Goal: Task Accomplishment & Management: Complete application form

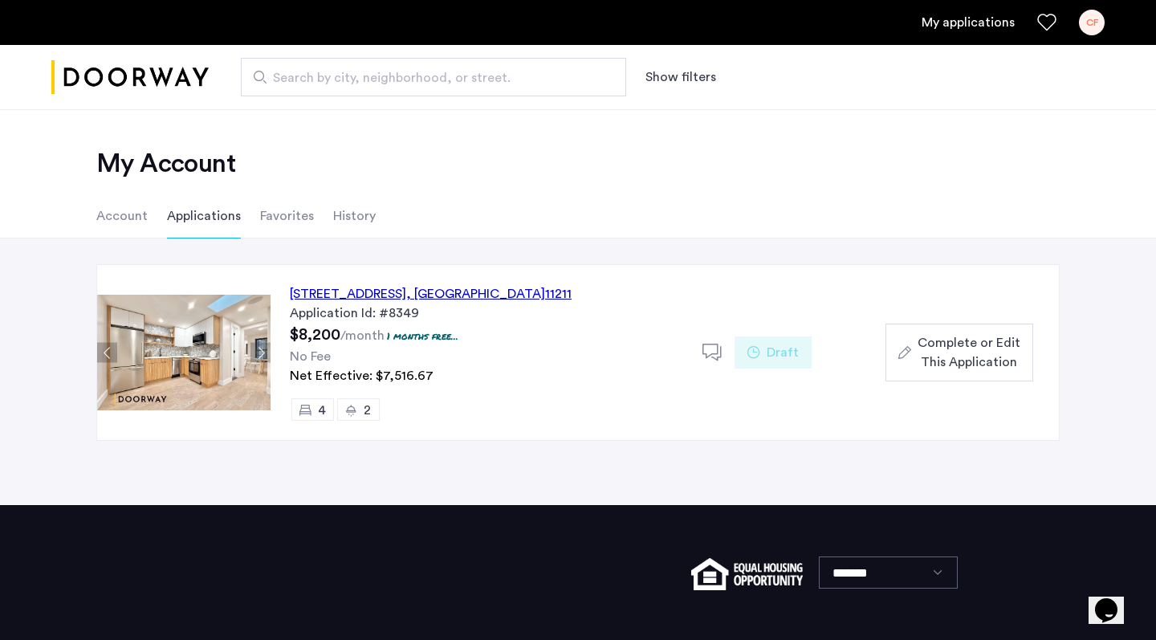
click at [942, 353] on span "Complete or Edit This Application" at bounding box center [969, 352] width 103 height 39
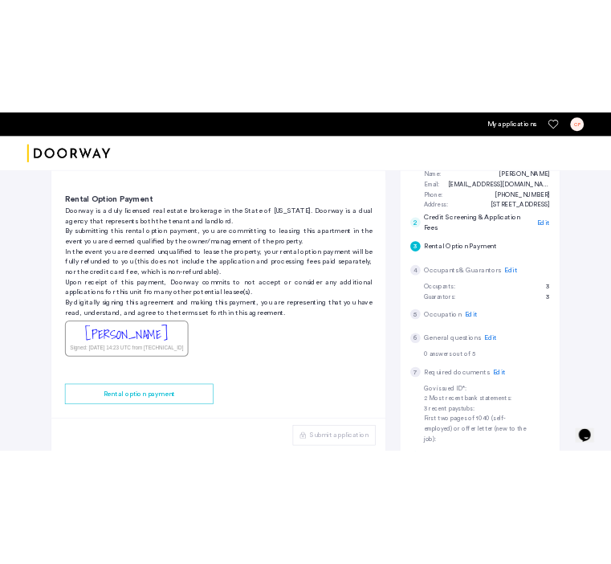
scroll to position [288, 0]
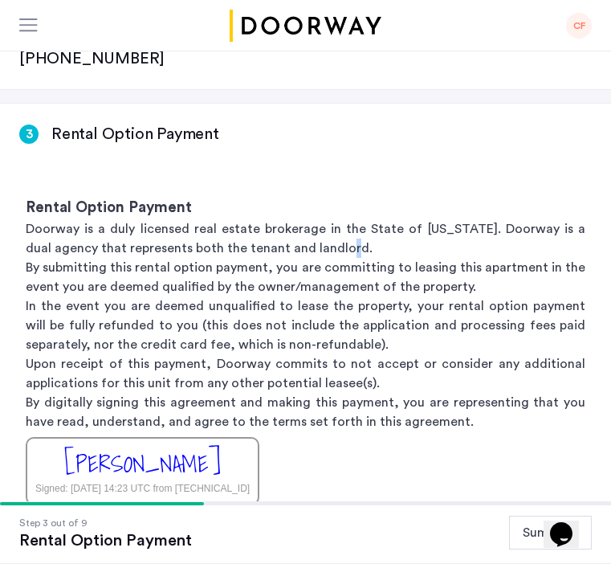
click at [332, 219] on p "Doorway is a duly licensed real estate brokerage in the State of [US_STATE]. Do…" at bounding box center [306, 238] width 560 height 39
click at [340, 219] on p "Doorway is a duly licensed real estate brokerage in the State of [US_STATE]. Do…" at bounding box center [306, 238] width 560 height 39
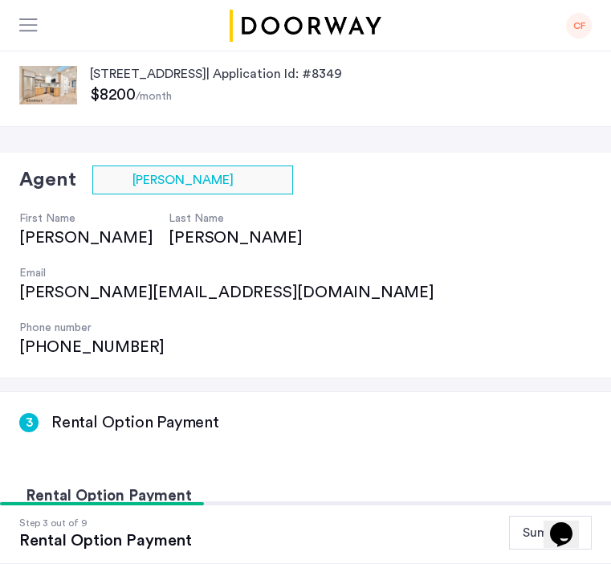
scroll to position [0, 0]
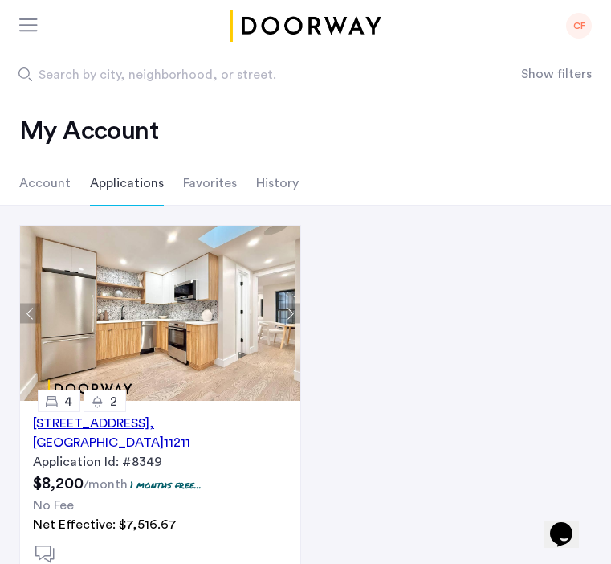
scroll to position [39, 0]
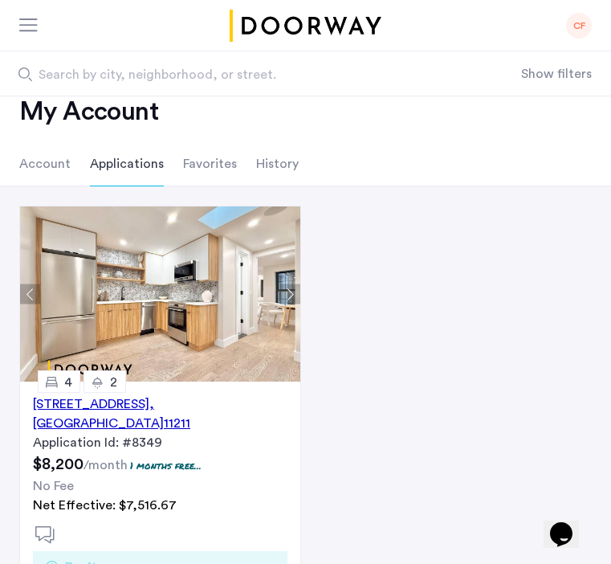
click at [289, 290] on button "Next apartment" at bounding box center [290, 294] width 20 height 20
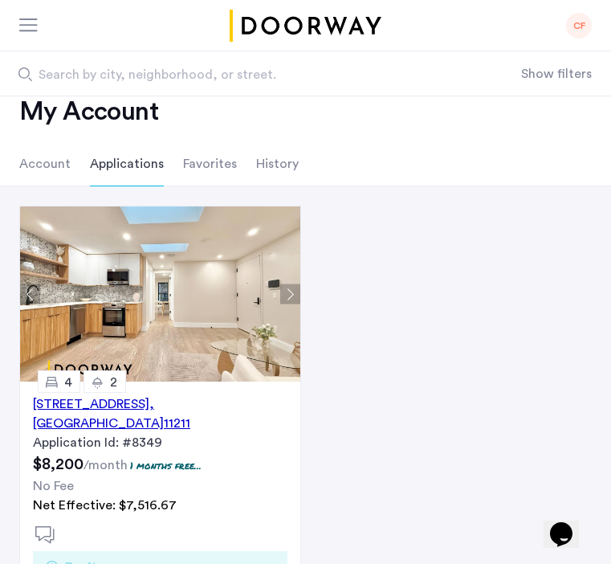
click at [288, 292] on button "Next apartment" at bounding box center [290, 294] width 20 height 20
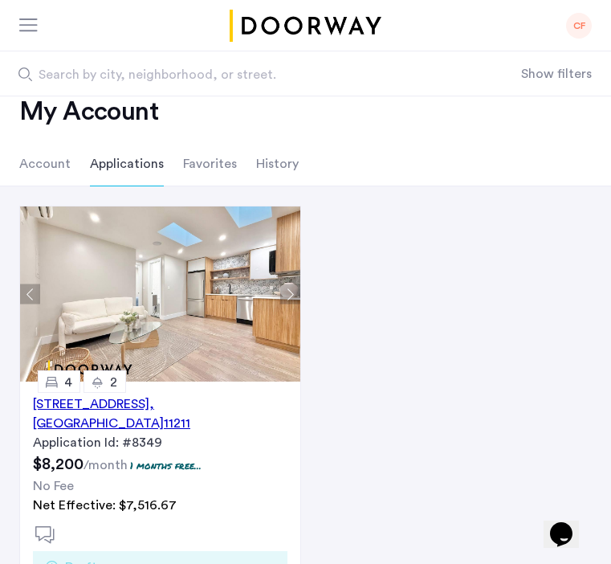
click at [288, 292] on button "Next apartment" at bounding box center [290, 294] width 20 height 20
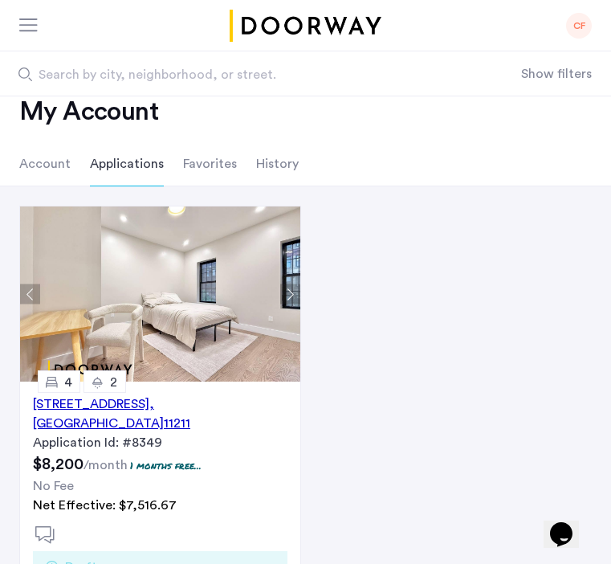
click at [289, 291] on button "Next apartment" at bounding box center [290, 294] width 20 height 20
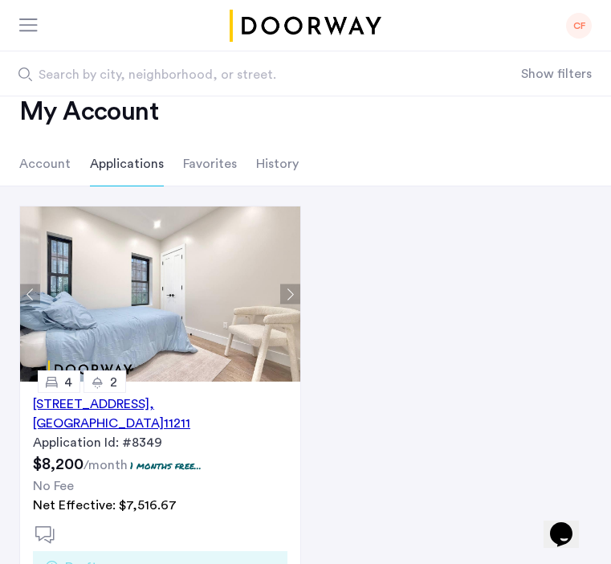
click at [289, 291] on button "Next apartment" at bounding box center [290, 294] width 20 height 20
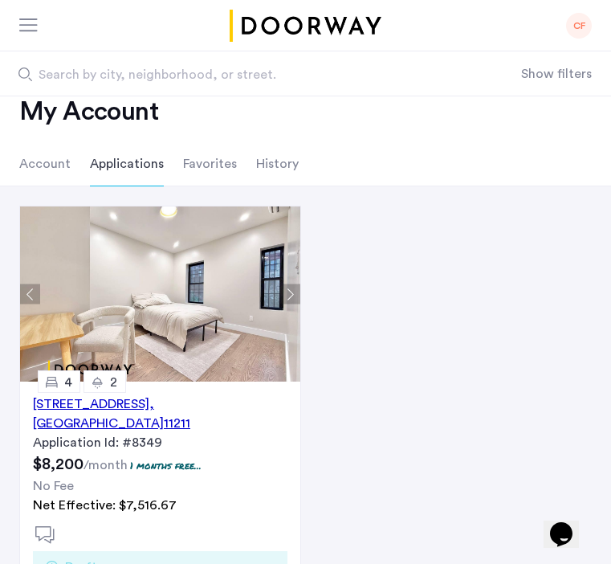
click at [289, 293] on button "Next apartment" at bounding box center [290, 294] width 20 height 20
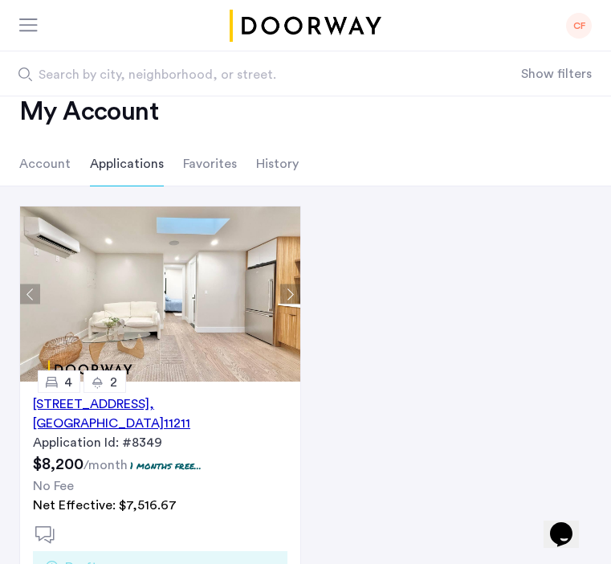
click at [289, 293] on button "Next apartment" at bounding box center [290, 294] width 20 height 20
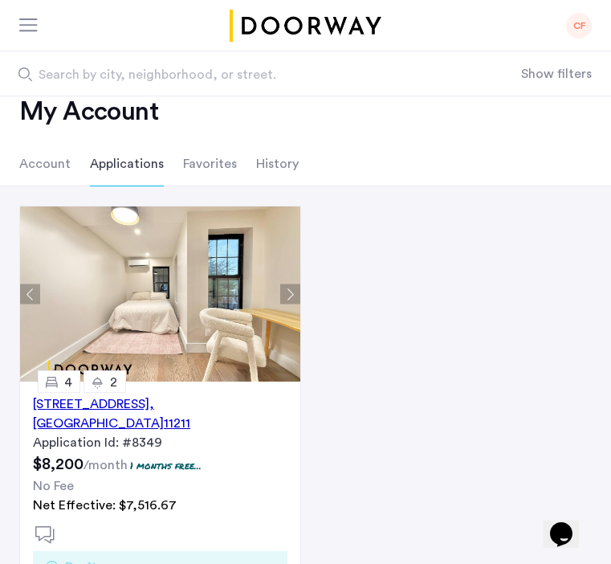
click at [287, 293] on button "Next apartment" at bounding box center [290, 294] width 20 height 20
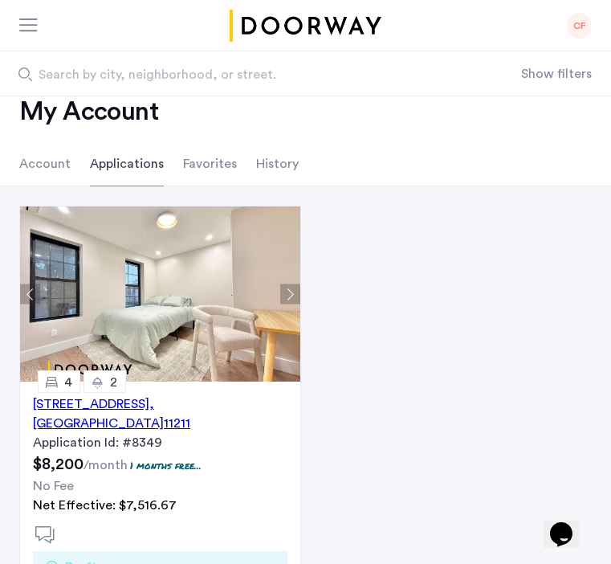
click at [287, 293] on button "Next apartment" at bounding box center [290, 294] width 20 height 20
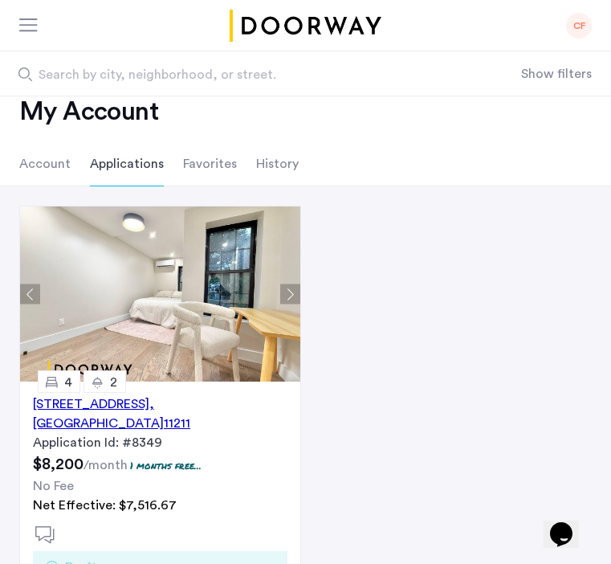
click at [287, 293] on button "Next apartment" at bounding box center [290, 294] width 20 height 20
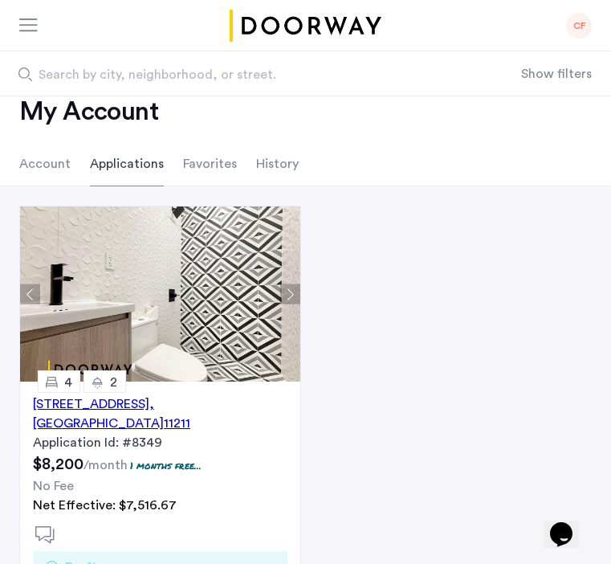
click at [287, 292] on button "Next apartment" at bounding box center [290, 294] width 20 height 20
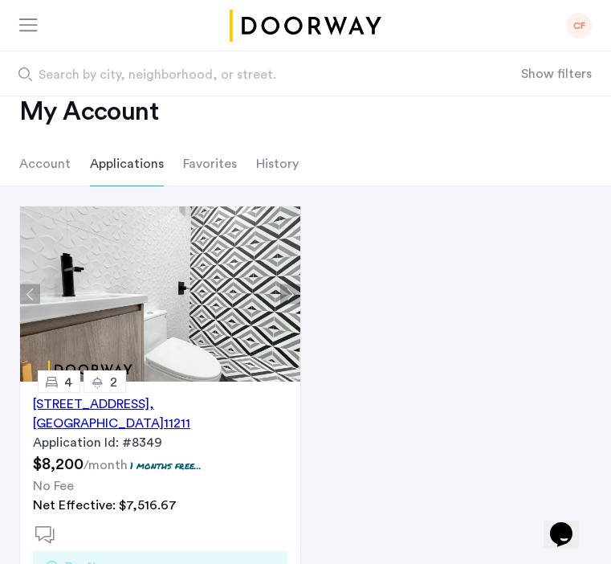
click at [291, 291] on button "Next apartment" at bounding box center [290, 294] width 20 height 20
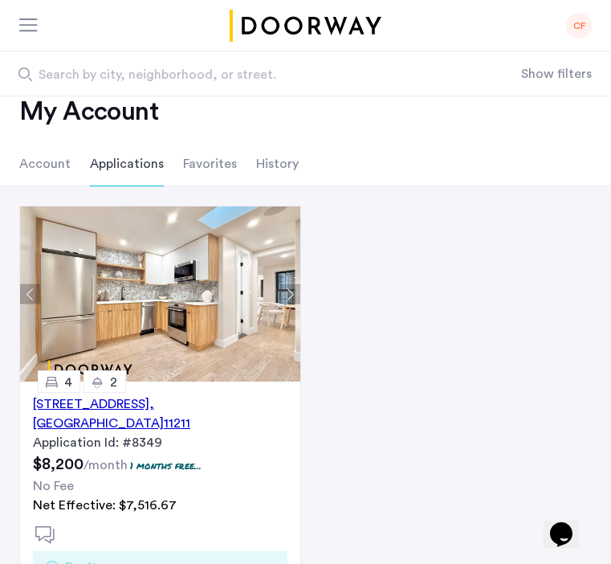
click at [291, 291] on button "Next apartment" at bounding box center [290, 294] width 20 height 20
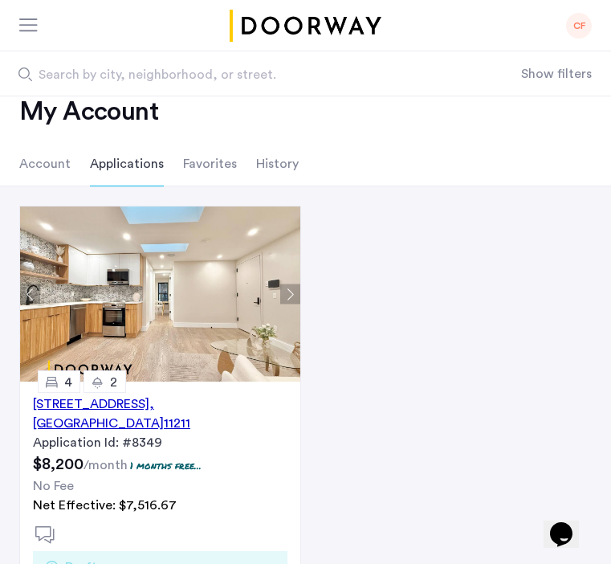
click at [291, 291] on button "Next apartment" at bounding box center [290, 294] width 20 height 20
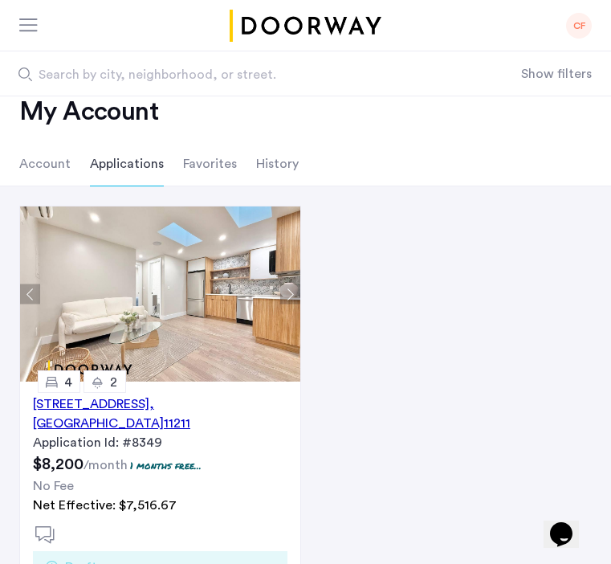
click at [291, 291] on button "Next apartment" at bounding box center [290, 294] width 20 height 20
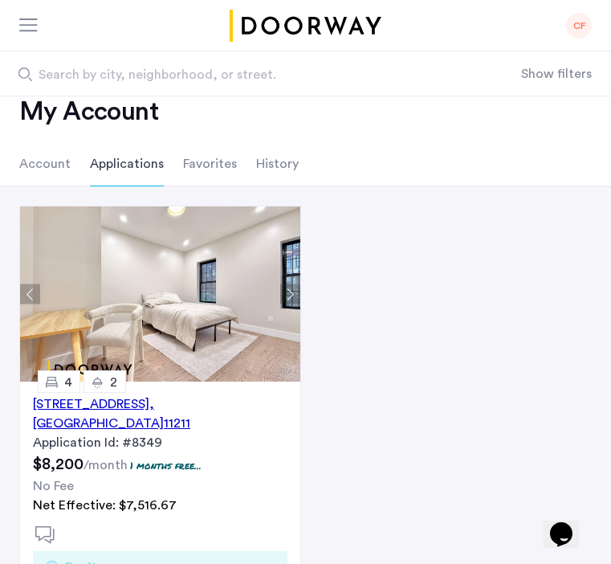
click at [291, 291] on button "Next apartment" at bounding box center [290, 294] width 20 height 20
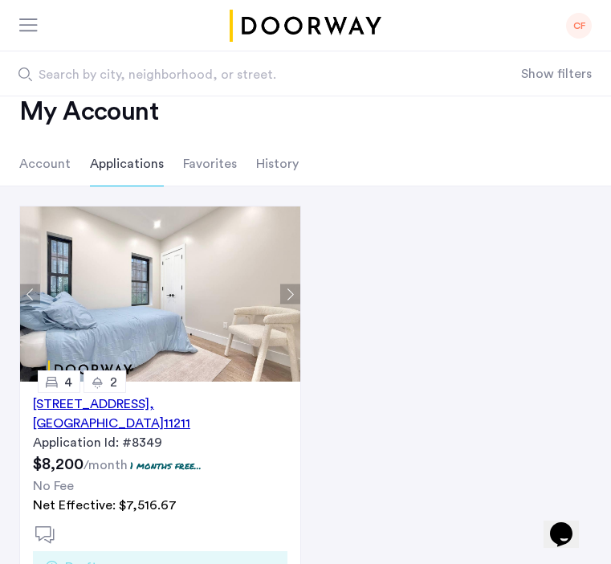
click at [291, 291] on button "Next apartment" at bounding box center [290, 294] width 20 height 20
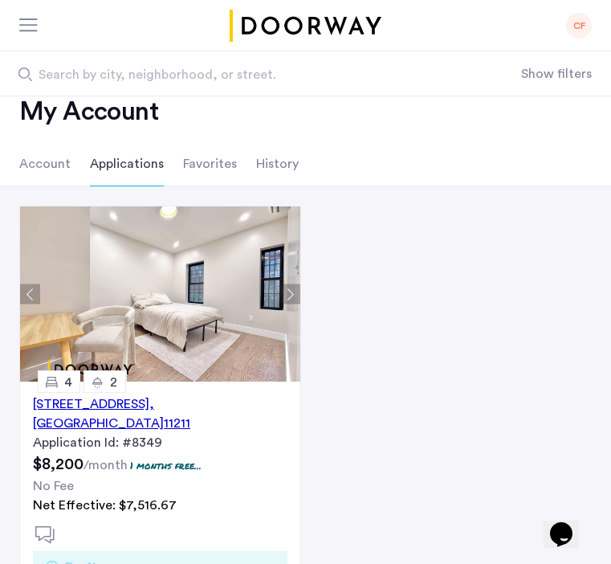
click at [291, 291] on button "Next apartment" at bounding box center [290, 294] width 20 height 20
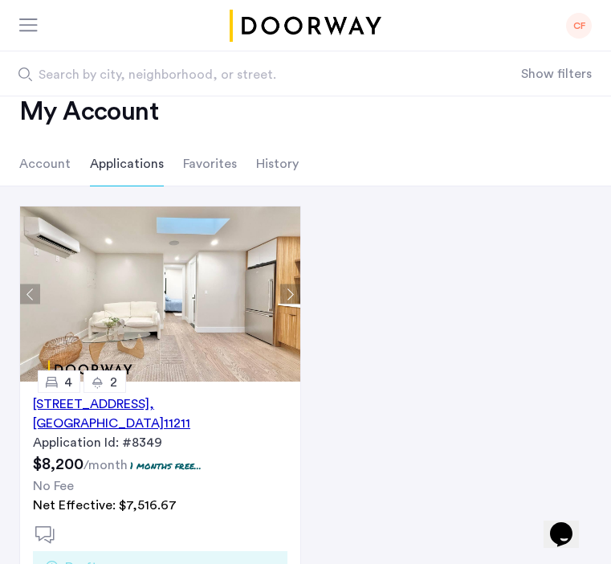
click at [291, 295] on button "Next apartment" at bounding box center [290, 294] width 20 height 20
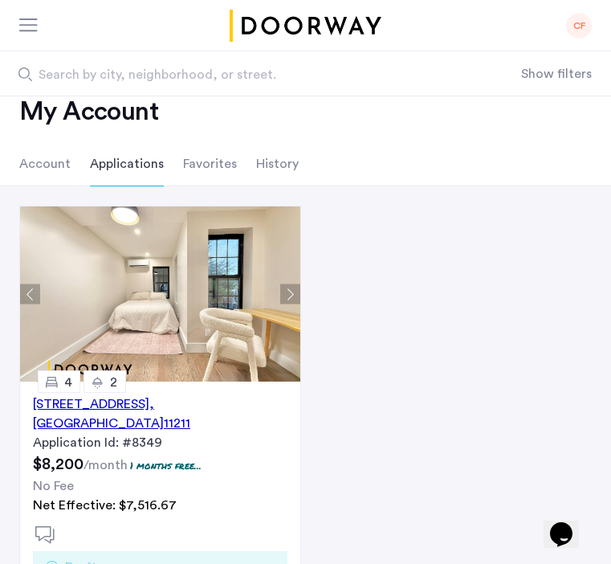
click at [291, 295] on button "Next apartment" at bounding box center [290, 294] width 20 height 20
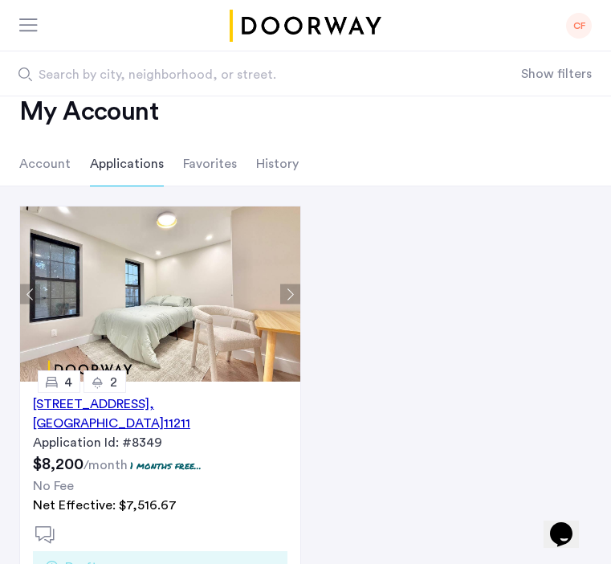
click at [291, 295] on button "Next apartment" at bounding box center [290, 294] width 20 height 20
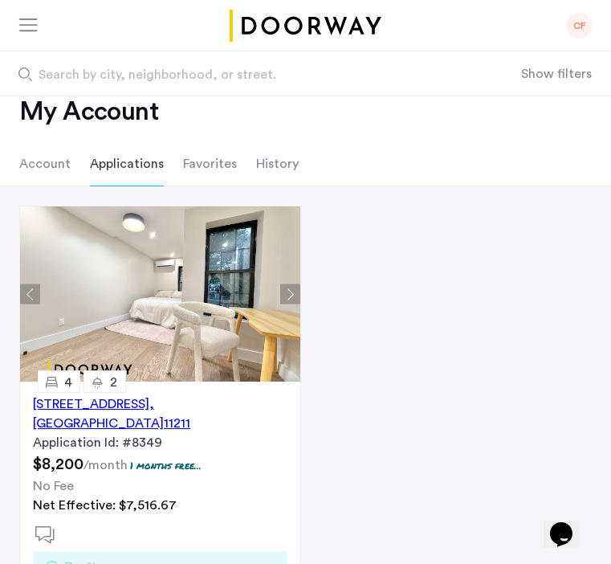
click at [291, 295] on button "Next apartment" at bounding box center [290, 294] width 20 height 20
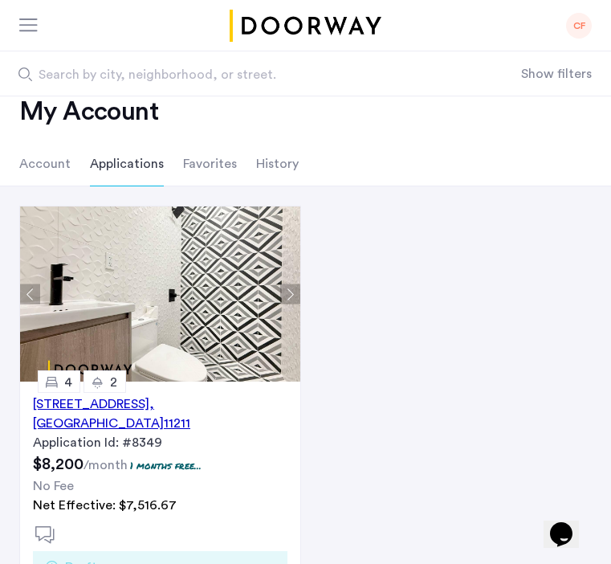
click at [291, 295] on button "Next apartment" at bounding box center [290, 294] width 20 height 20
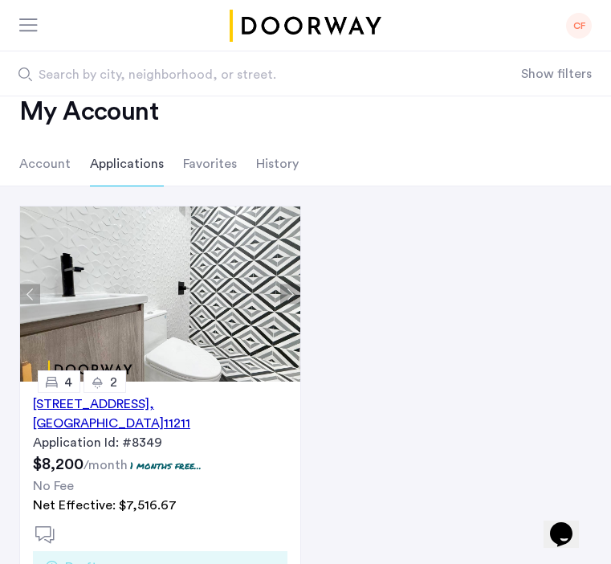
click at [291, 295] on button "Next apartment" at bounding box center [290, 294] width 20 height 20
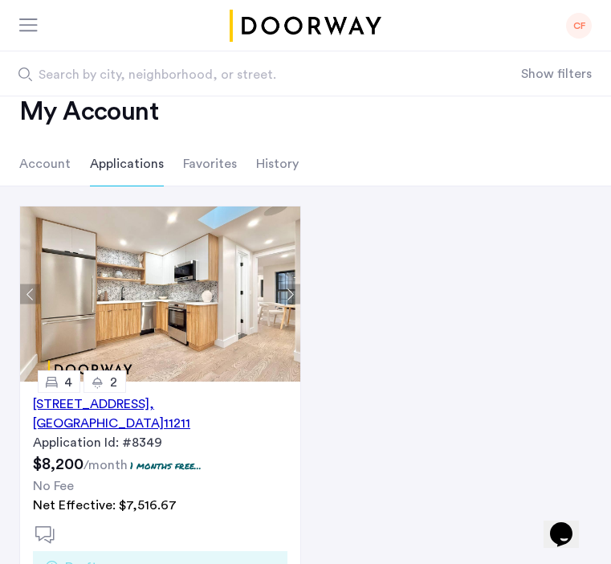
click at [291, 295] on button "Next apartment" at bounding box center [290, 294] width 20 height 20
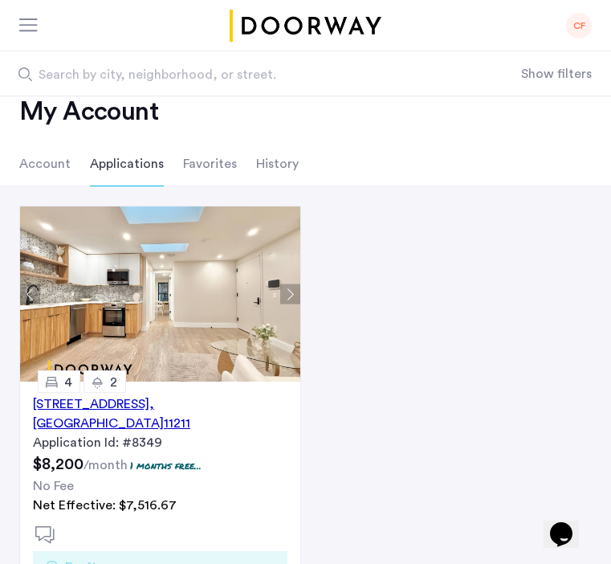
click at [291, 295] on button "Next apartment" at bounding box center [290, 294] width 20 height 20
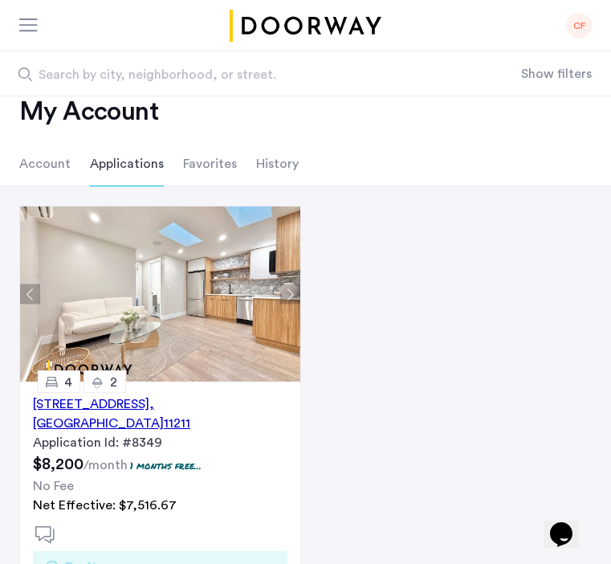
click at [291, 295] on button "Next apartment" at bounding box center [290, 294] width 20 height 20
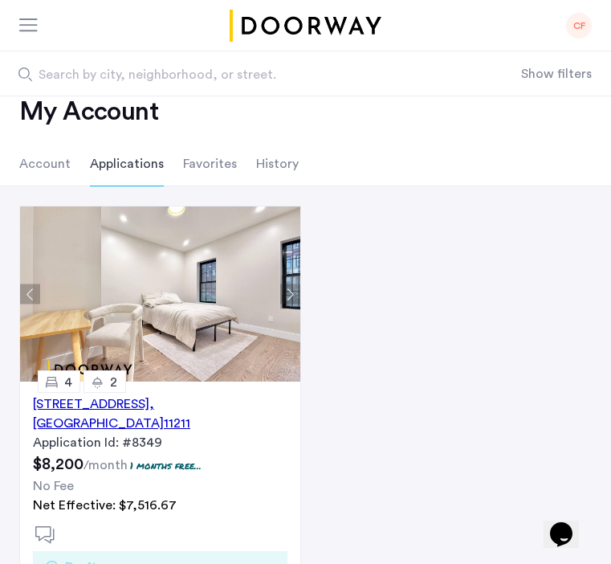
click at [291, 295] on button "Next apartment" at bounding box center [290, 294] width 20 height 20
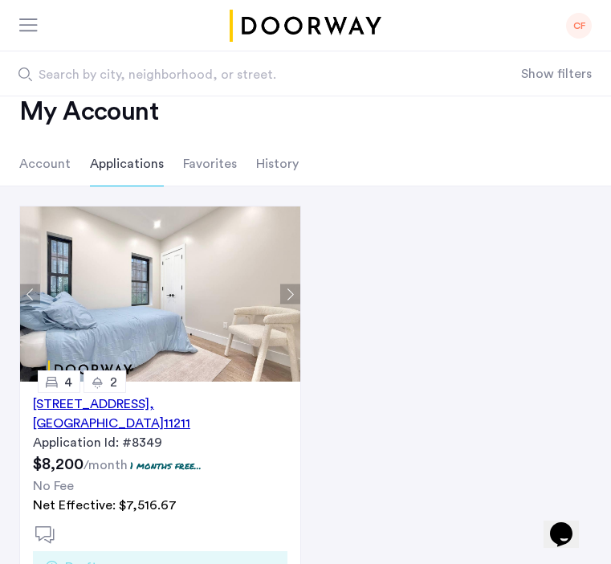
click at [288, 294] on button "Next apartment" at bounding box center [290, 294] width 20 height 20
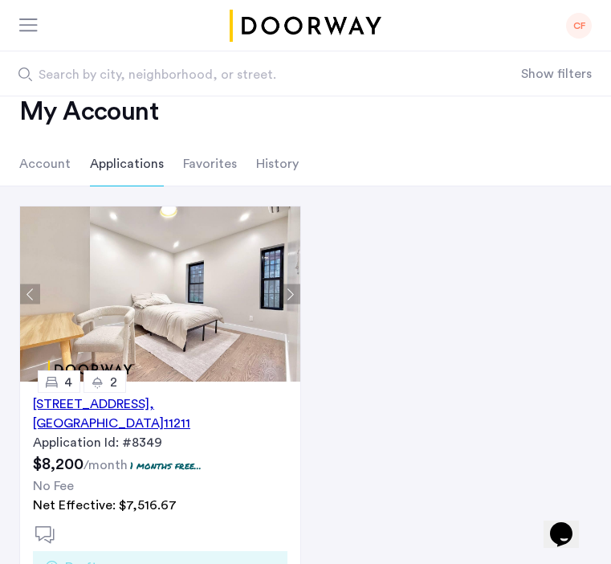
click at [288, 294] on button "Next apartment" at bounding box center [290, 294] width 20 height 20
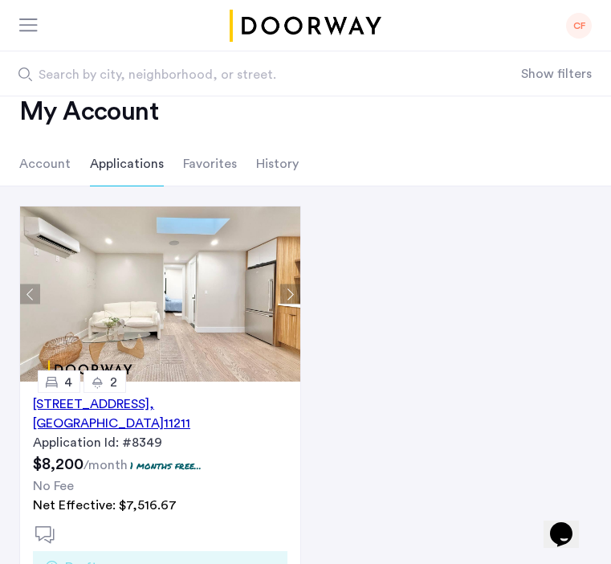
click at [285, 296] on button "Next apartment" at bounding box center [290, 294] width 20 height 20
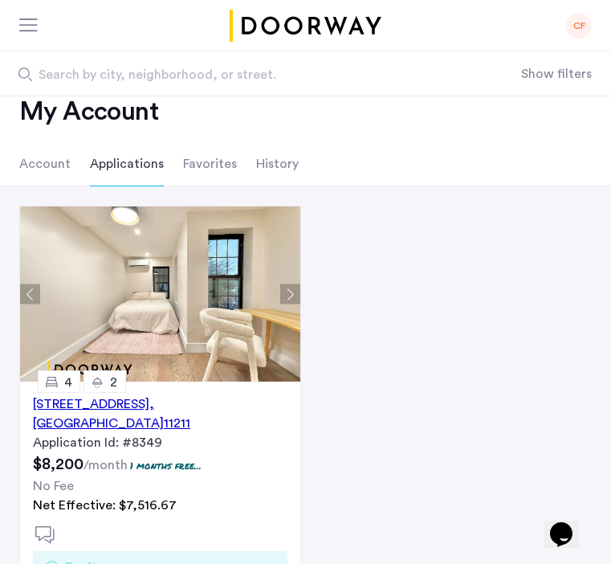
click at [285, 296] on button "Next apartment" at bounding box center [290, 294] width 20 height 20
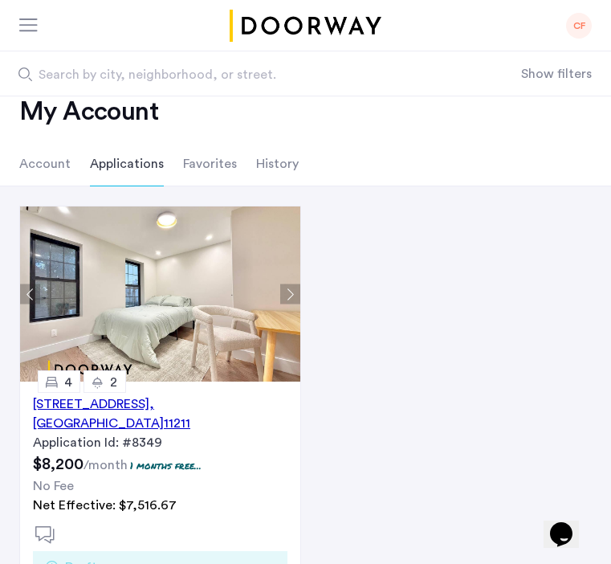
click at [287, 295] on button "Next apartment" at bounding box center [290, 294] width 20 height 20
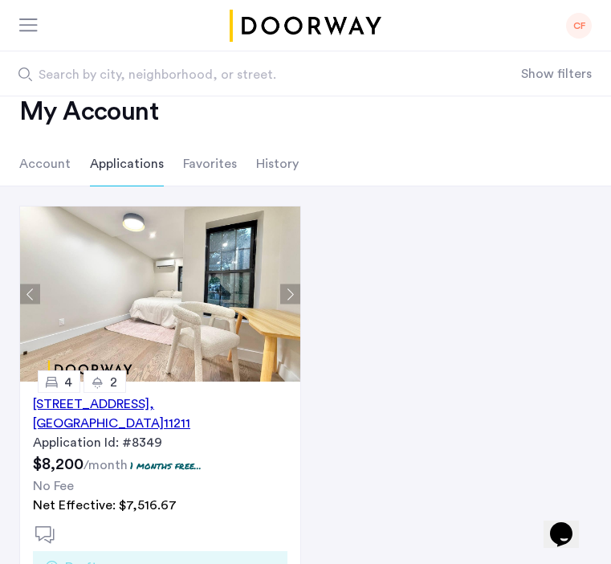
click at [285, 293] on button "Next apartment" at bounding box center [290, 294] width 20 height 20
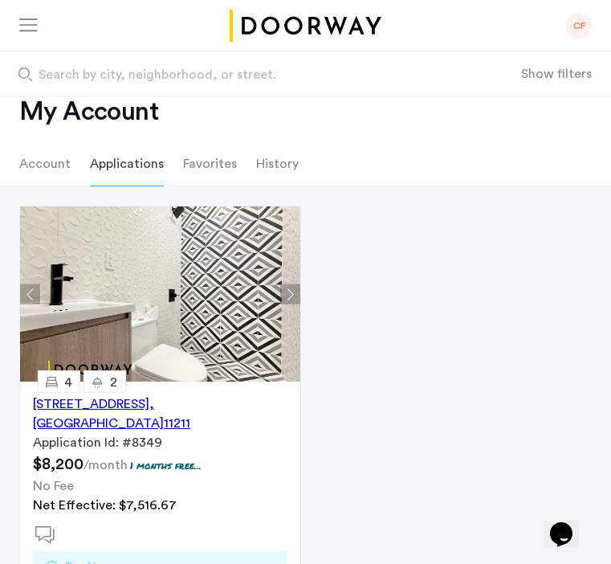
click at [285, 293] on button "Next apartment" at bounding box center [290, 294] width 20 height 20
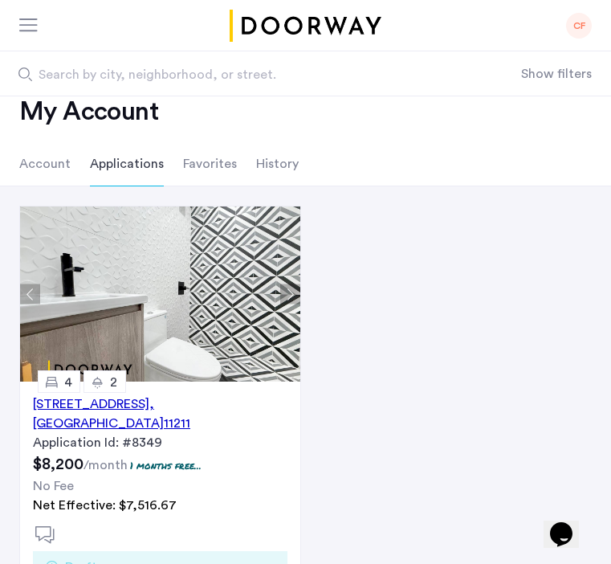
click at [285, 293] on button "Next apartment" at bounding box center [290, 294] width 20 height 20
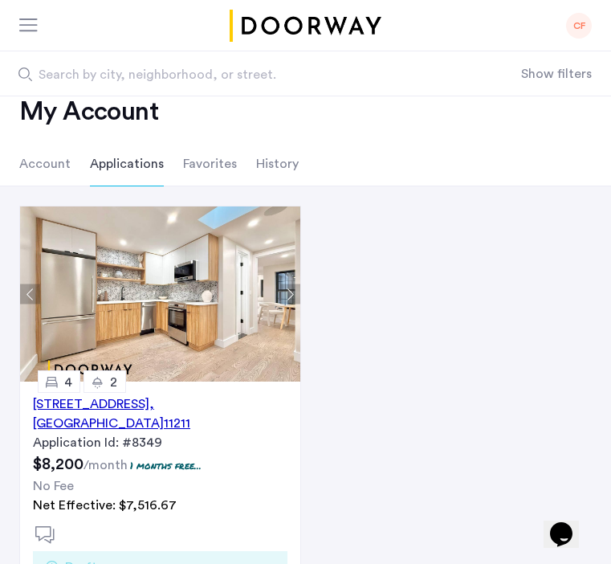
click at [285, 293] on button "Next apartment" at bounding box center [290, 294] width 20 height 20
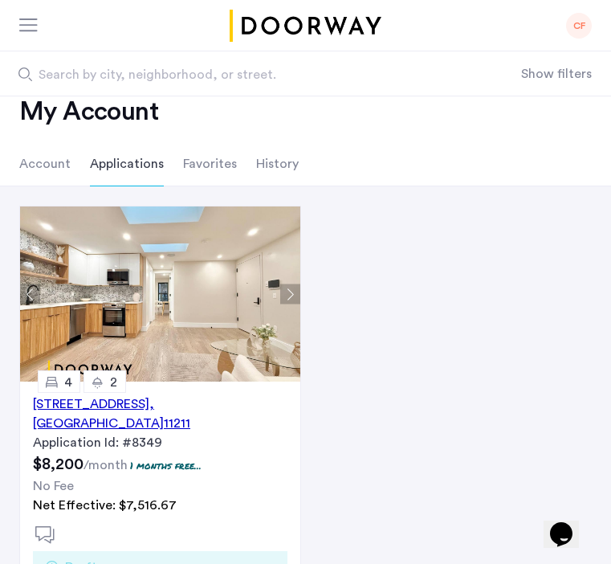
click at [291, 293] on button "Next apartment" at bounding box center [290, 294] width 20 height 20
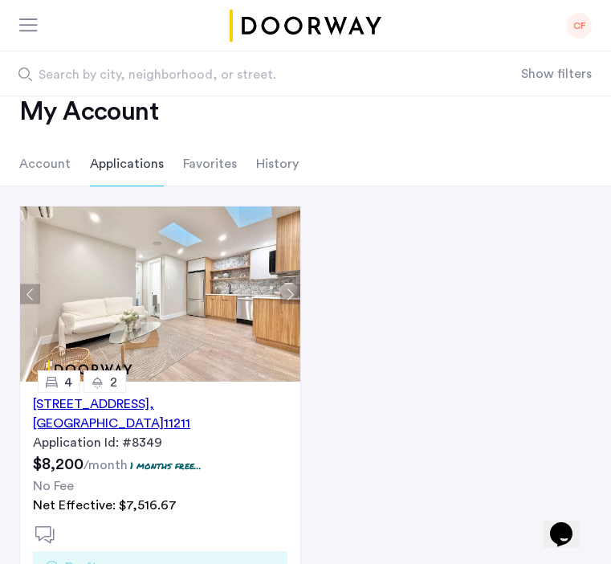
click at [288, 293] on button "Next apartment" at bounding box center [290, 294] width 20 height 20
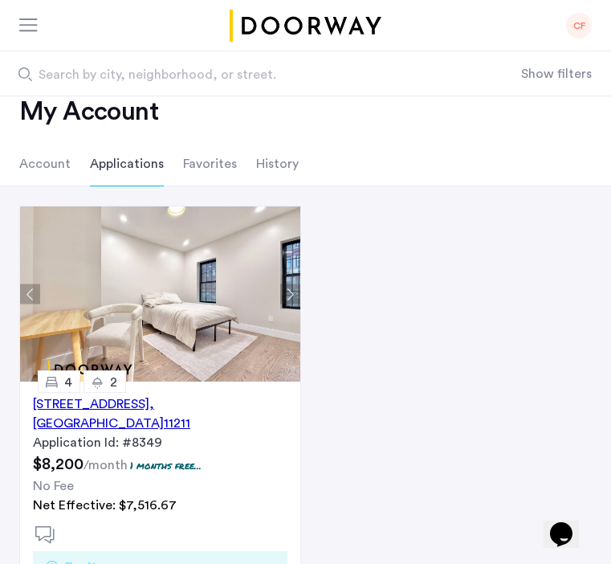
click at [288, 293] on button "Next apartment" at bounding box center [290, 294] width 20 height 20
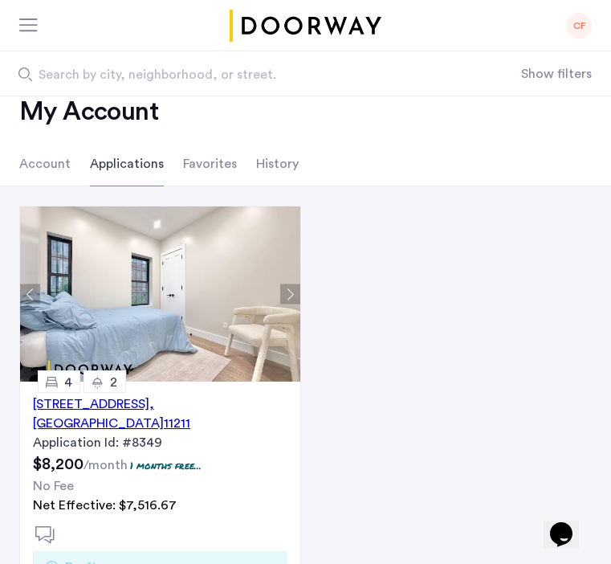
click at [288, 293] on button "Next apartment" at bounding box center [290, 294] width 20 height 20
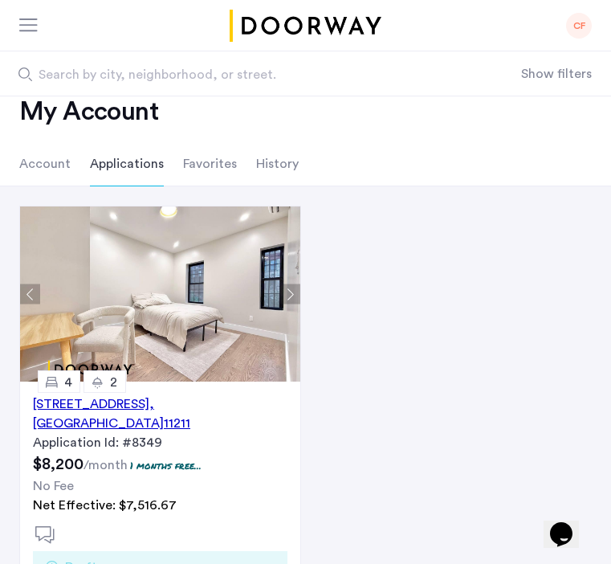
click at [288, 293] on button "Next apartment" at bounding box center [290, 294] width 20 height 20
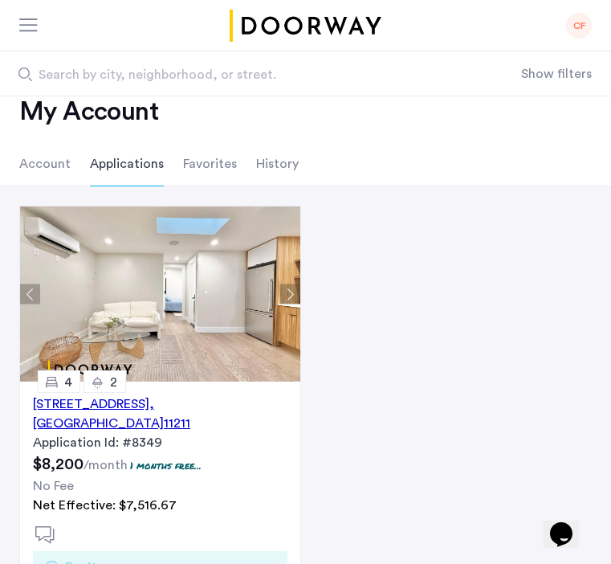
click at [288, 293] on button "Next apartment" at bounding box center [290, 294] width 20 height 20
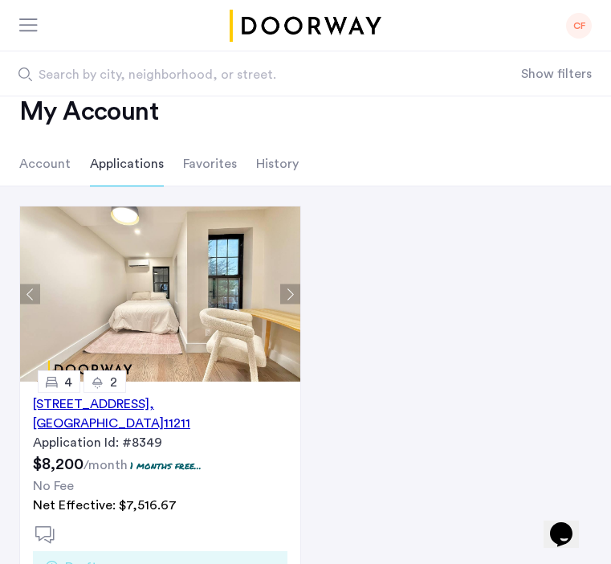
click at [288, 293] on button "Next apartment" at bounding box center [290, 294] width 20 height 20
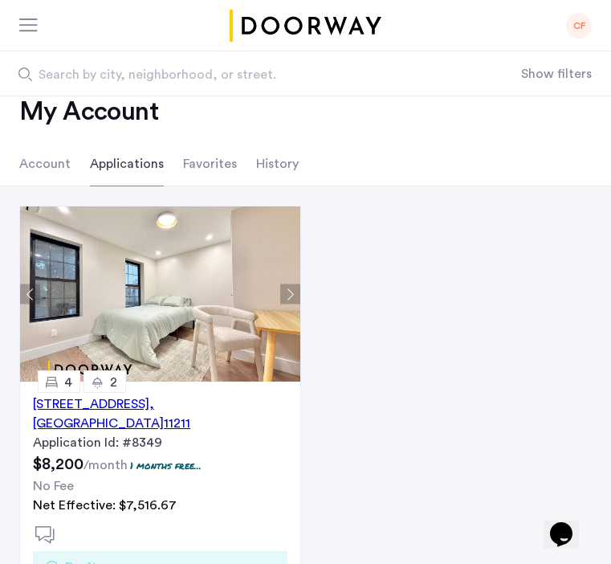
click at [288, 293] on button "Next apartment" at bounding box center [290, 294] width 20 height 20
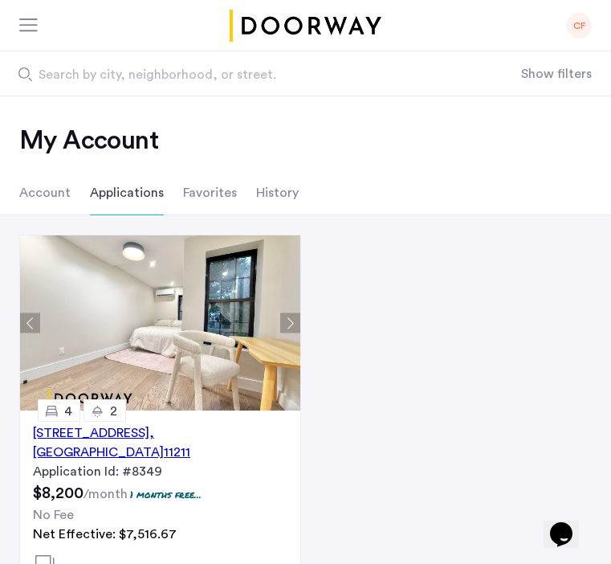
scroll to position [2, 0]
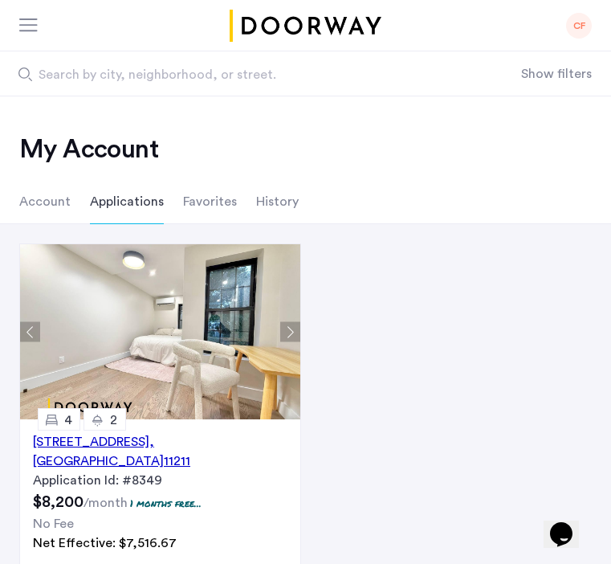
click at [287, 334] on button "Next apartment" at bounding box center [290, 332] width 20 height 20
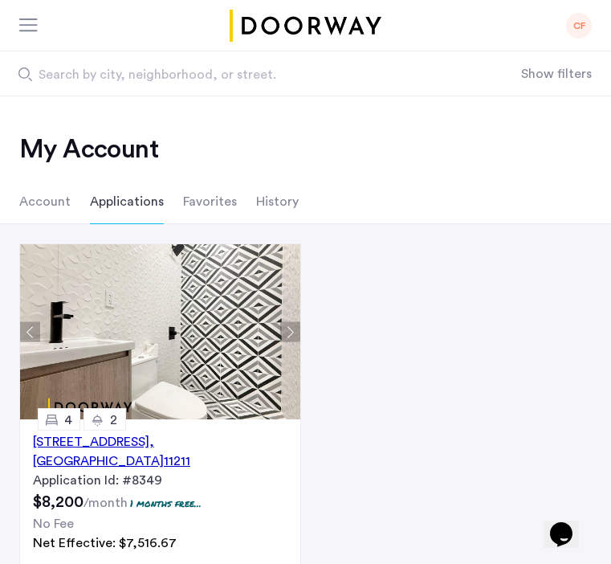
click at [287, 334] on button "Next apartment" at bounding box center [290, 332] width 20 height 20
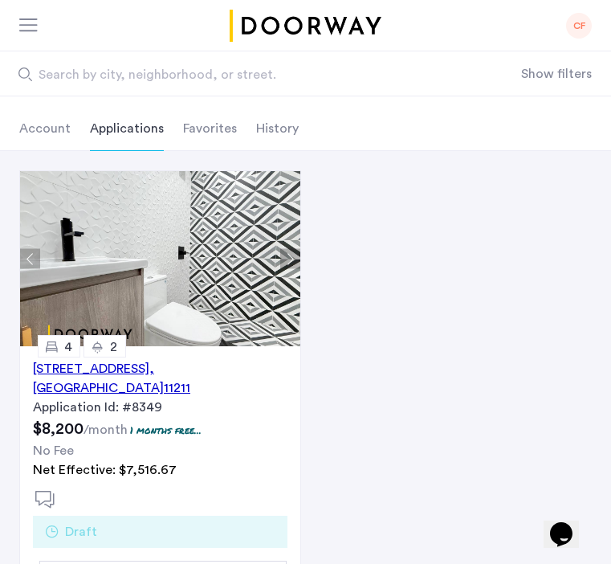
scroll to position [87, 0]
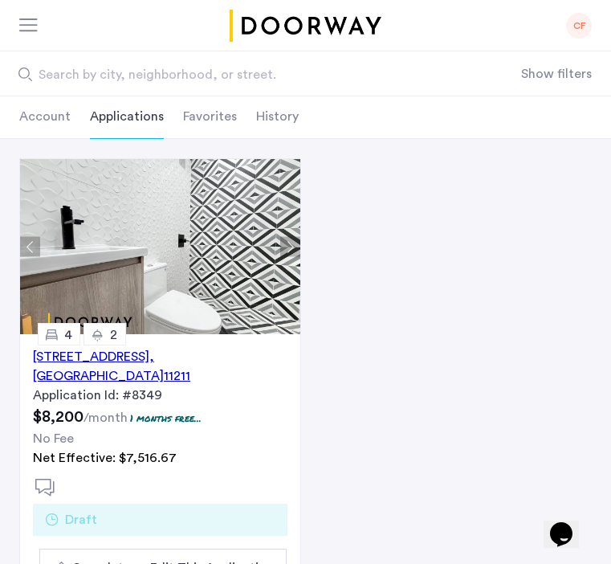
click at [161, 357] on div "604 Metropolitan Avenue, Unit 4, Brooklyn , NY 11211" at bounding box center [160, 366] width 255 height 39
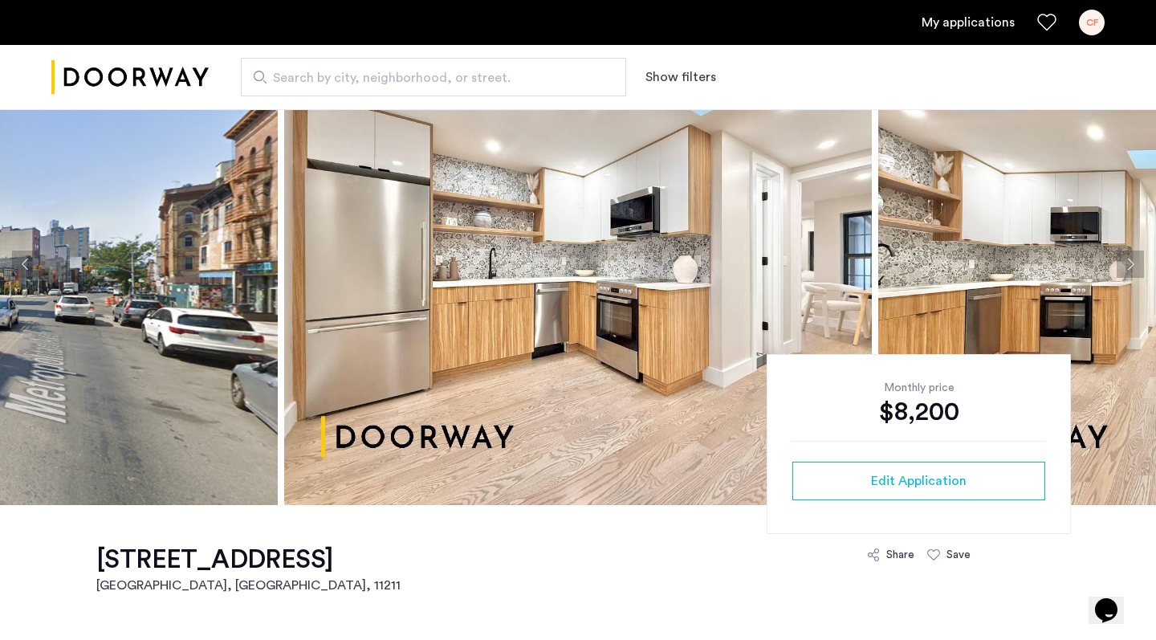
scroll to position [105, 0]
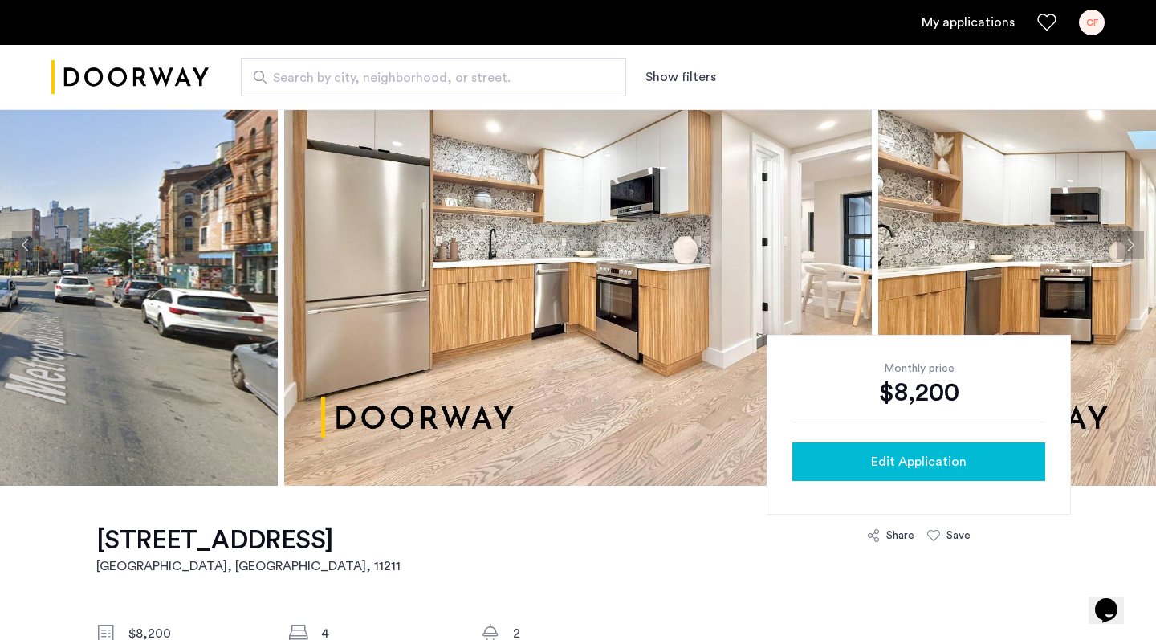
click at [610, 462] on span "Edit Application" at bounding box center [919, 461] width 96 height 19
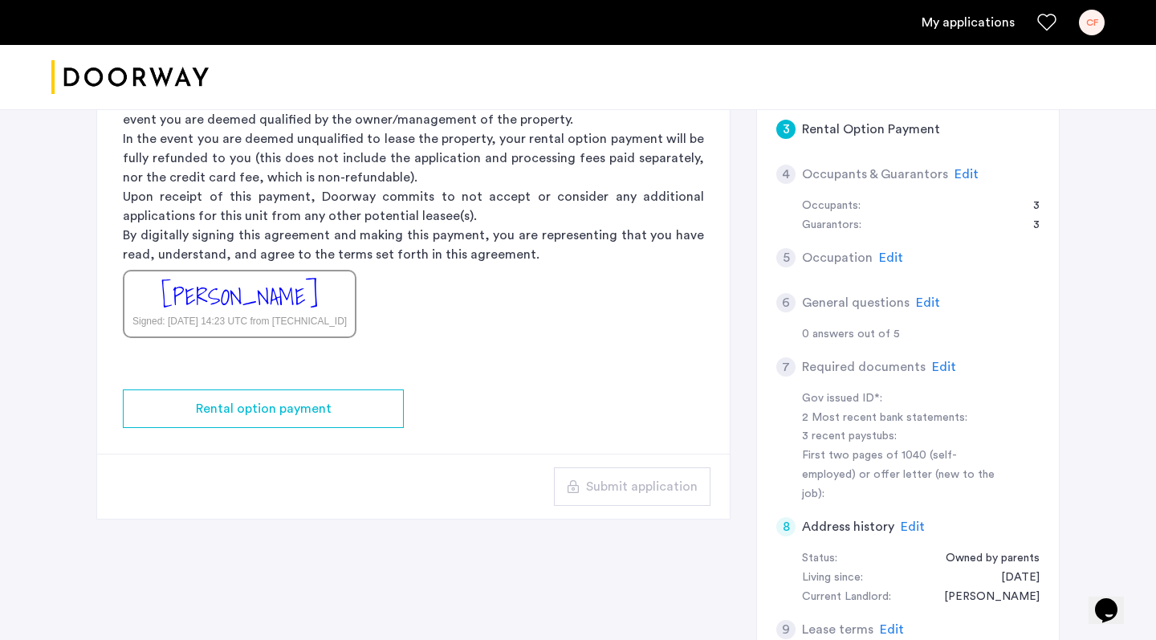
scroll to position [422, 0]
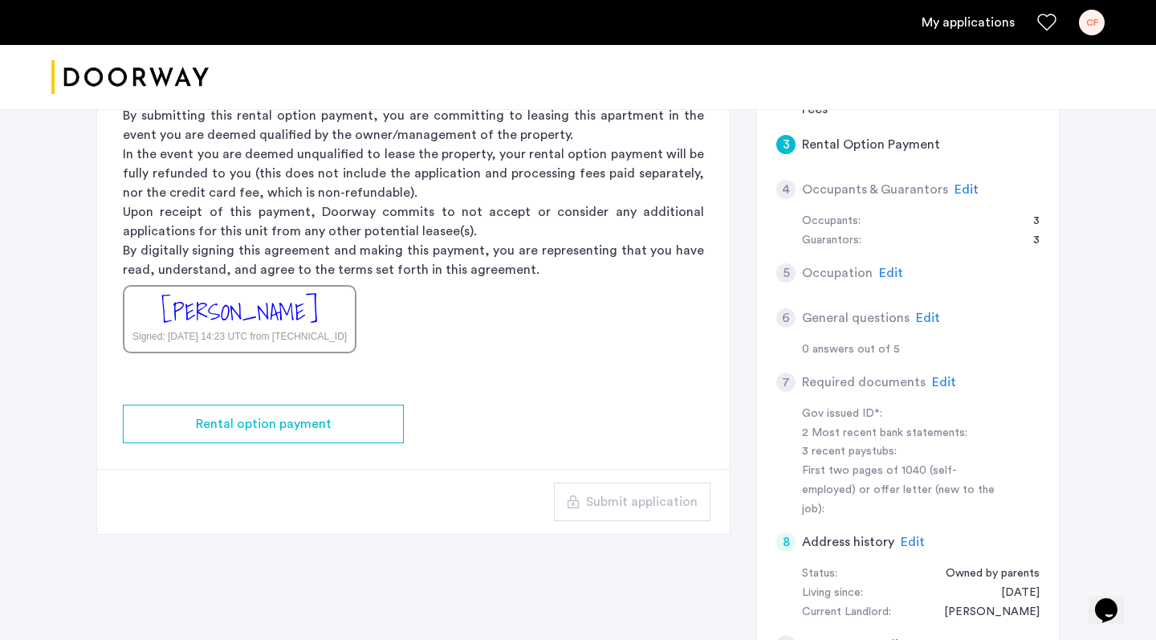
click at [226, 312] on div "[PERSON_NAME]" at bounding box center [239, 312] width 157 height 35
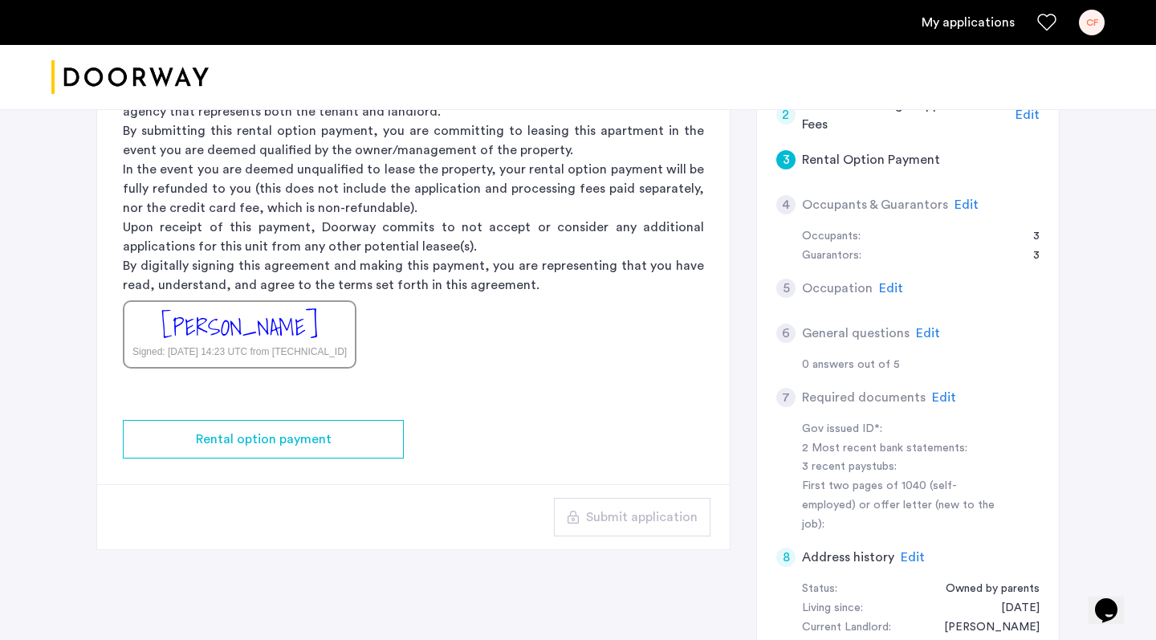
scroll to position [403, 0]
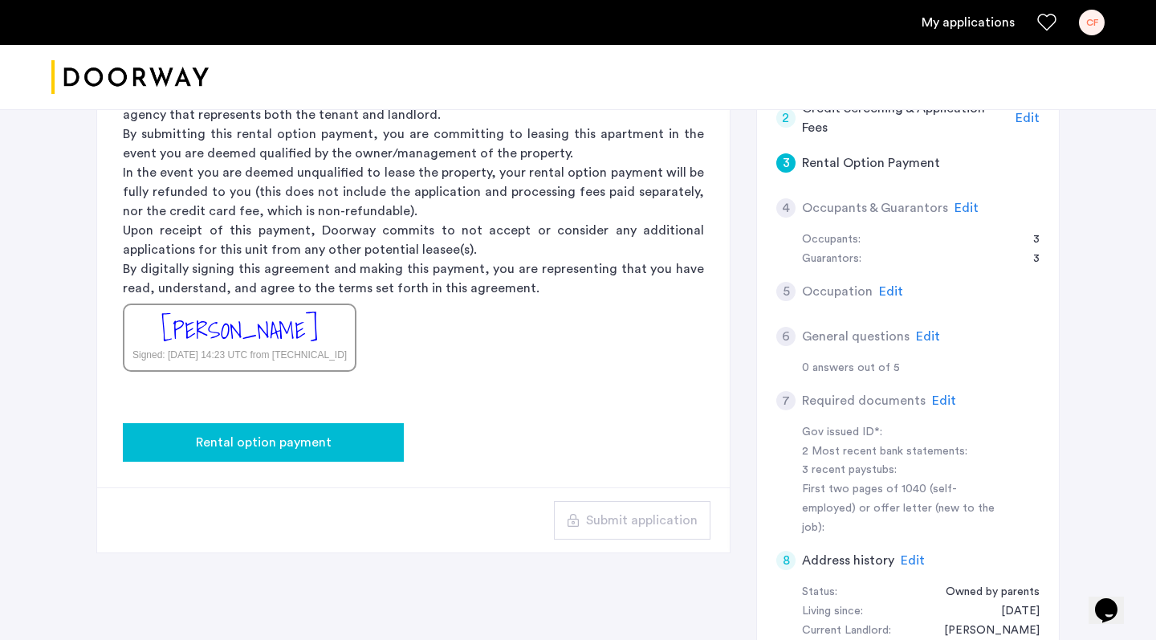
click at [242, 439] on span "Rental option payment" at bounding box center [264, 442] width 136 height 19
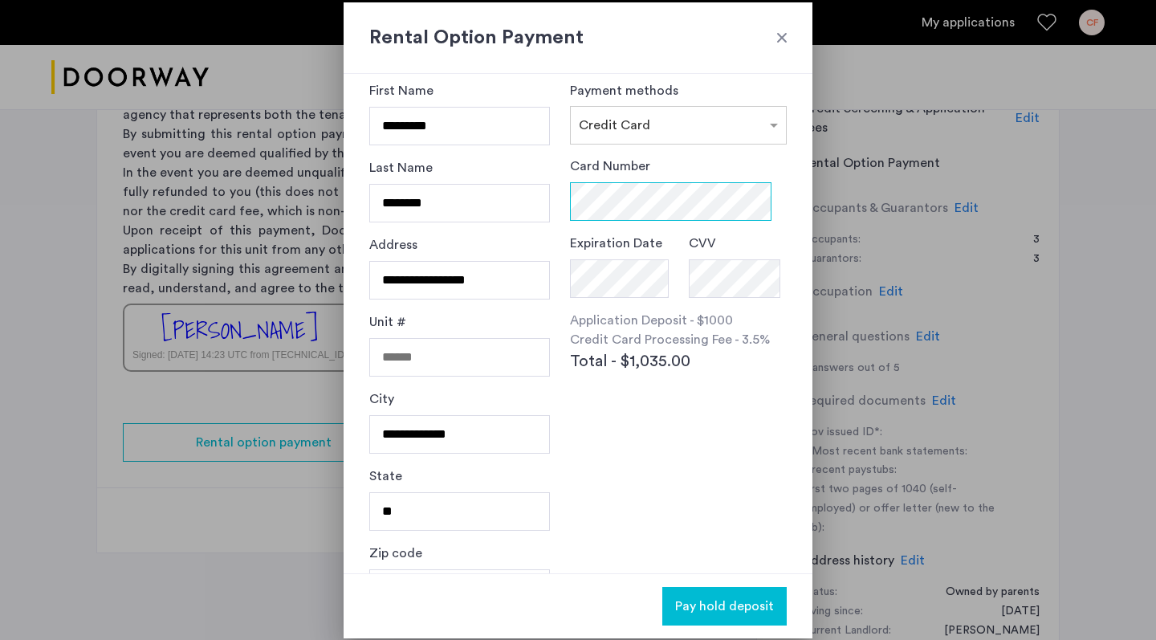
scroll to position [26, 0]
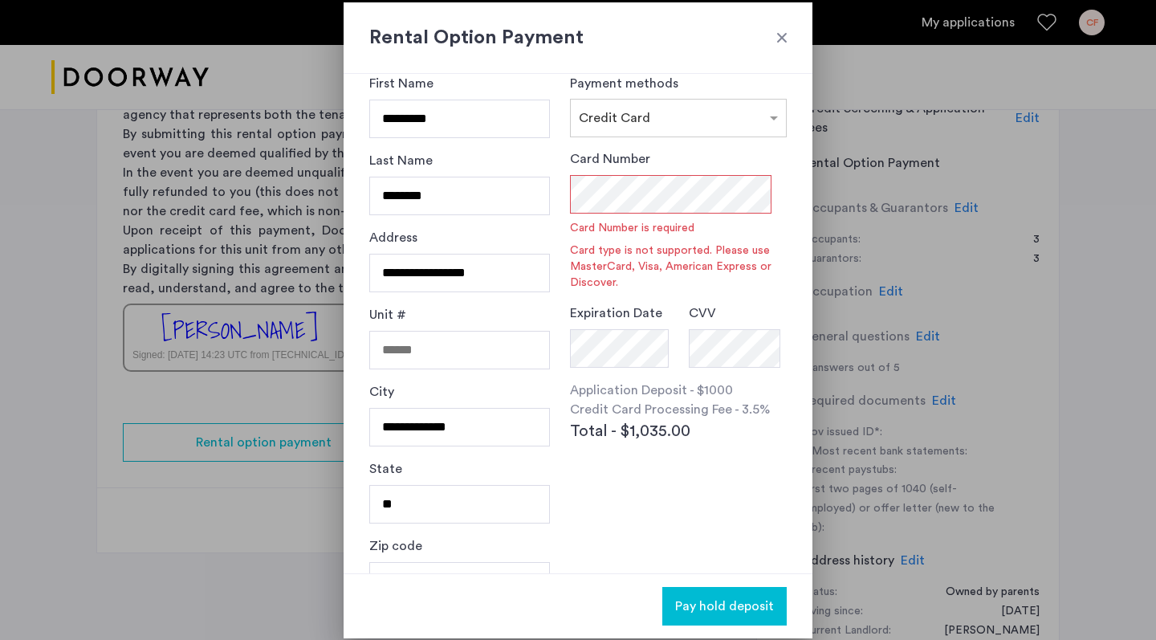
click at [610, 35] on div at bounding box center [782, 38] width 16 height 16
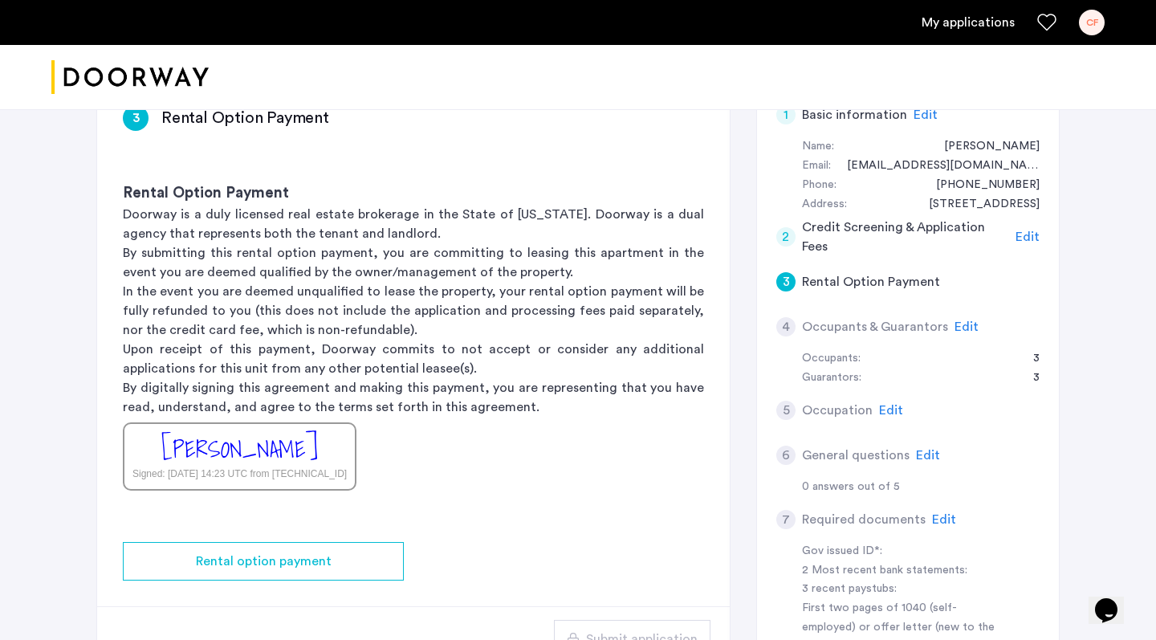
scroll to position [279, 0]
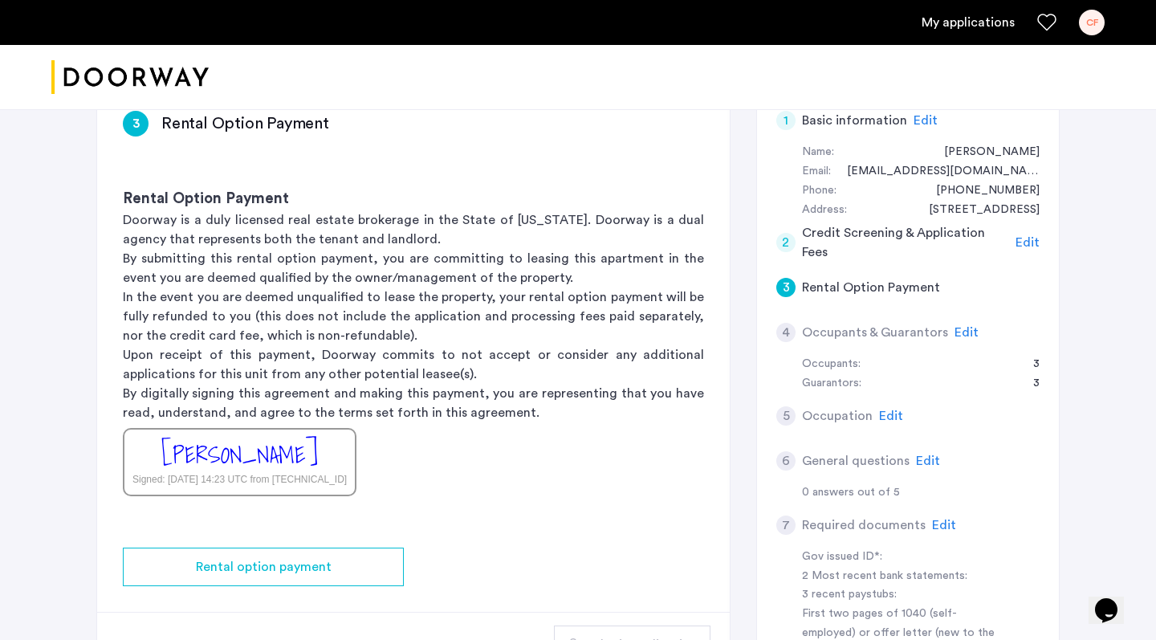
click at [610, 239] on span "Edit" at bounding box center [1028, 242] width 24 height 13
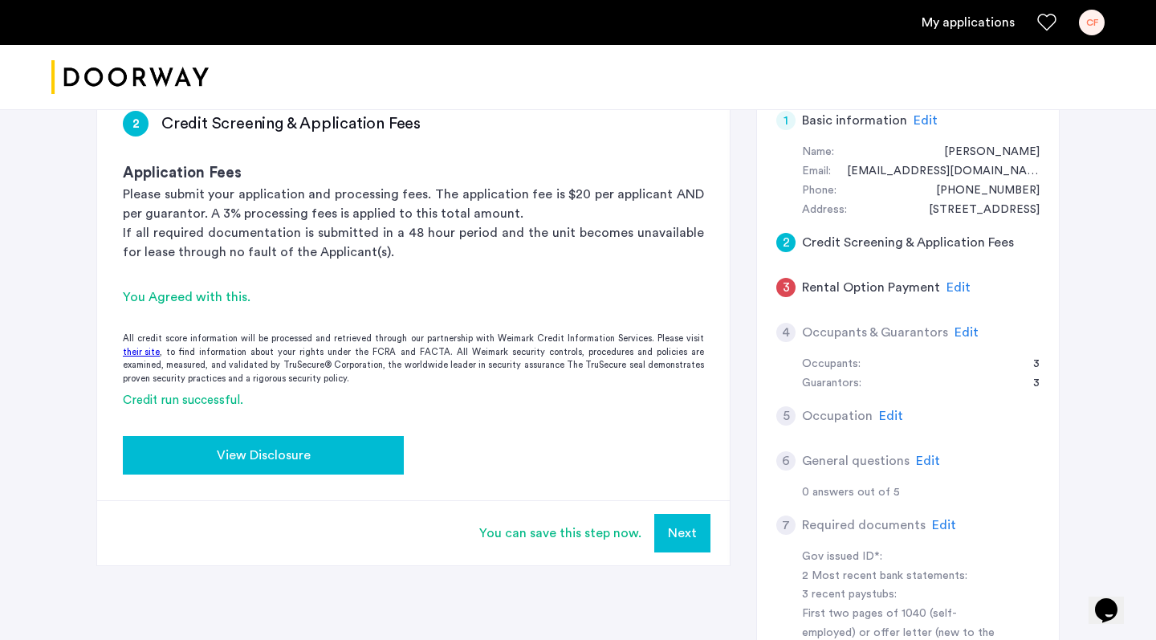
click at [156, 439] on button "View Disclosure" at bounding box center [263, 455] width 281 height 39
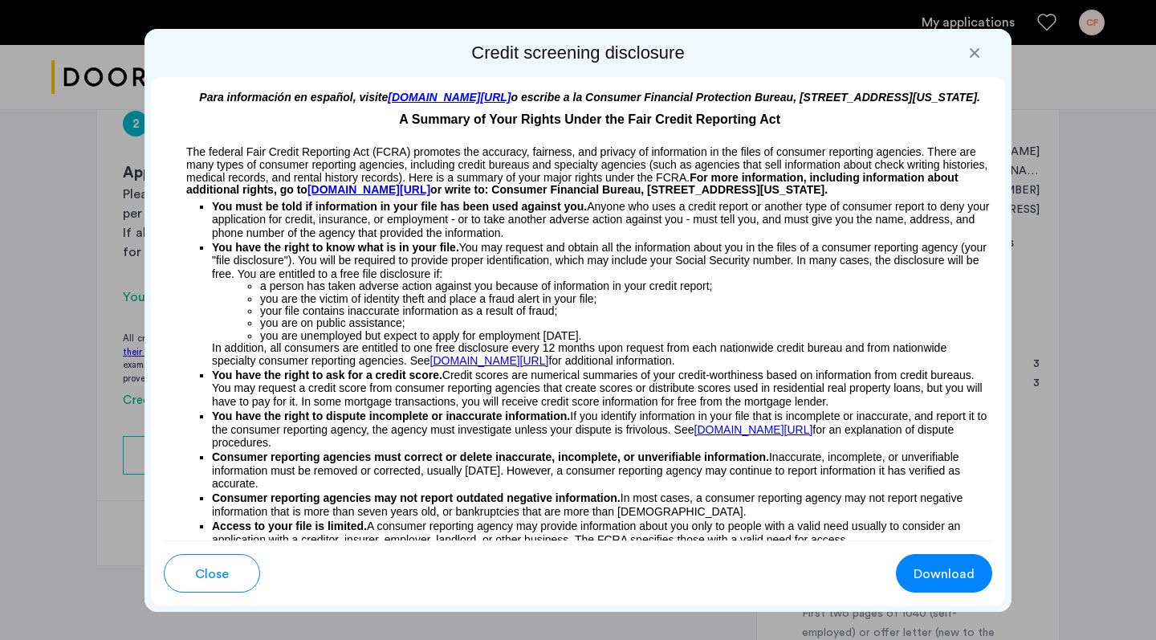
click at [610, 563] on span "Download" at bounding box center [944, 573] width 61 height 19
click at [610, 52] on div at bounding box center [975, 53] width 16 height 16
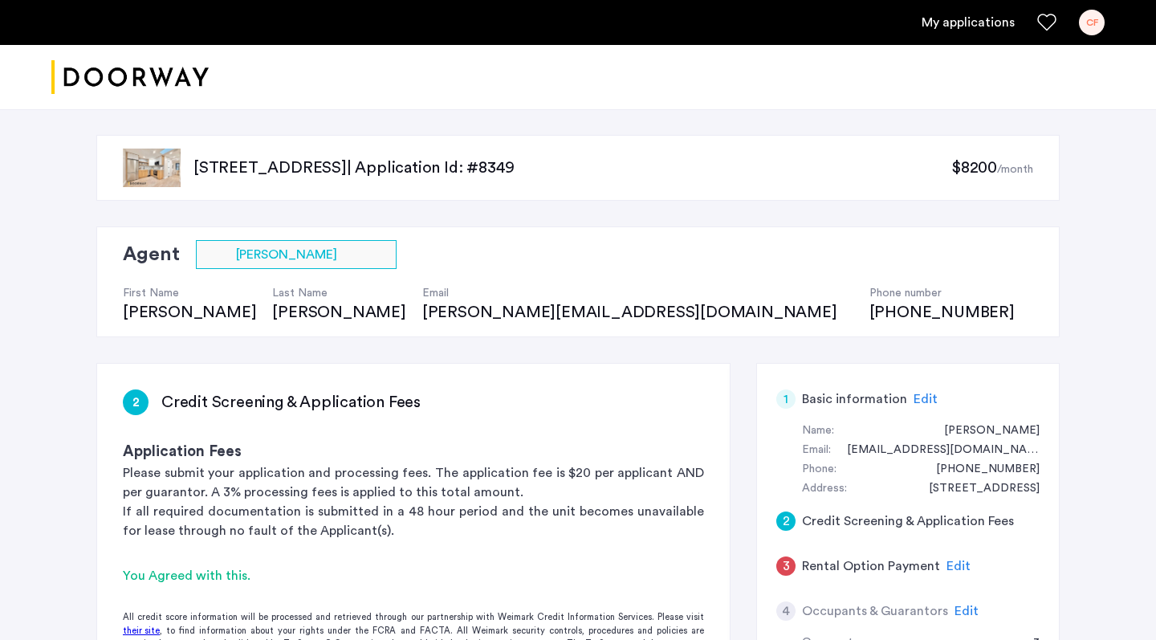
scroll to position [279, 0]
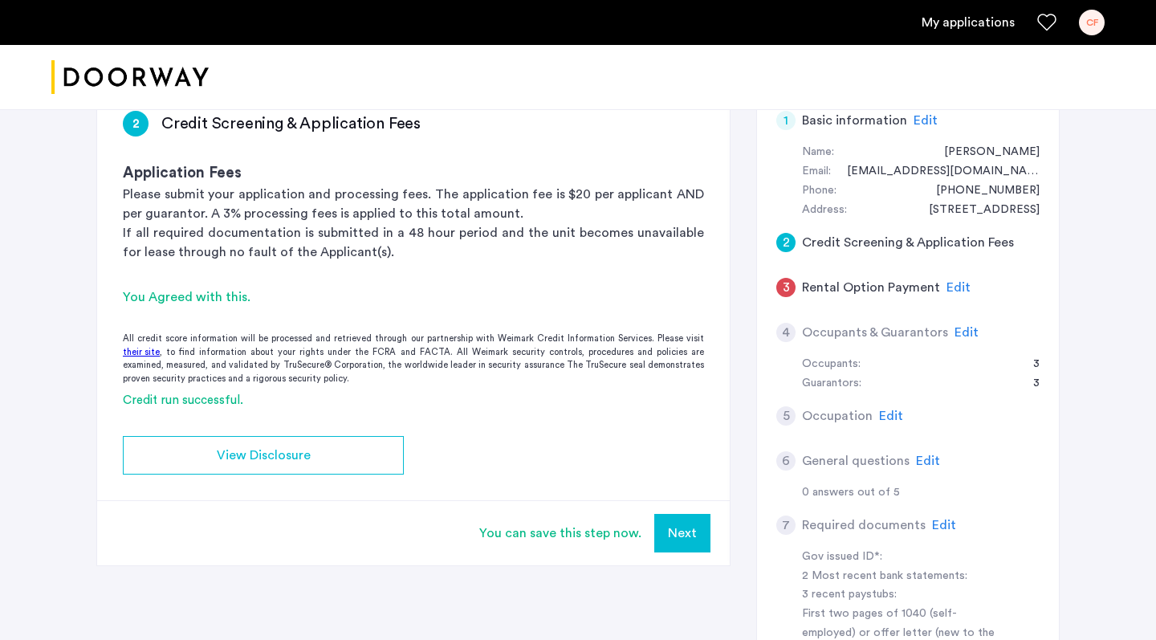
click at [610, 283] on span "Edit" at bounding box center [959, 287] width 24 height 13
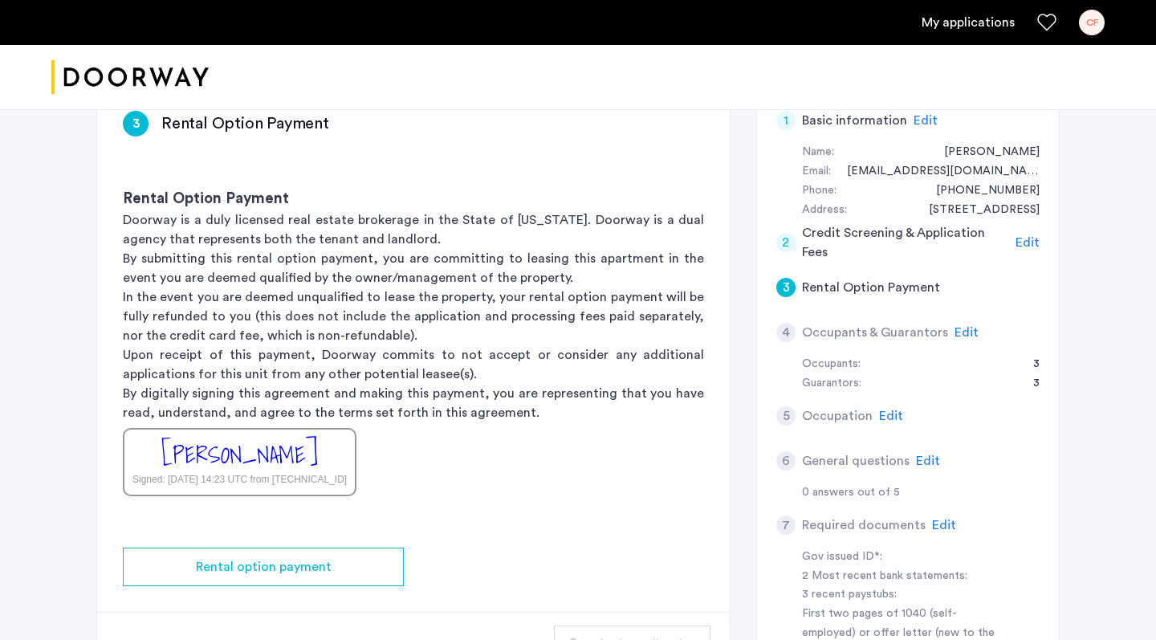
scroll to position [305, 0]
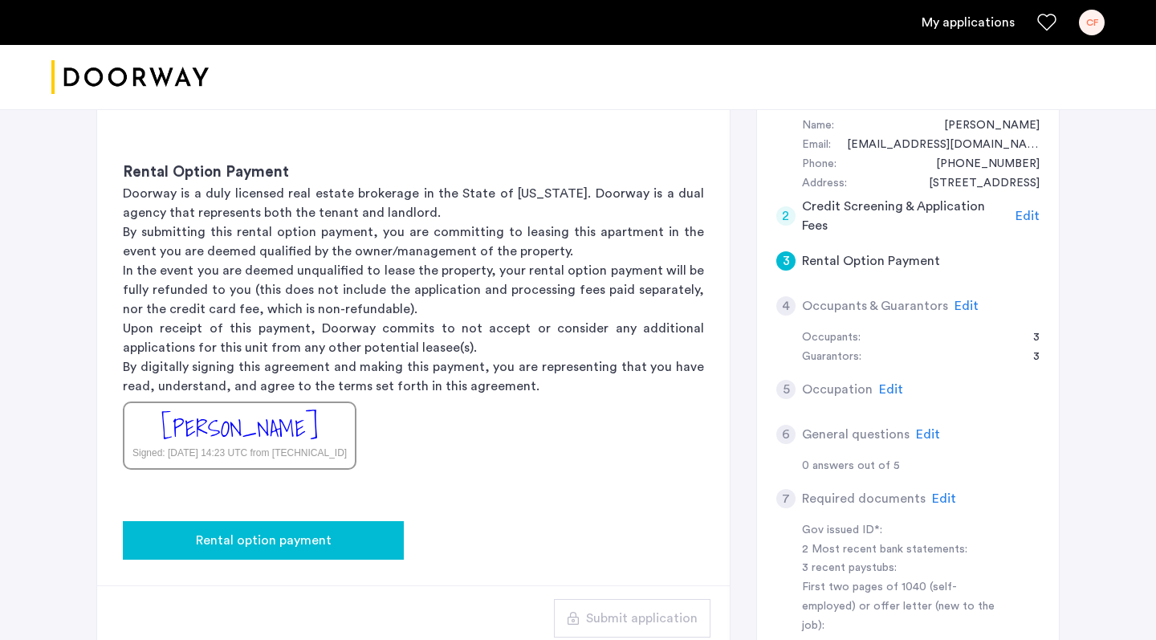
click at [285, 540] on span "Rental option payment" at bounding box center [264, 540] width 136 height 19
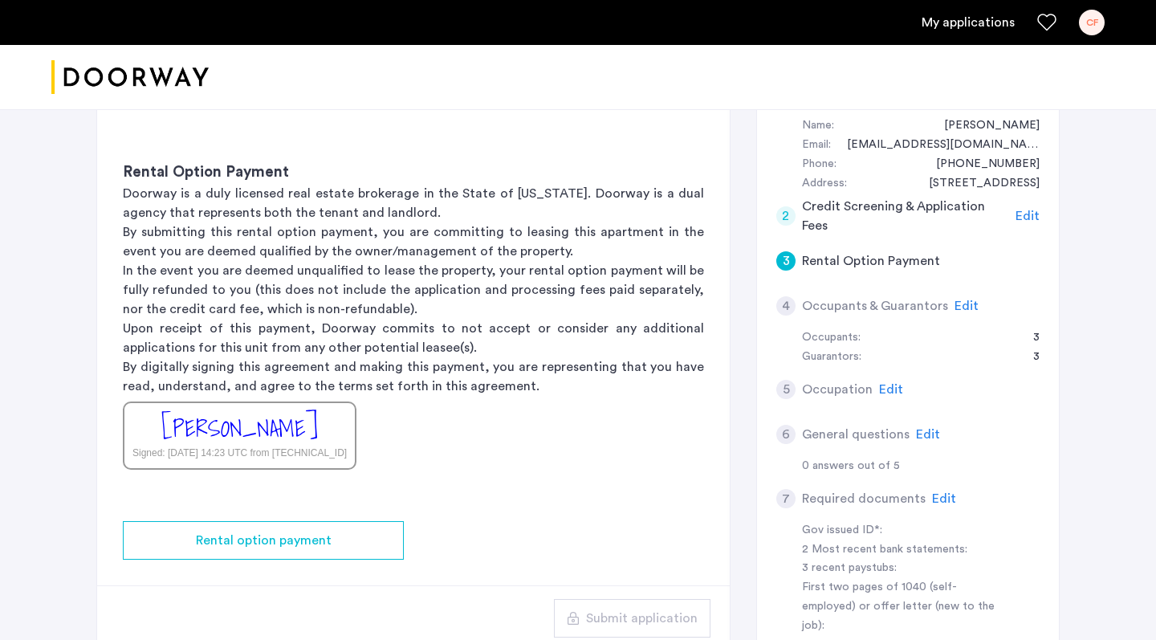
scroll to position [0, 0]
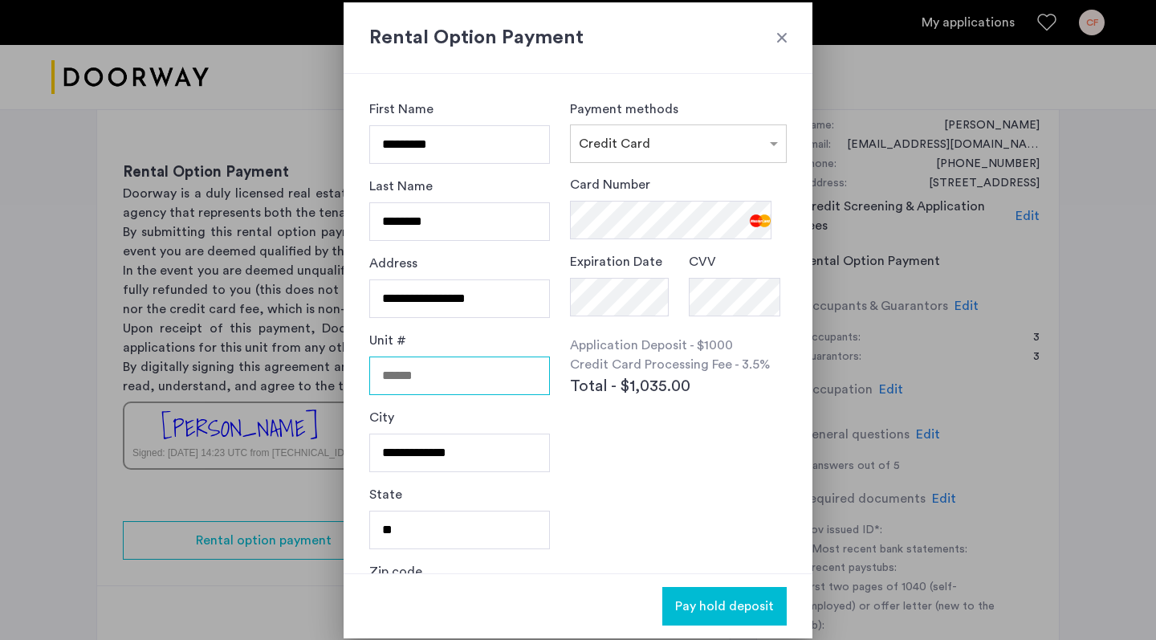
click at [444, 372] on input "Unit #" at bounding box center [459, 376] width 181 height 39
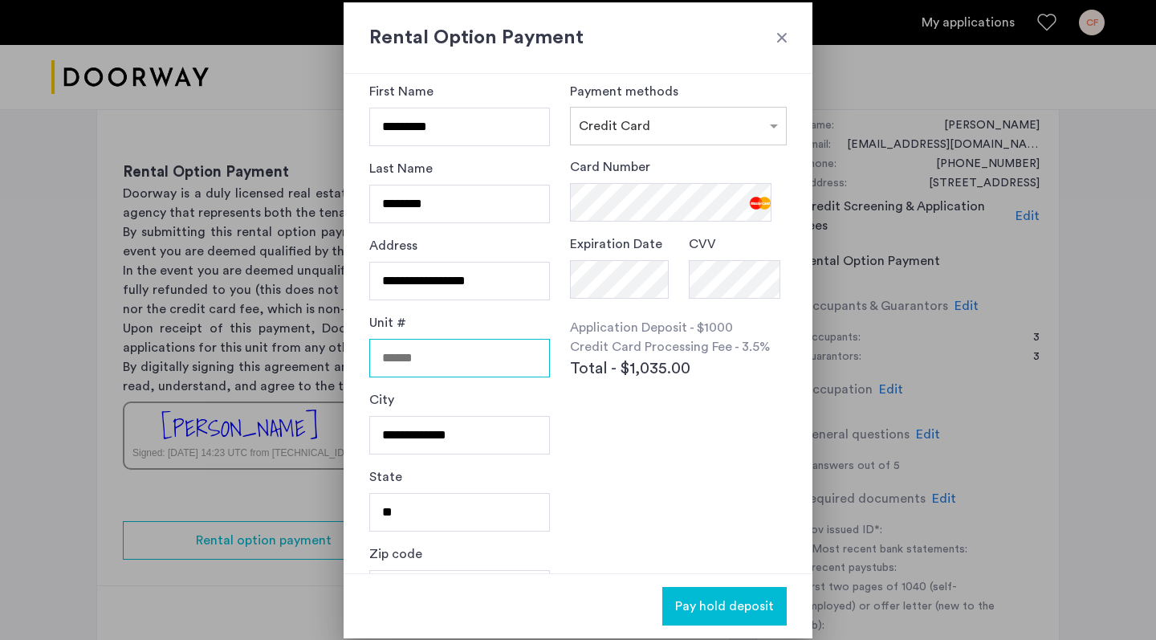
scroll to position [14, 0]
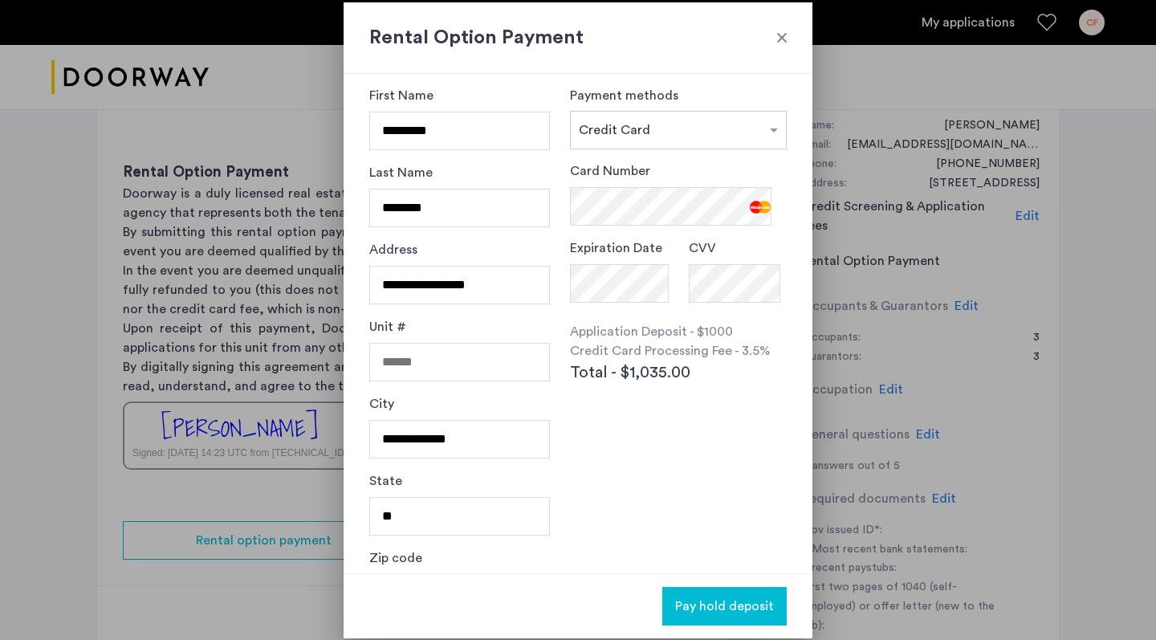
click at [610, 40] on h2 "Rental Option Payment" at bounding box center [578, 37] width 418 height 29
click at [610, 33] on div at bounding box center [782, 38] width 16 height 16
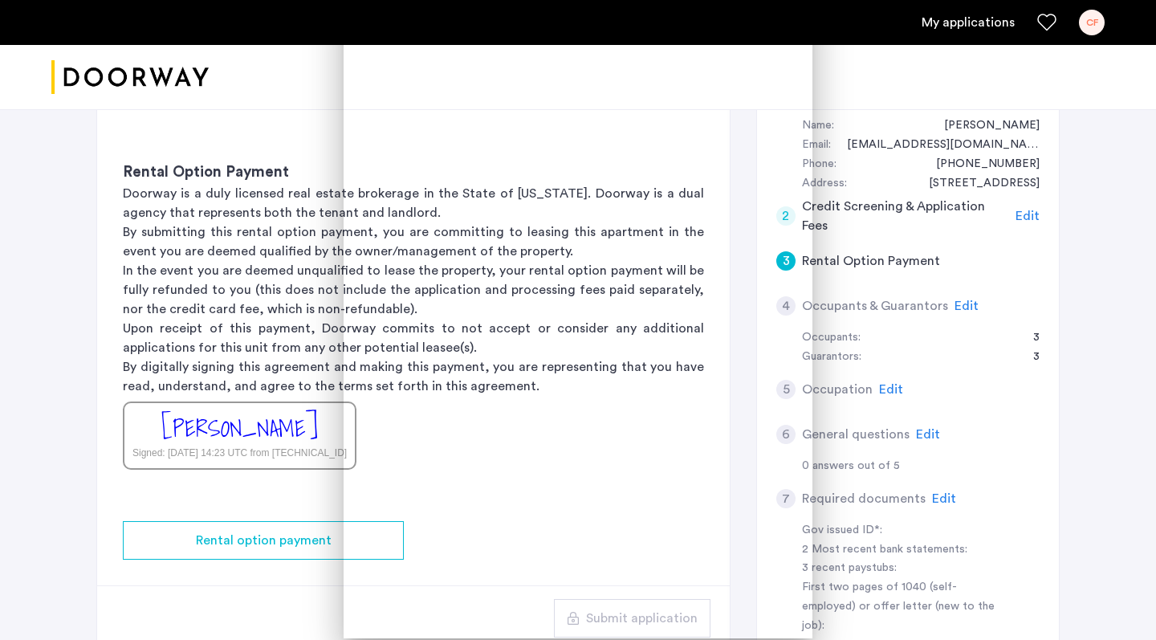
scroll to position [305, 0]
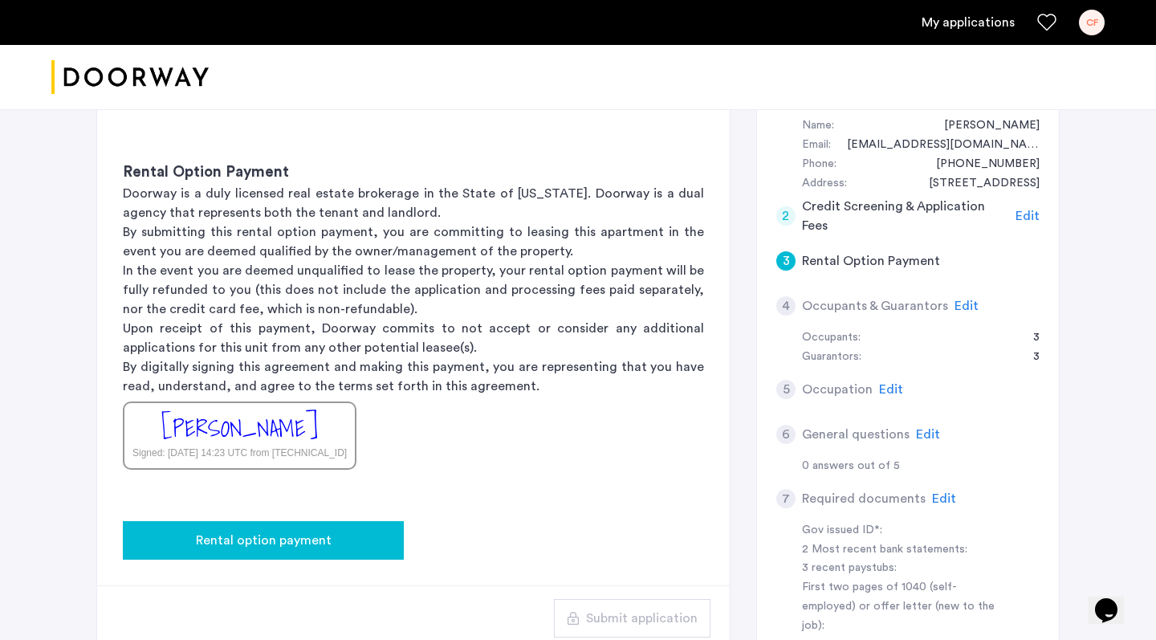
click at [234, 541] on span "Rental option payment" at bounding box center [264, 540] width 136 height 19
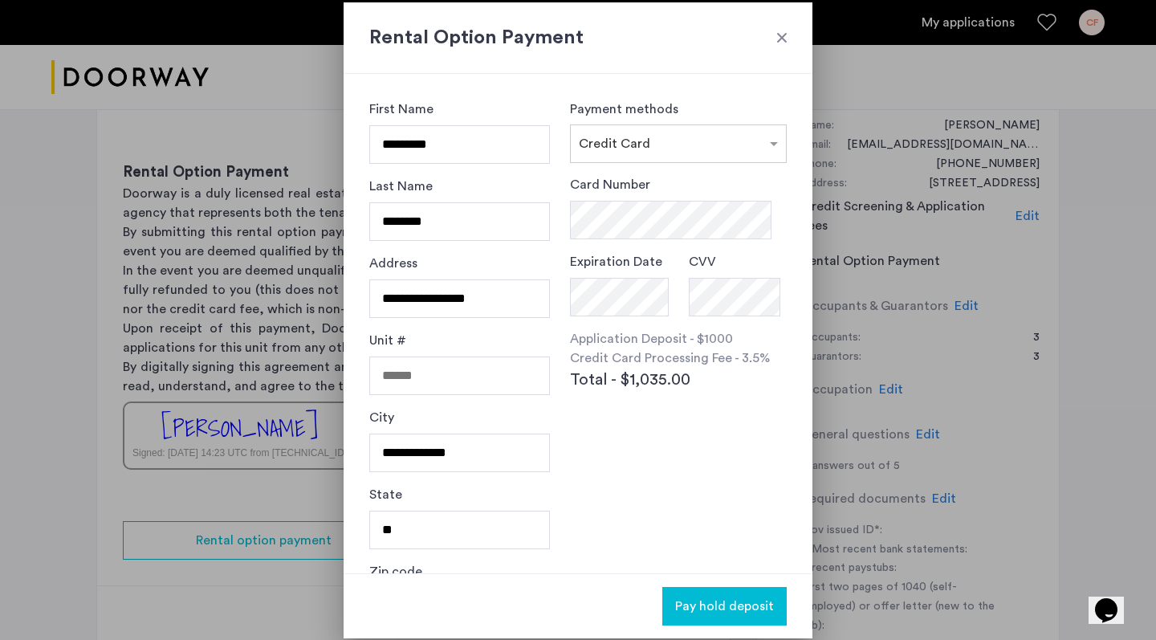
scroll to position [0, 0]
click at [610, 35] on div at bounding box center [782, 38] width 16 height 16
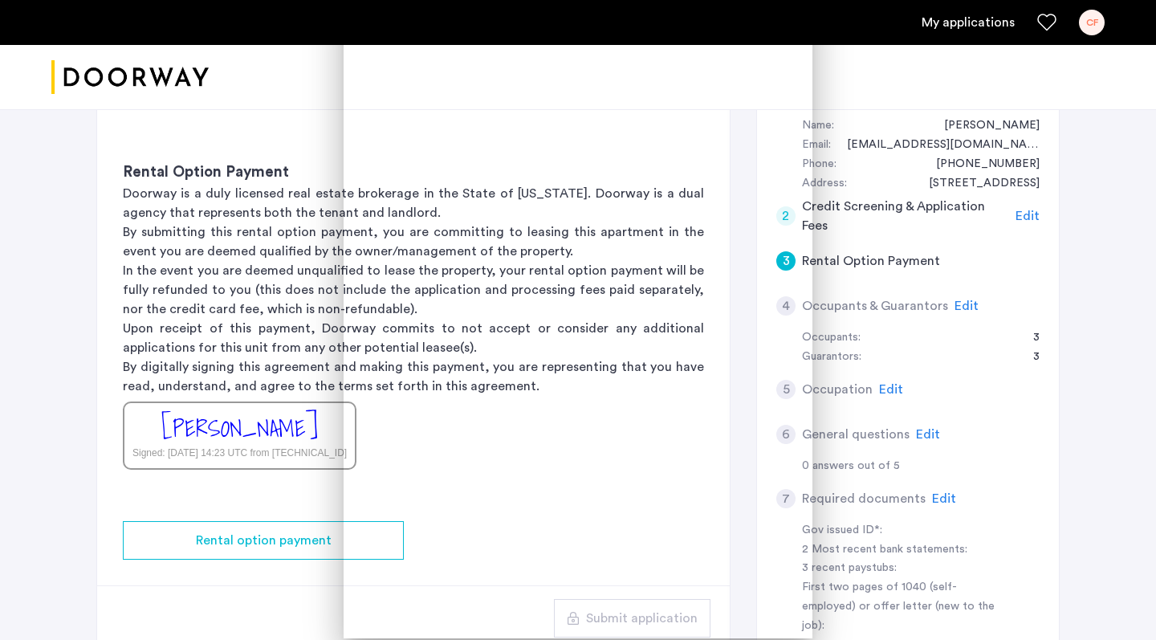
scroll to position [305, 0]
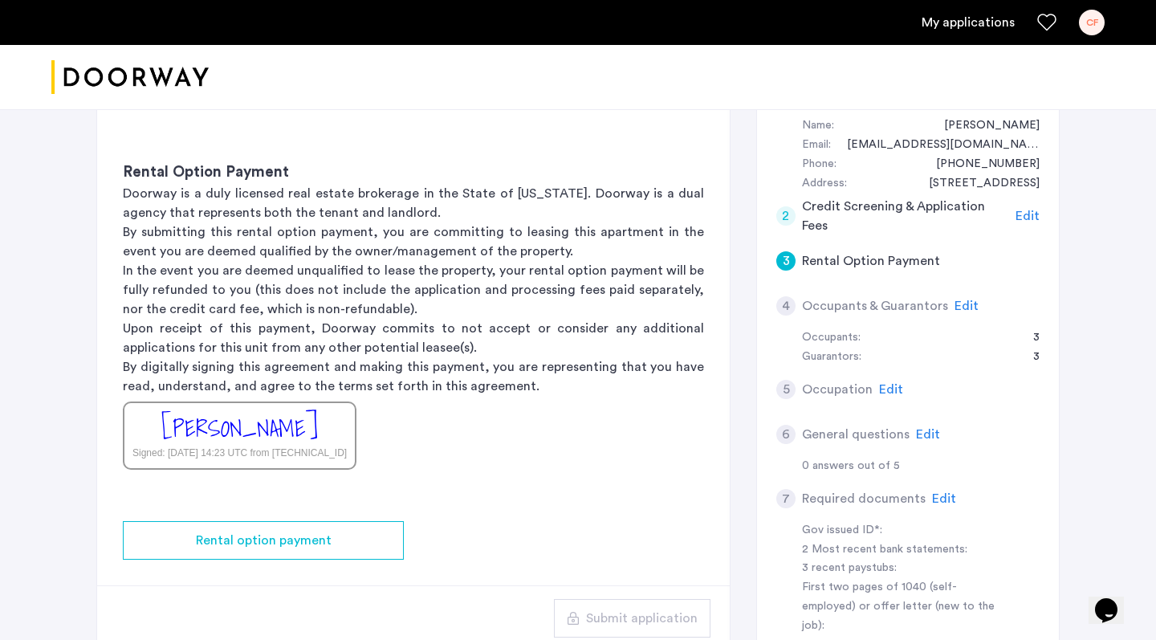
click at [610, 210] on span "Edit" at bounding box center [1028, 216] width 24 height 13
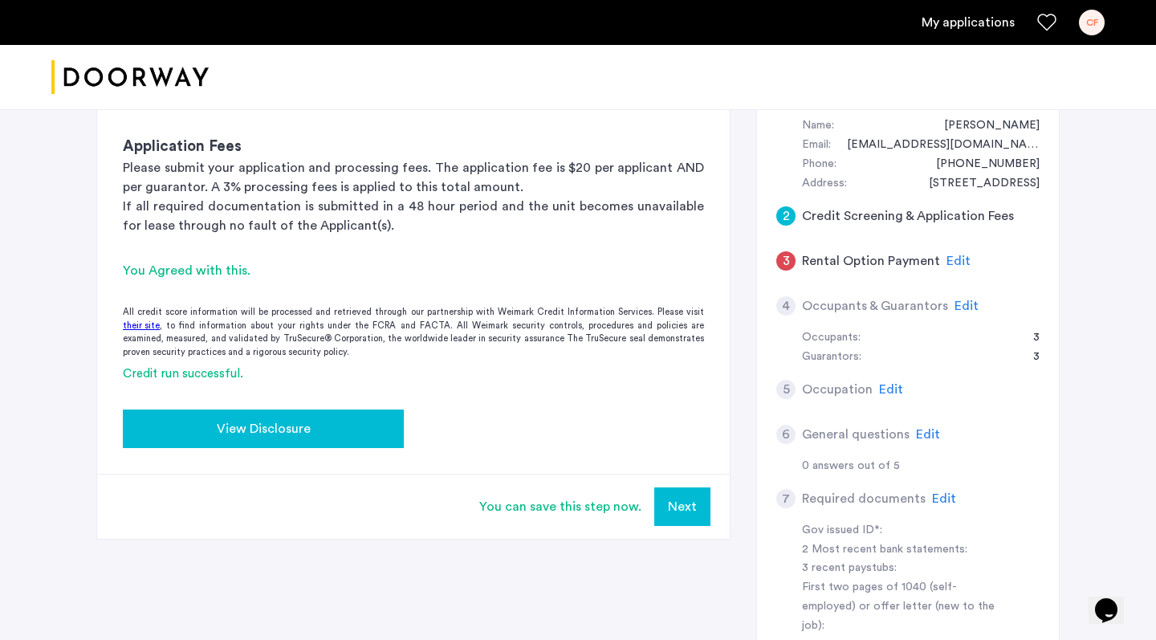
click at [235, 427] on span "View Disclosure" at bounding box center [264, 428] width 94 height 19
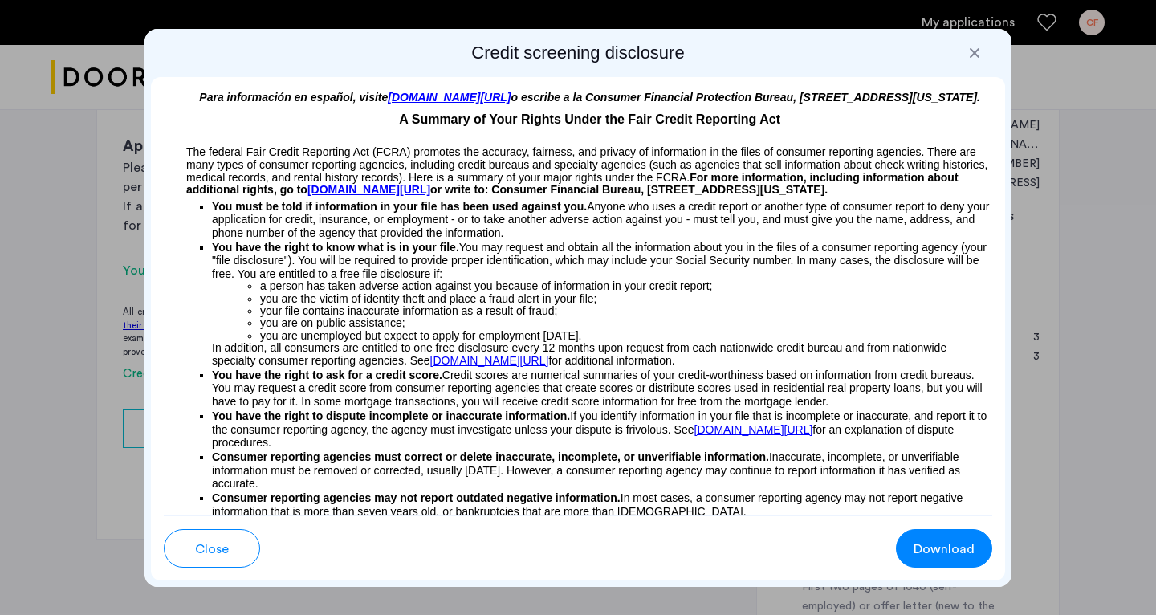
scroll to position [0, 0]
click at [610, 46] on div at bounding box center [975, 53] width 16 height 16
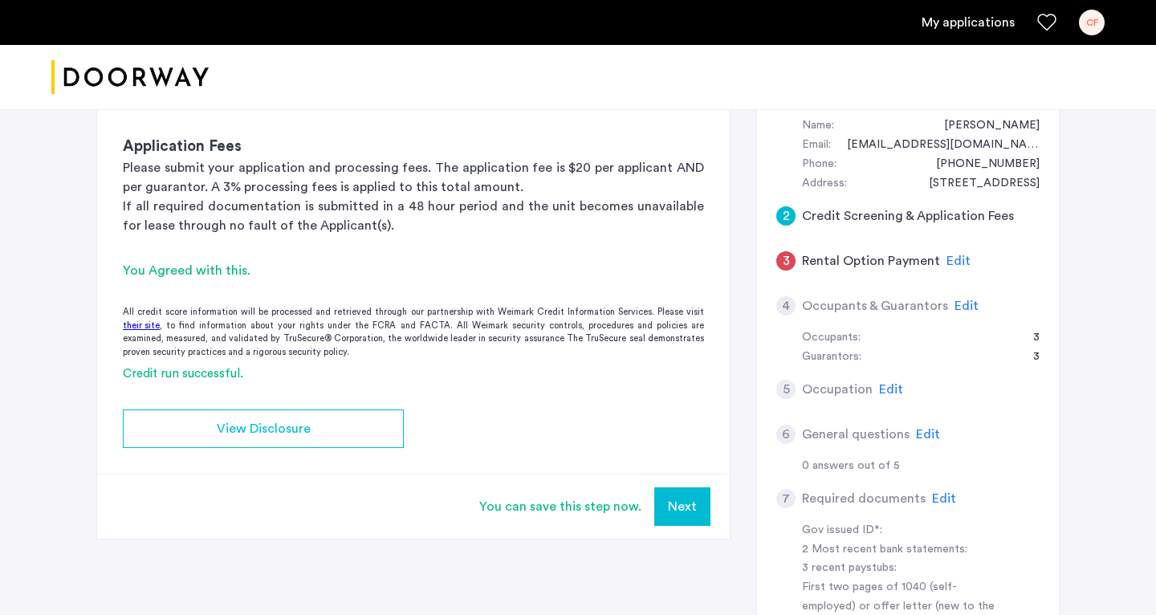
scroll to position [305, 0]
click at [610, 255] on span "Edit" at bounding box center [959, 261] width 24 height 13
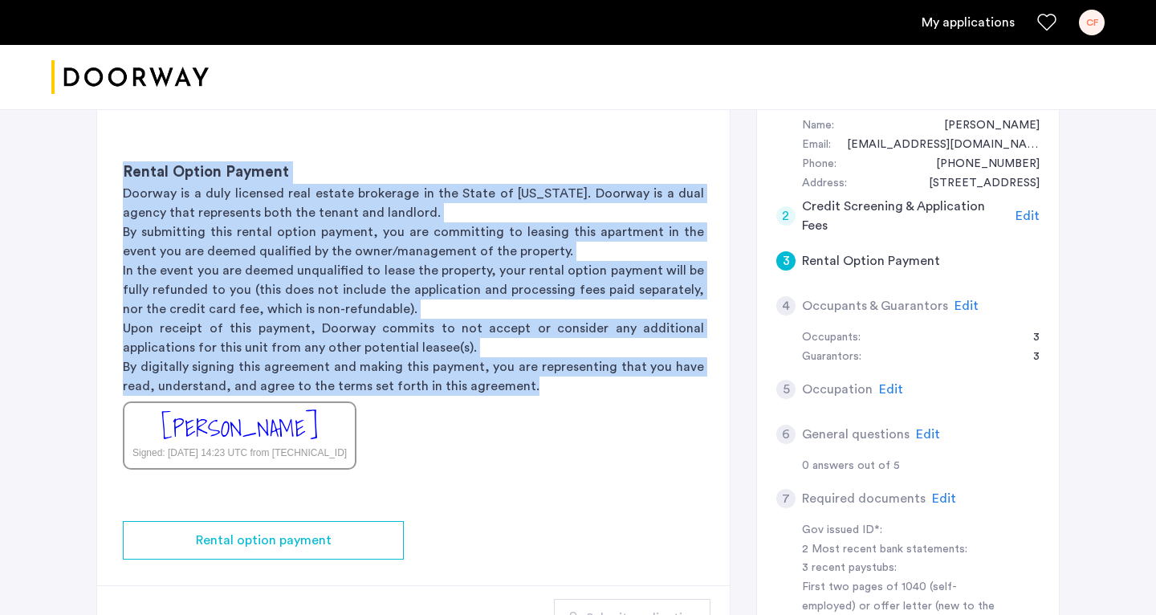
drag, startPoint x: 526, startPoint y: 394, endPoint x: 91, endPoint y: 177, distance: 486.6
click at [91, 177] on div "[STREET_ADDRESS] | Application Id: #8349 $8200 /month Agent Select agent × [PER…" at bounding box center [578, 333] width 1012 height 1058
copy div "Rental Option Payment Doorway is a duly licensed real estate brokerage in the S…"
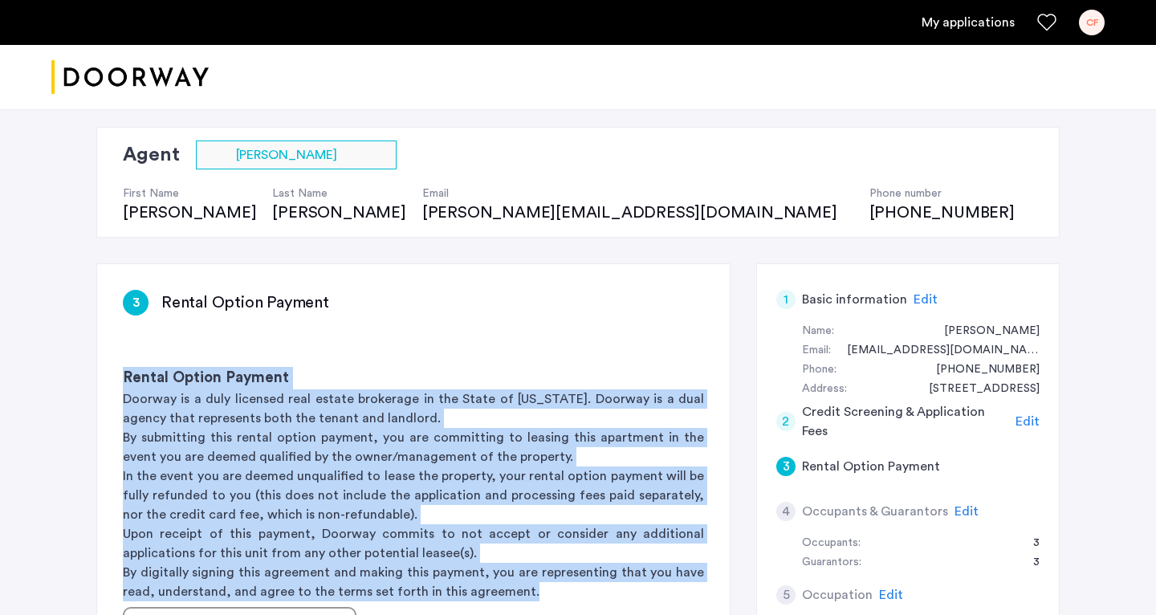
scroll to position [430, 0]
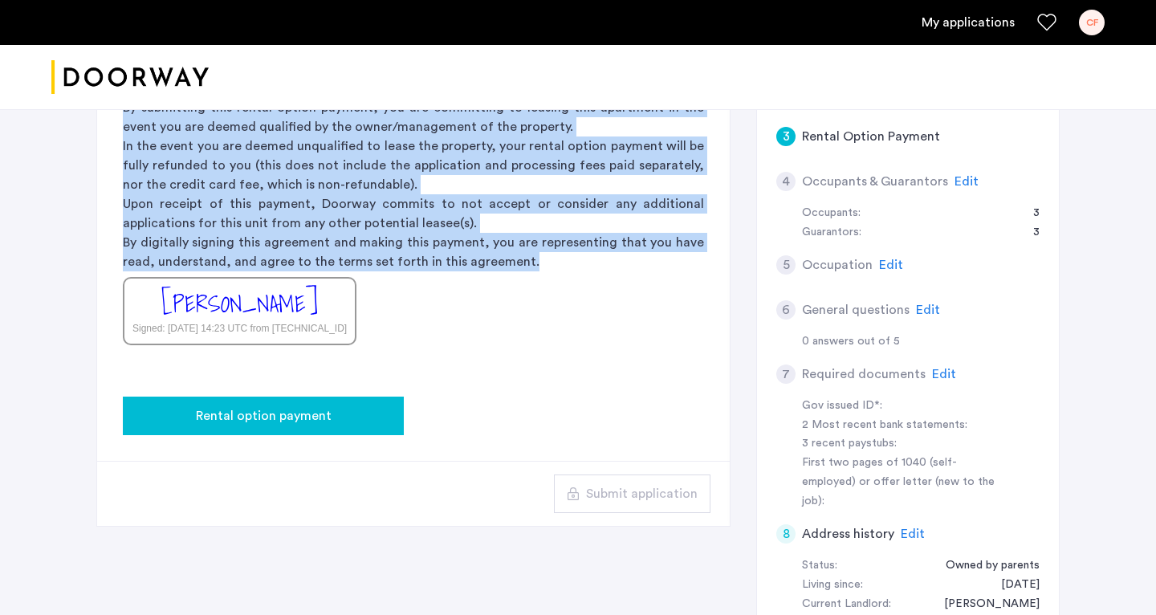
click at [358, 409] on div "Rental option payment" at bounding box center [263, 415] width 255 height 19
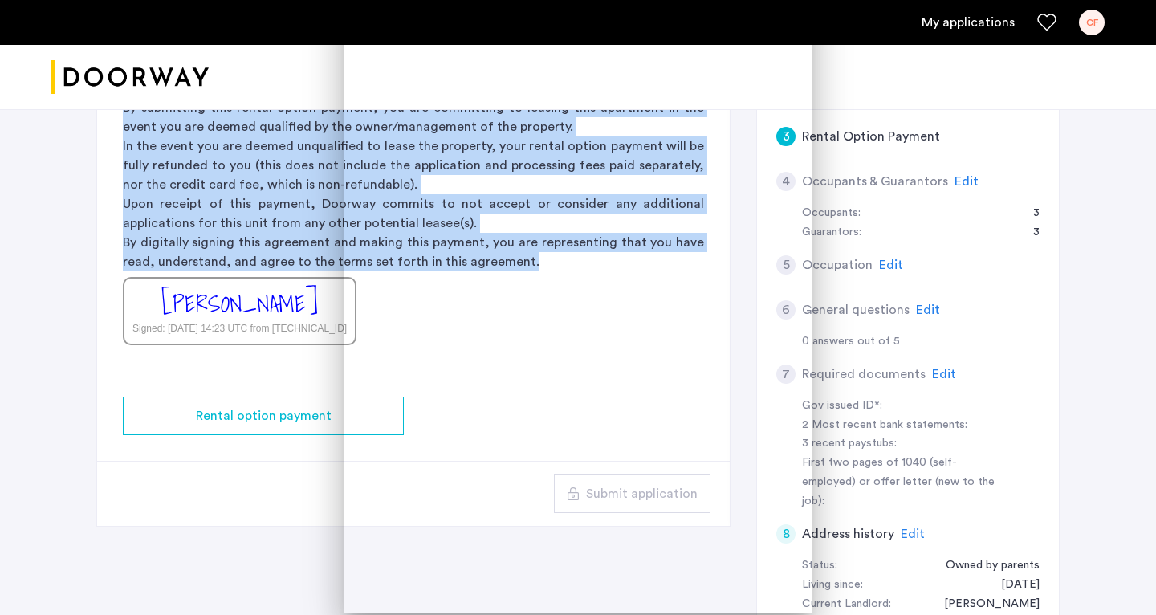
scroll to position [0, 0]
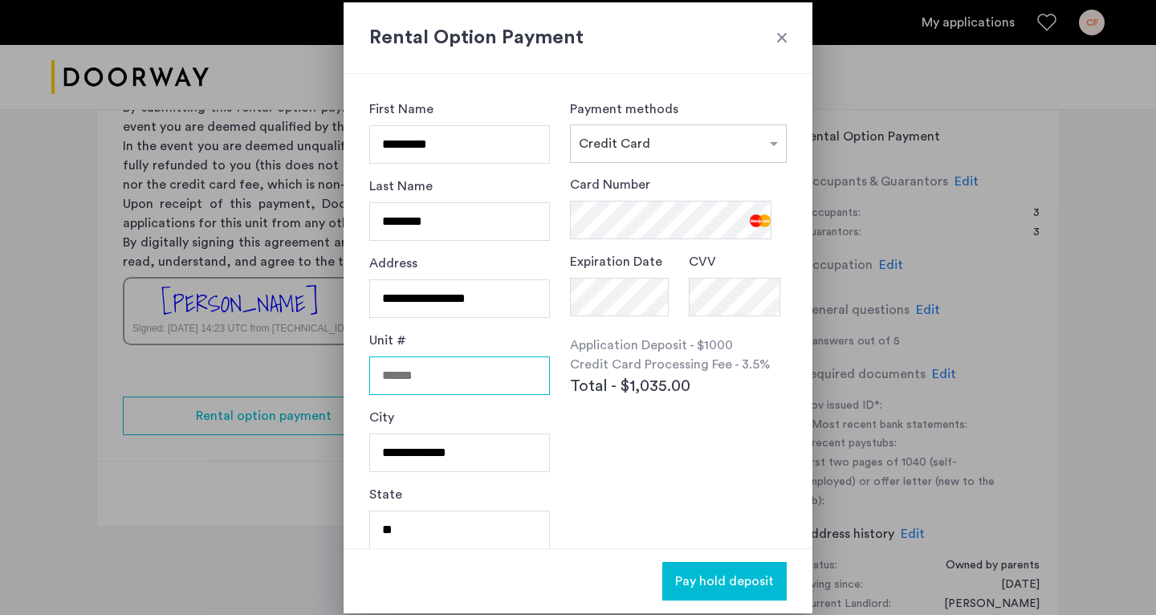
click at [434, 378] on input "Unit #" at bounding box center [459, 376] width 181 height 39
click at [610, 563] on span "Pay hold deposit" at bounding box center [724, 581] width 99 height 19
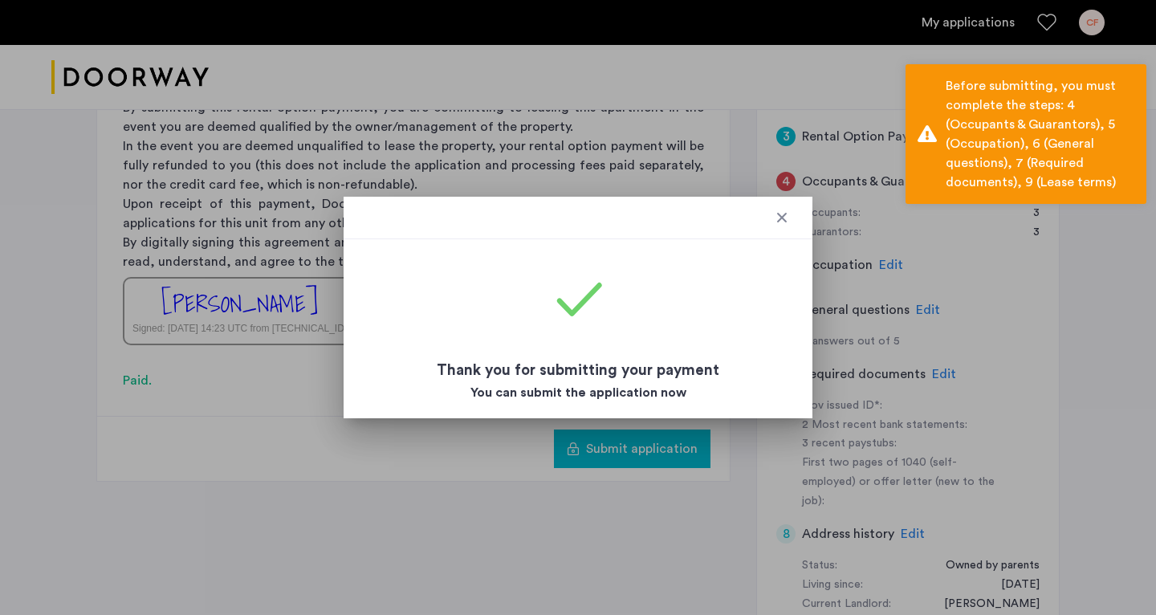
click at [610, 218] on div at bounding box center [782, 218] width 16 height 16
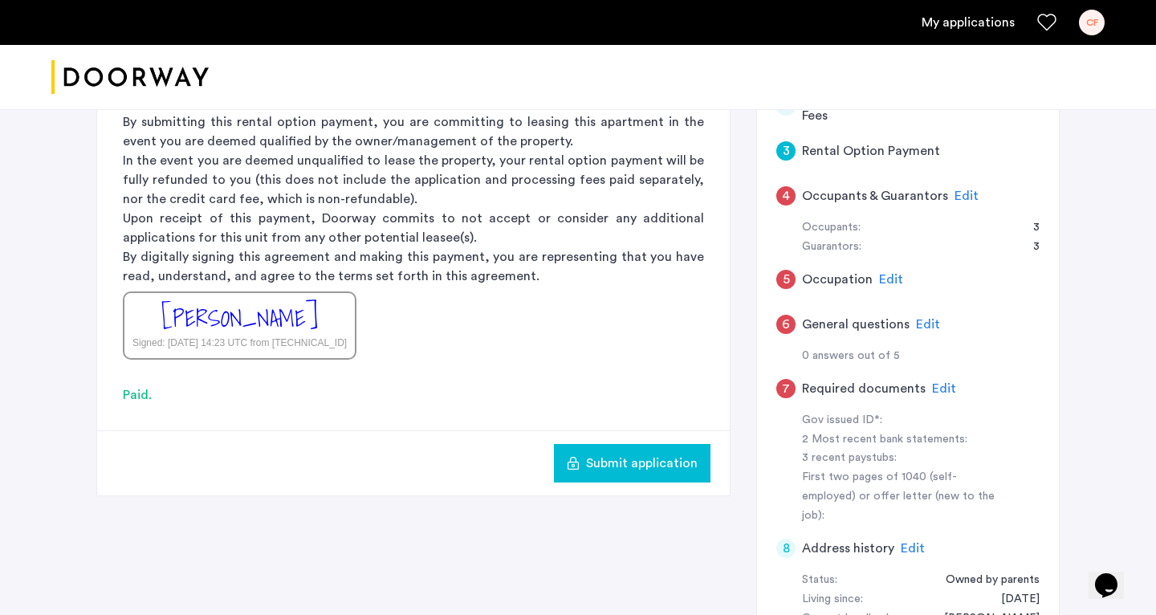
scroll to position [414, 0]
click at [610, 192] on span "Edit" at bounding box center [967, 196] width 24 height 13
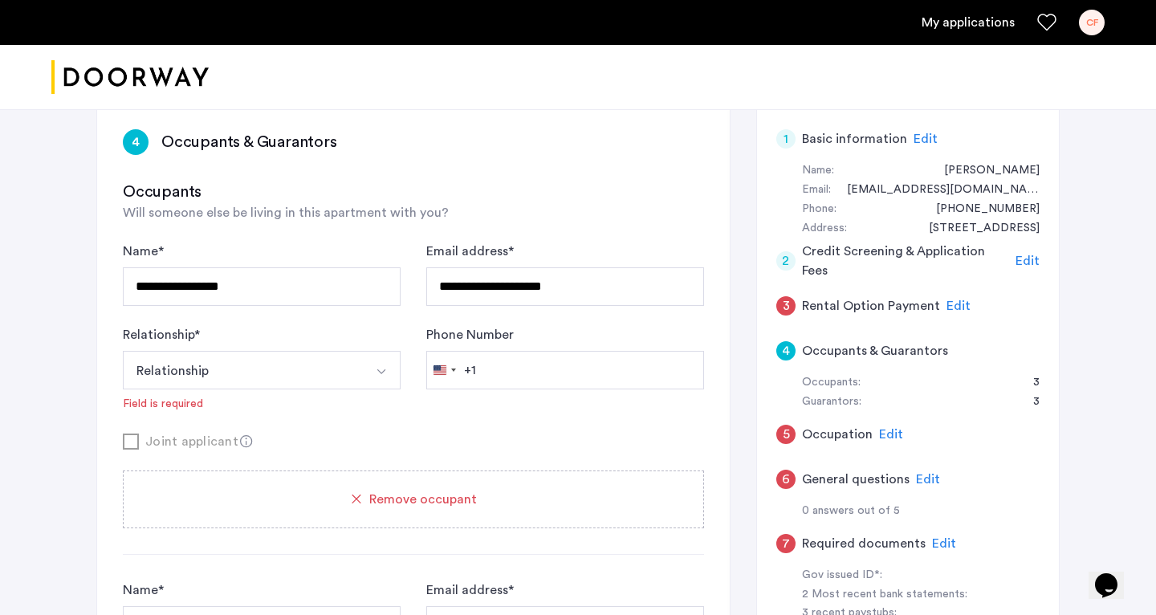
scroll to position [265, 0]
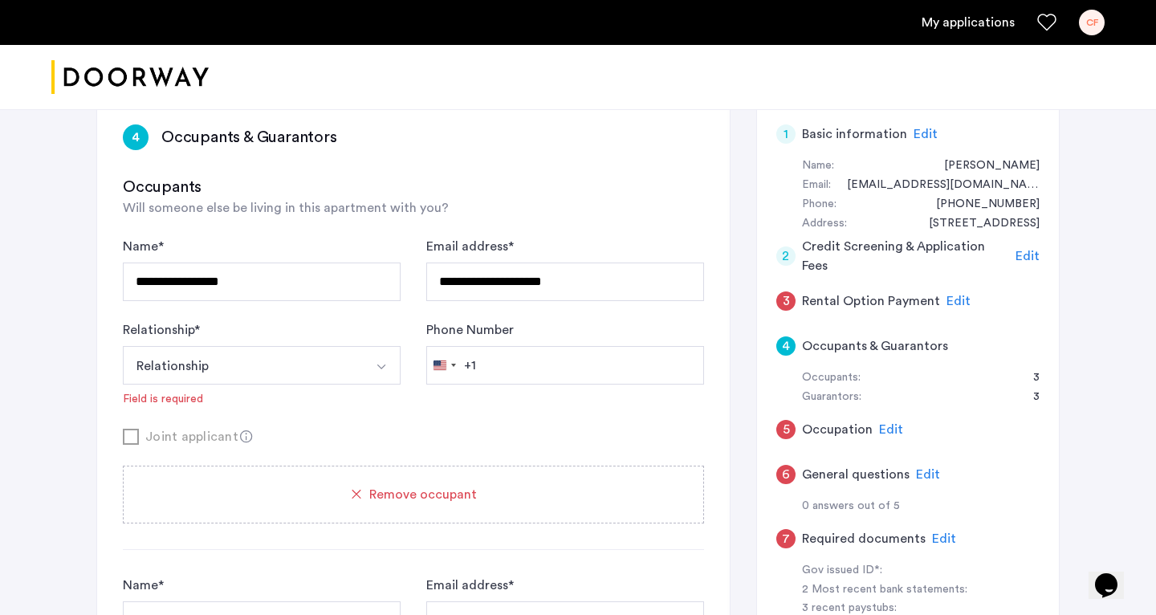
click at [346, 373] on button "Relationship" at bounding box center [243, 365] width 240 height 39
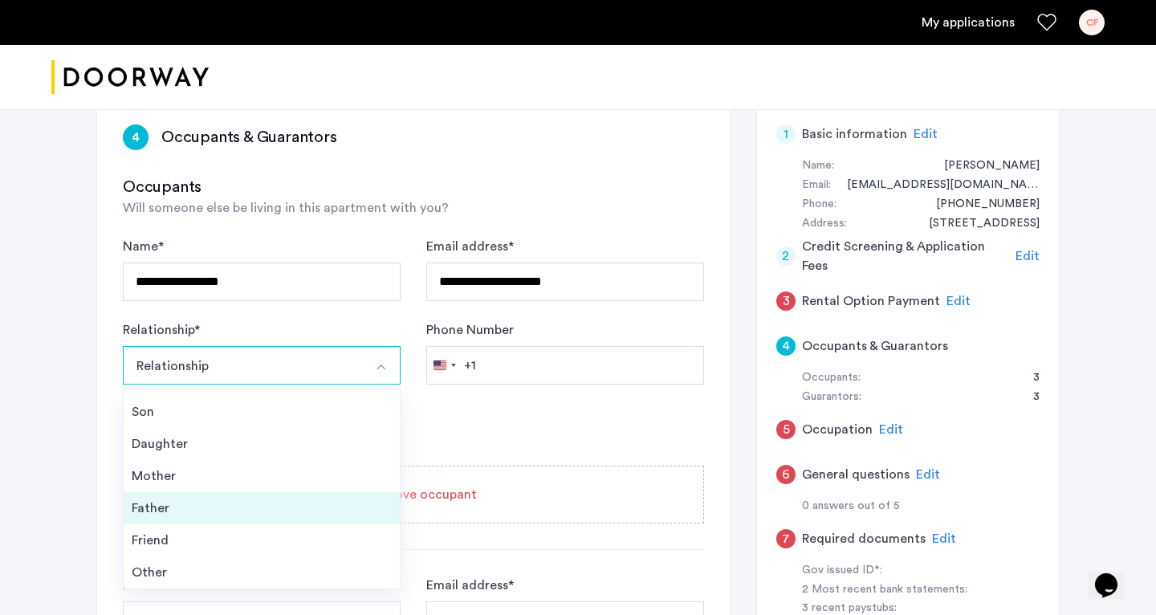
scroll to position [58, 0]
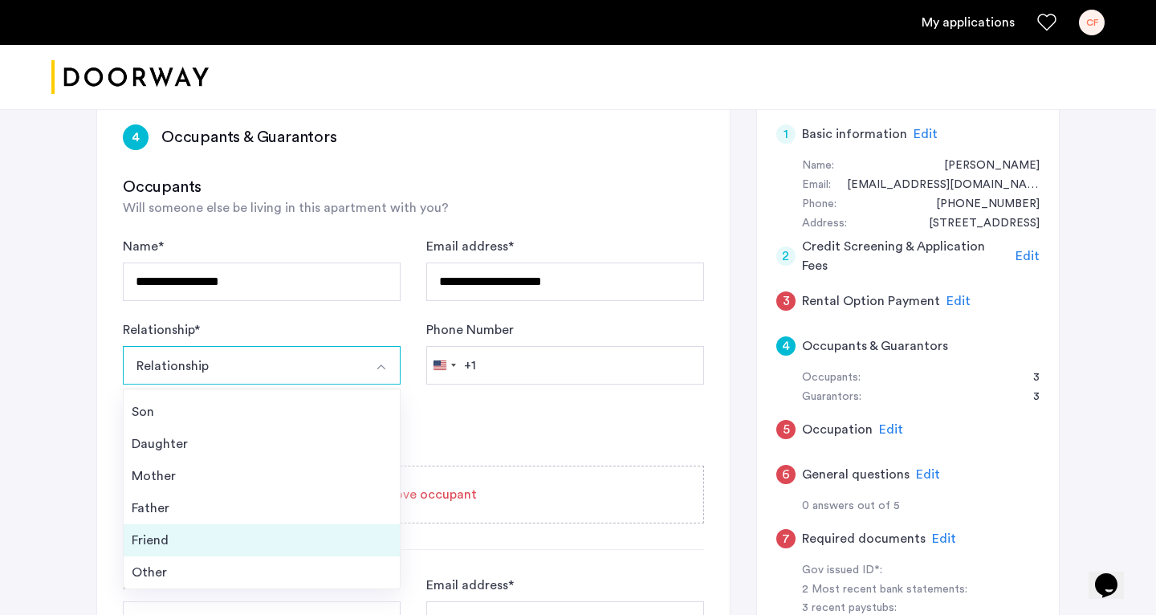
click at [208, 532] on div "Friend" at bounding box center [262, 540] width 260 height 19
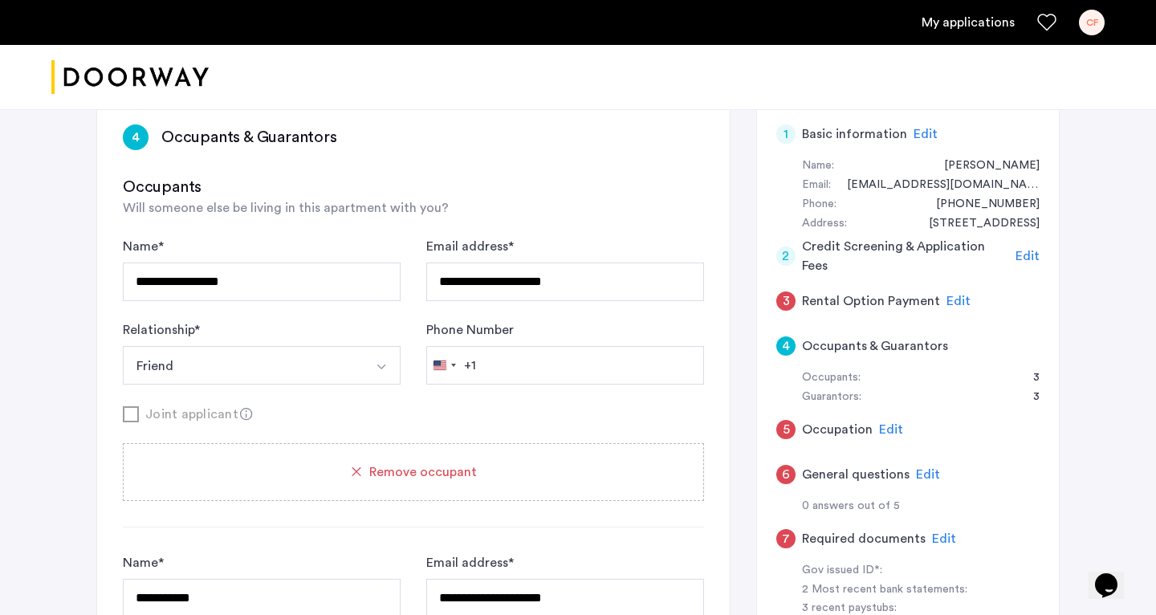
scroll to position [581, 0]
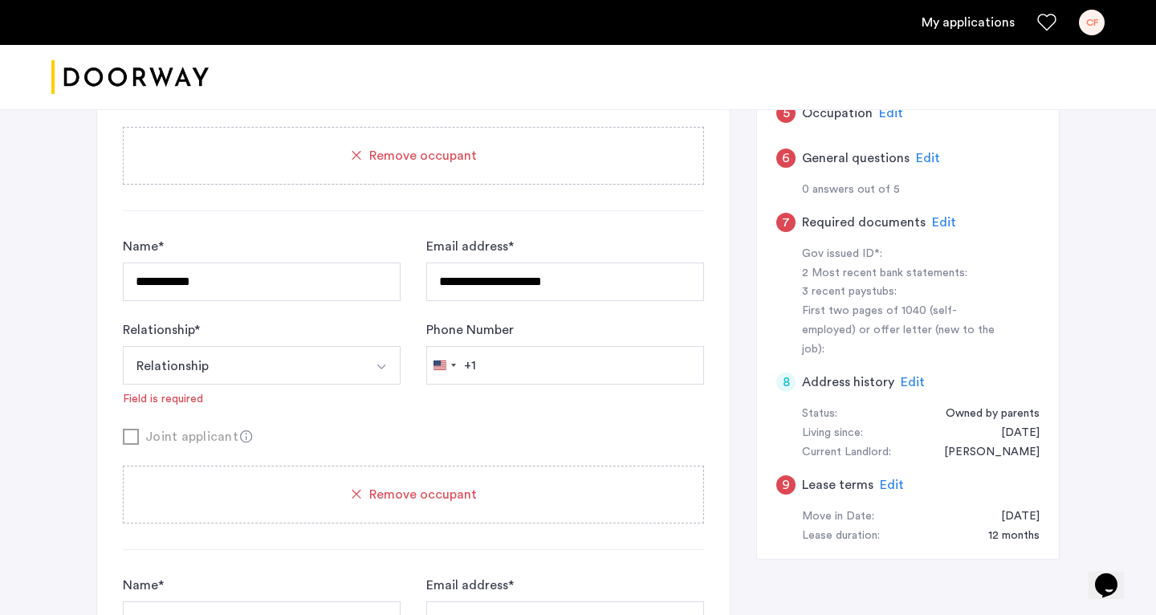
click at [263, 375] on button "Relationship" at bounding box center [243, 365] width 240 height 39
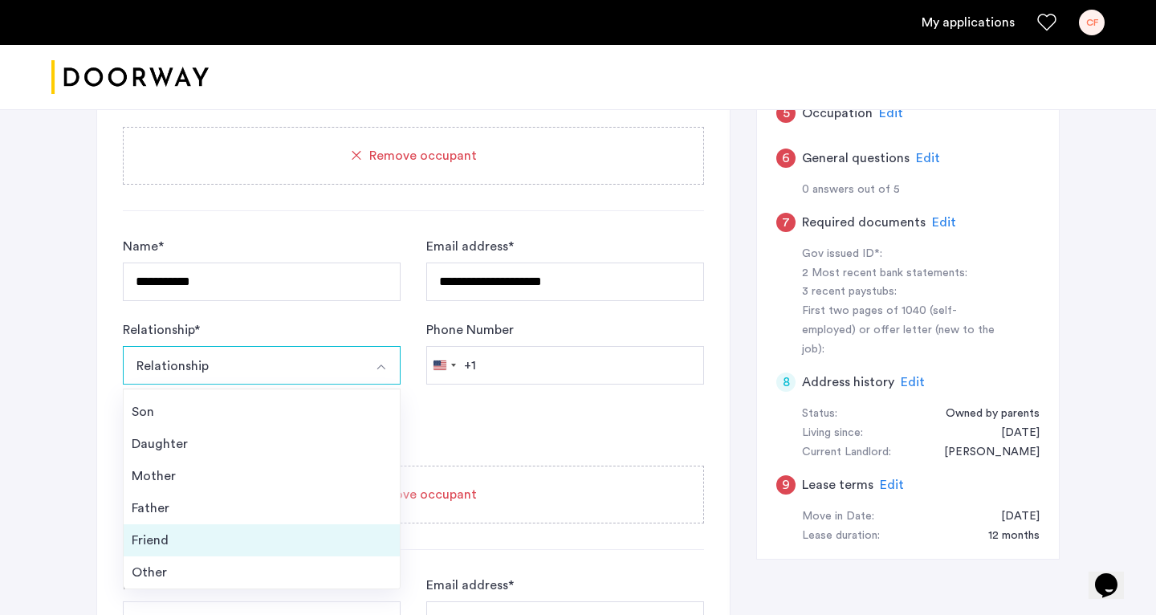
scroll to position [58, 0]
click at [190, 536] on div "Friend" at bounding box center [262, 540] width 260 height 19
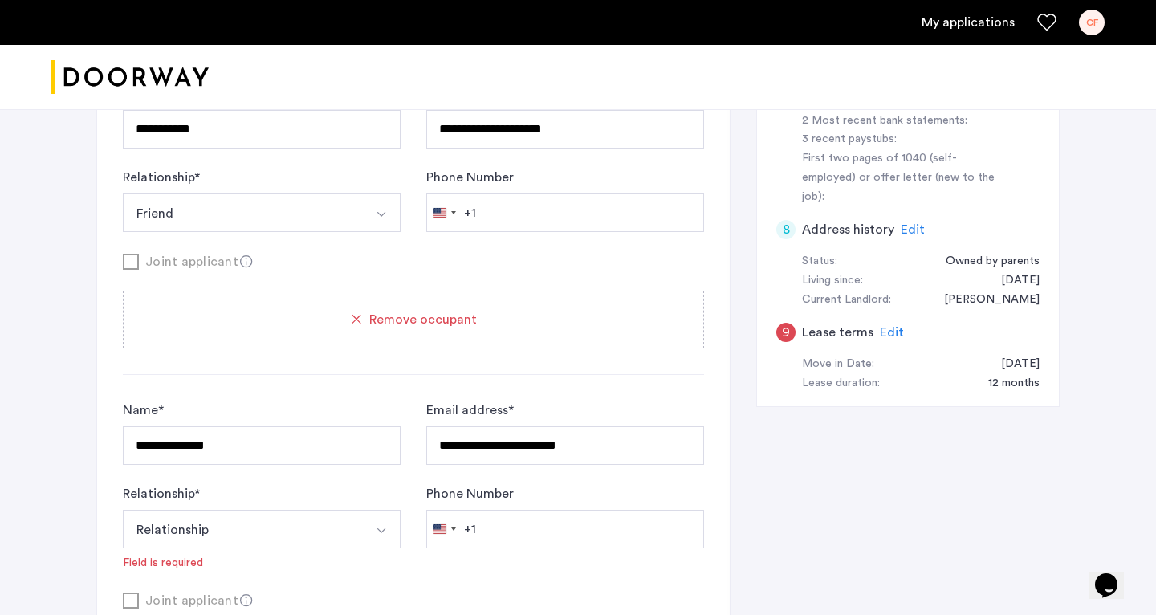
scroll to position [743, 0]
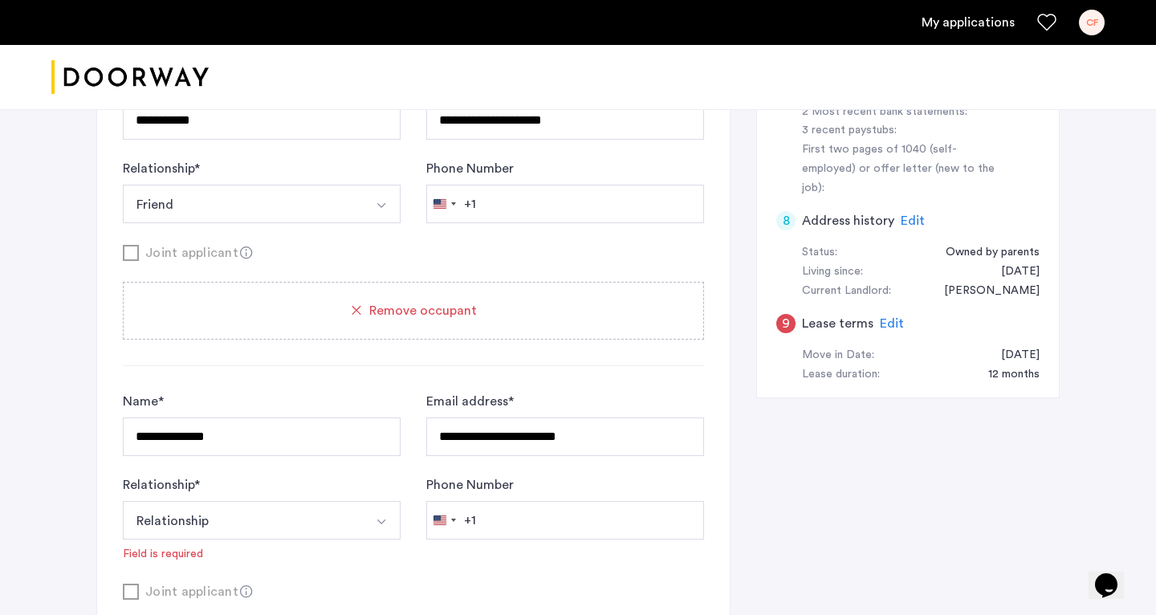
click at [231, 538] on button "Relationship" at bounding box center [243, 520] width 240 height 39
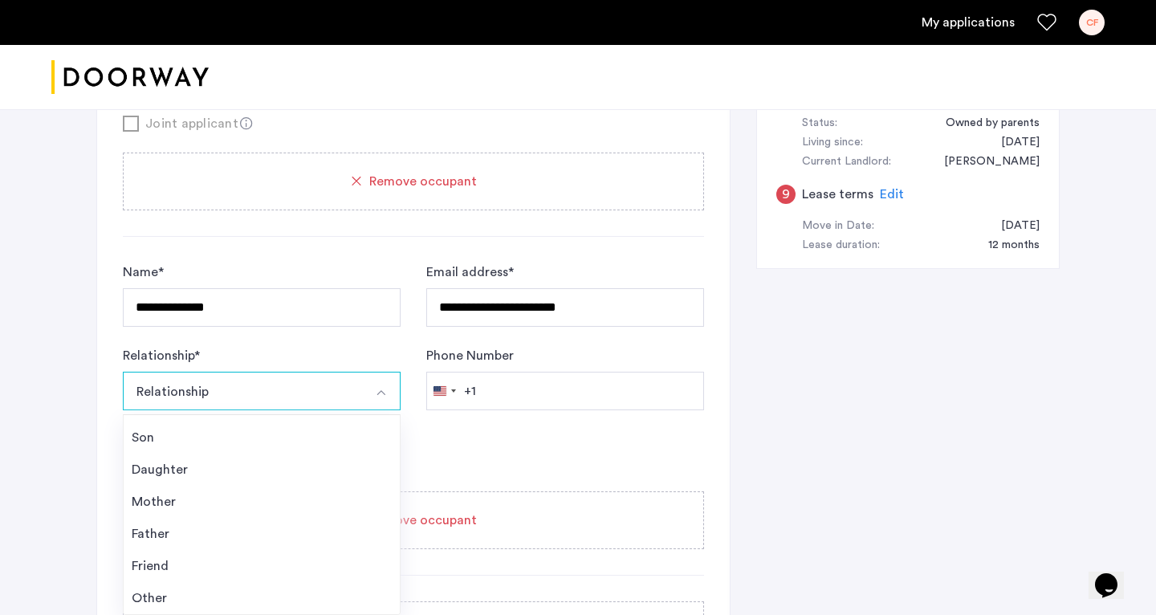
scroll to position [903, 0]
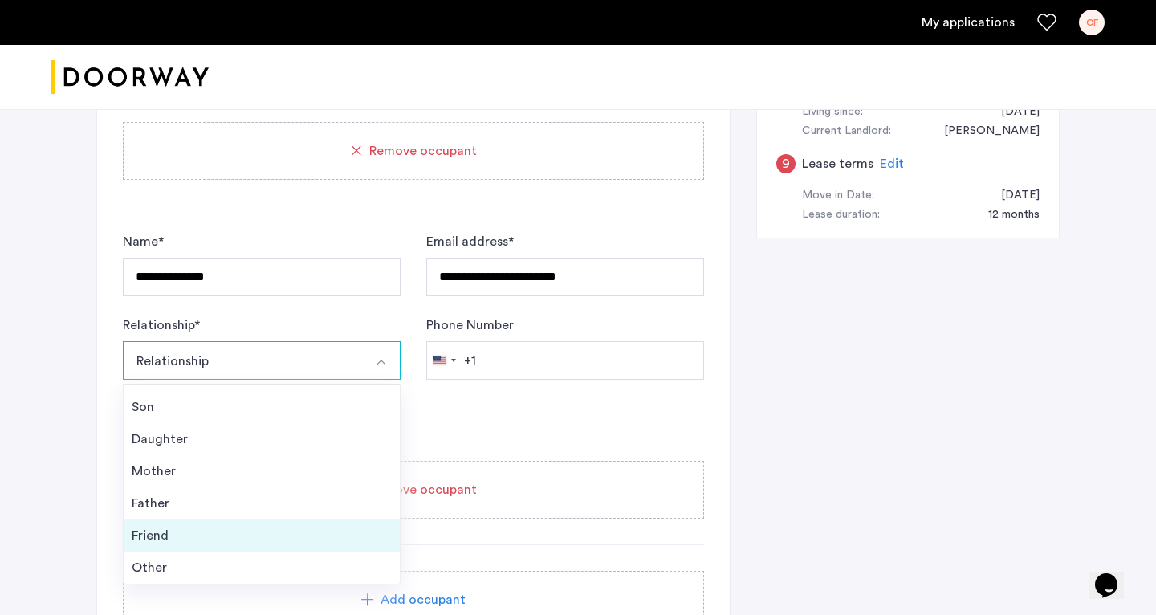
click at [199, 539] on div "Friend" at bounding box center [262, 535] width 260 height 19
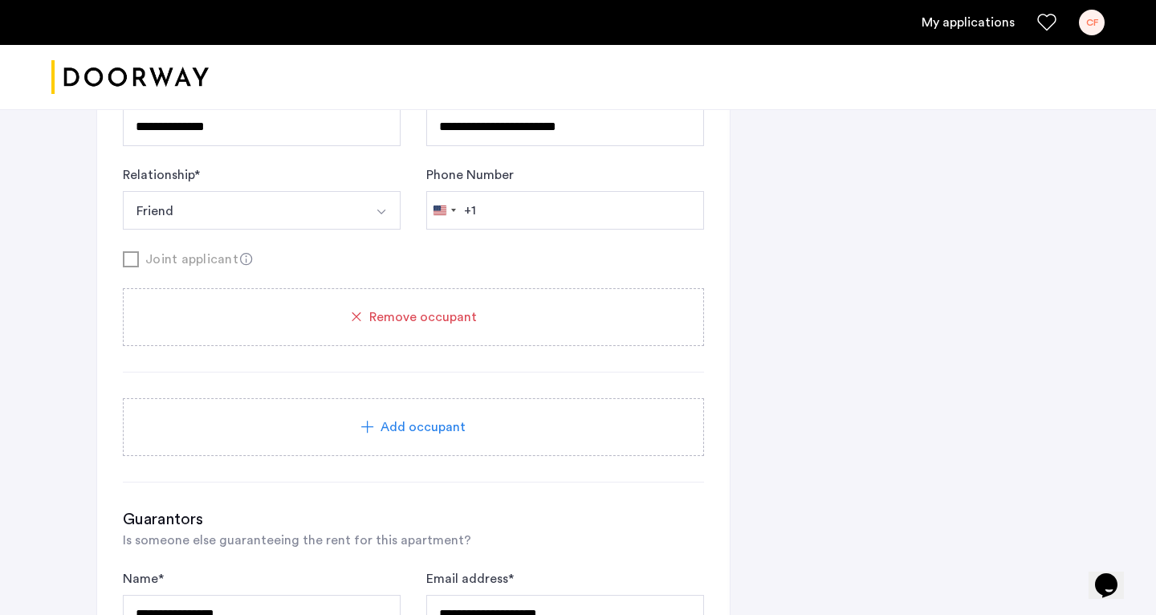
scroll to position [1233, 0]
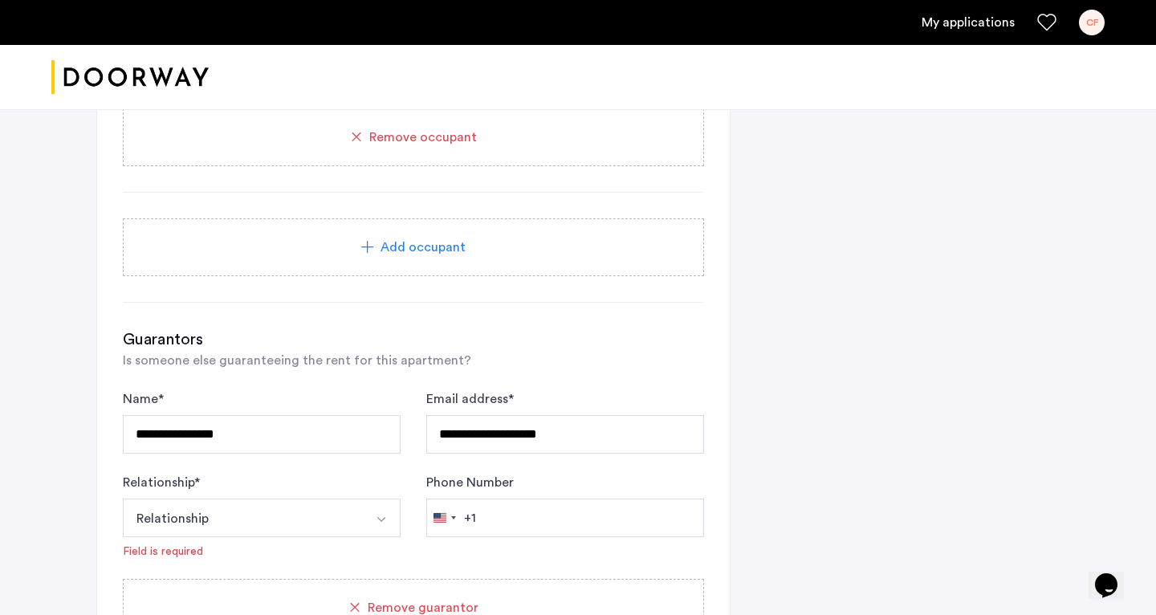
click at [69, 385] on div "**********" at bounding box center [578, 212] width 1156 height 2671
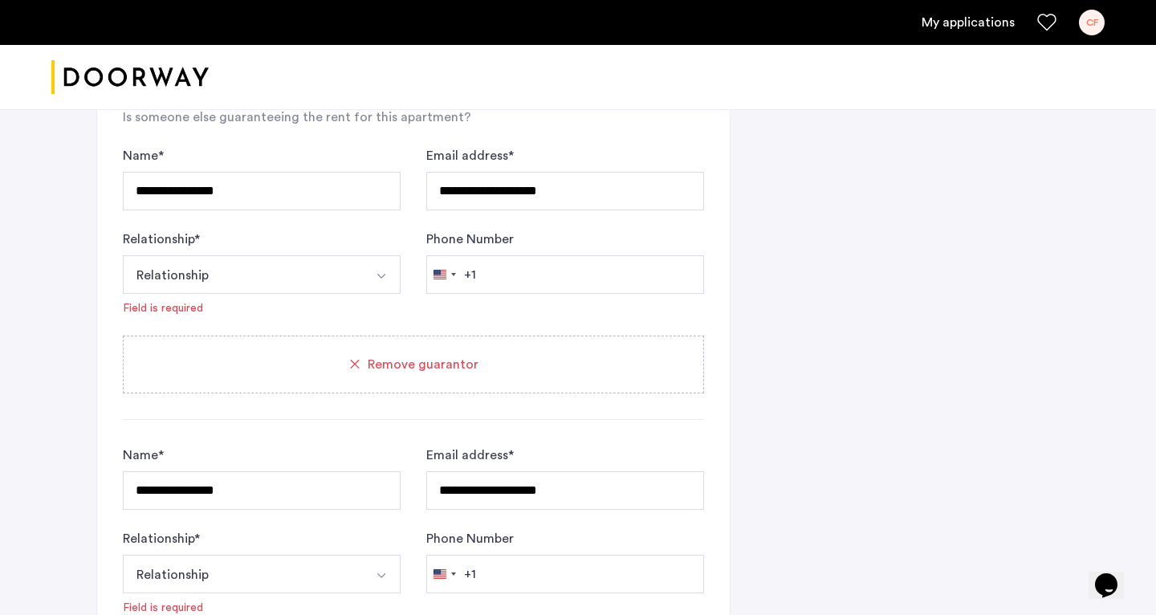
scroll to position [1514, 0]
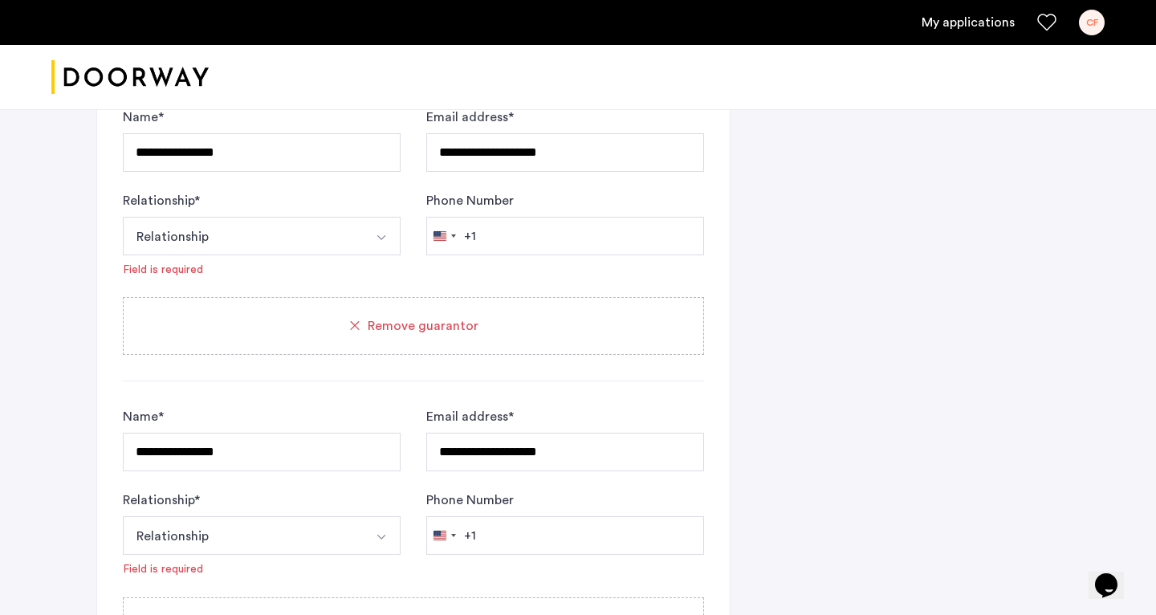
click at [348, 238] on button "Relationship" at bounding box center [243, 236] width 240 height 39
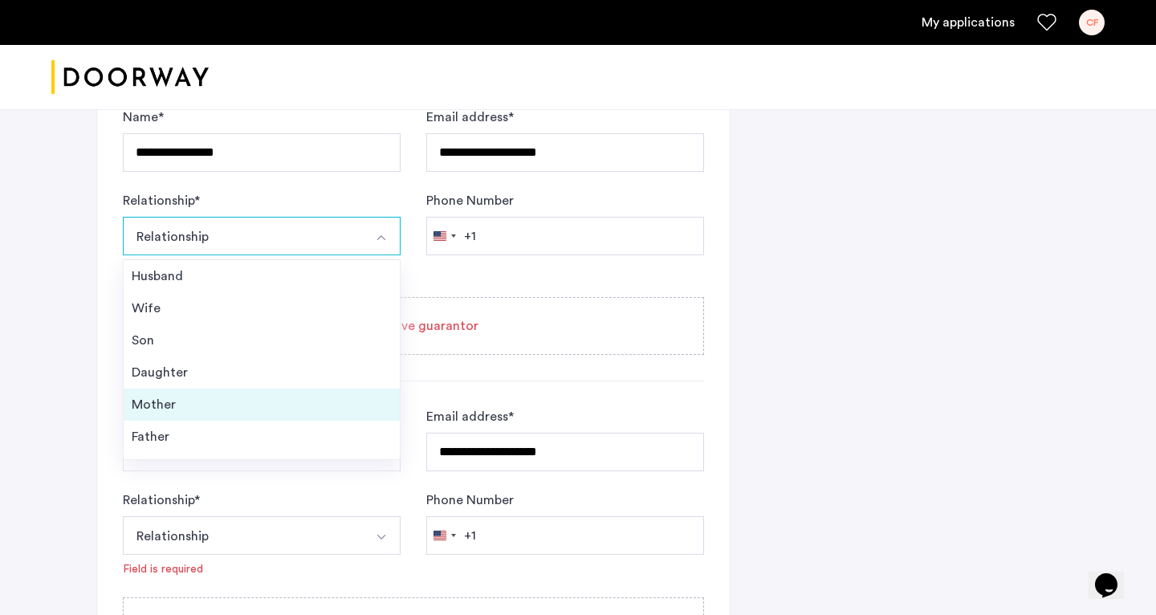
scroll to position [58, 0]
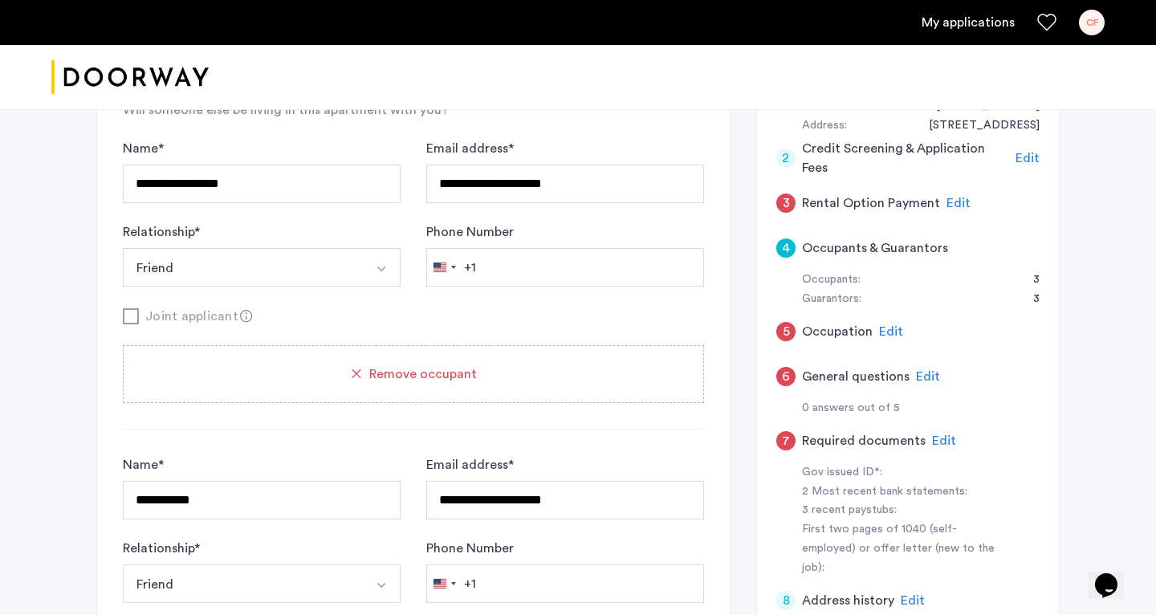
scroll to position [312, 0]
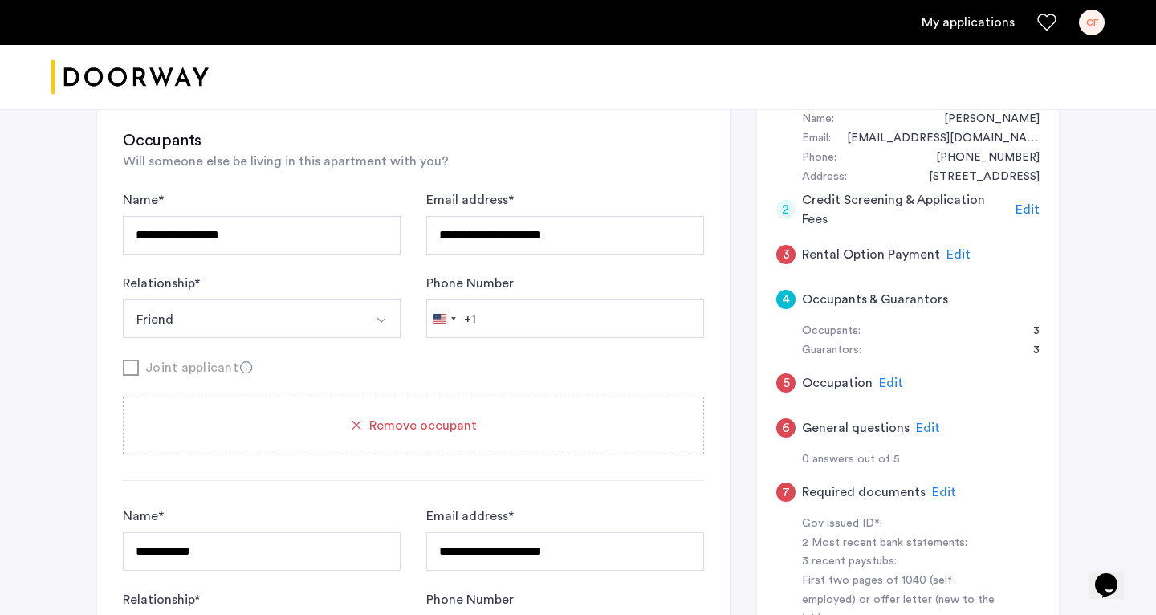
click at [610, 253] on span "Edit" at bounding box center [959, 254] width 24 height 13
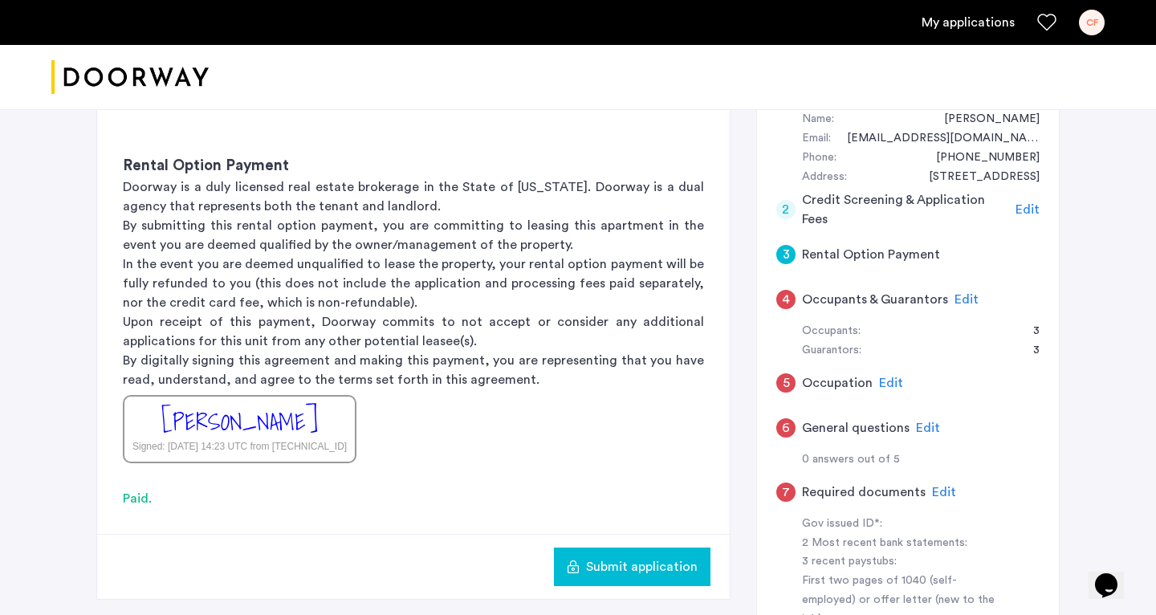
click at [599, 562] on span "Submit application" at bounding box center [642, 566] width 112 height 19
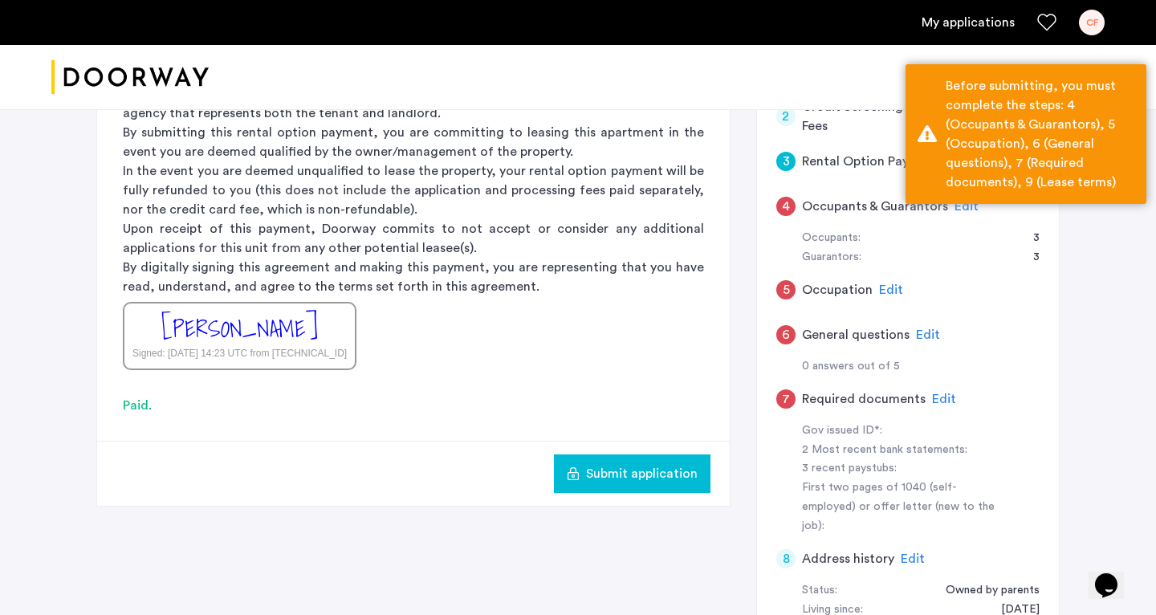
scroll to position [397, 0]
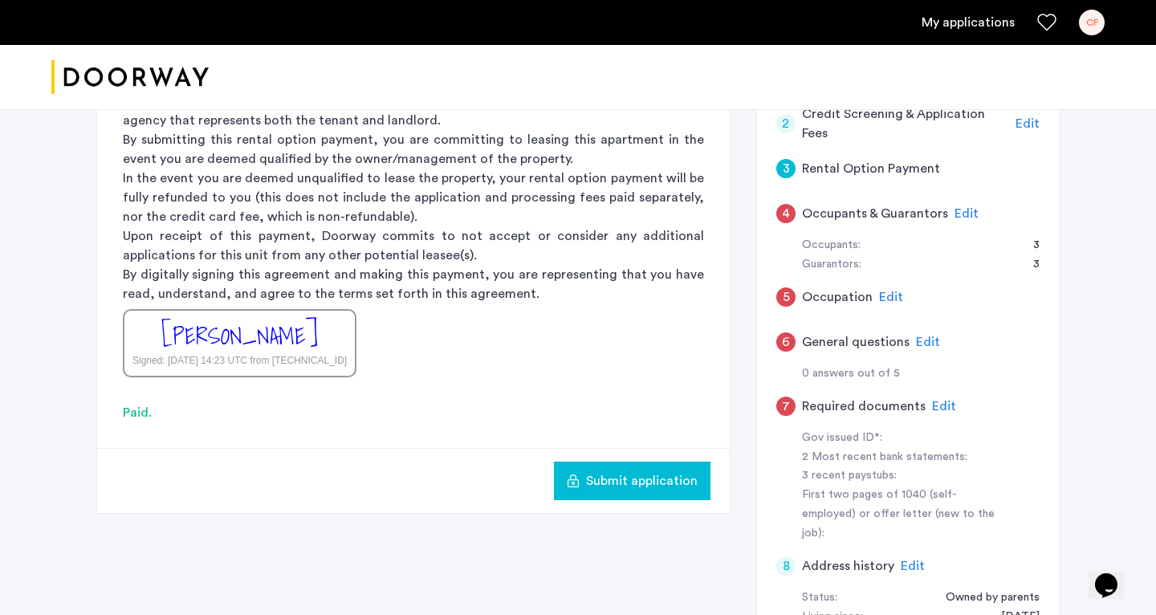
click at [610, 210] on span "Edit" at bounding box center [967, 213] width 24 height 13
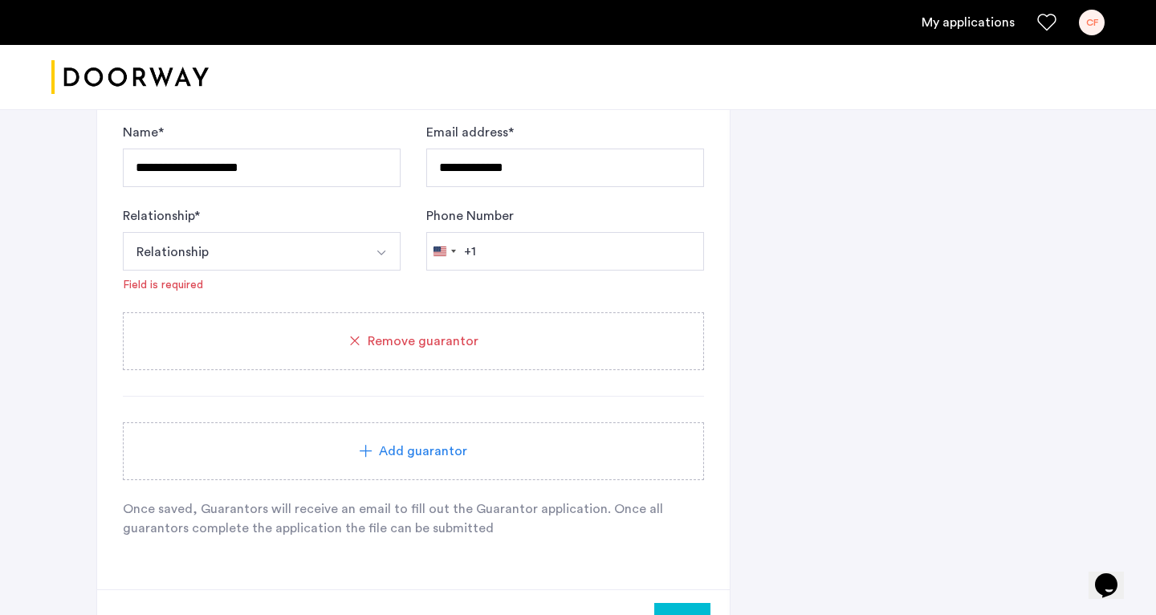
scroll to position [2306, 0]
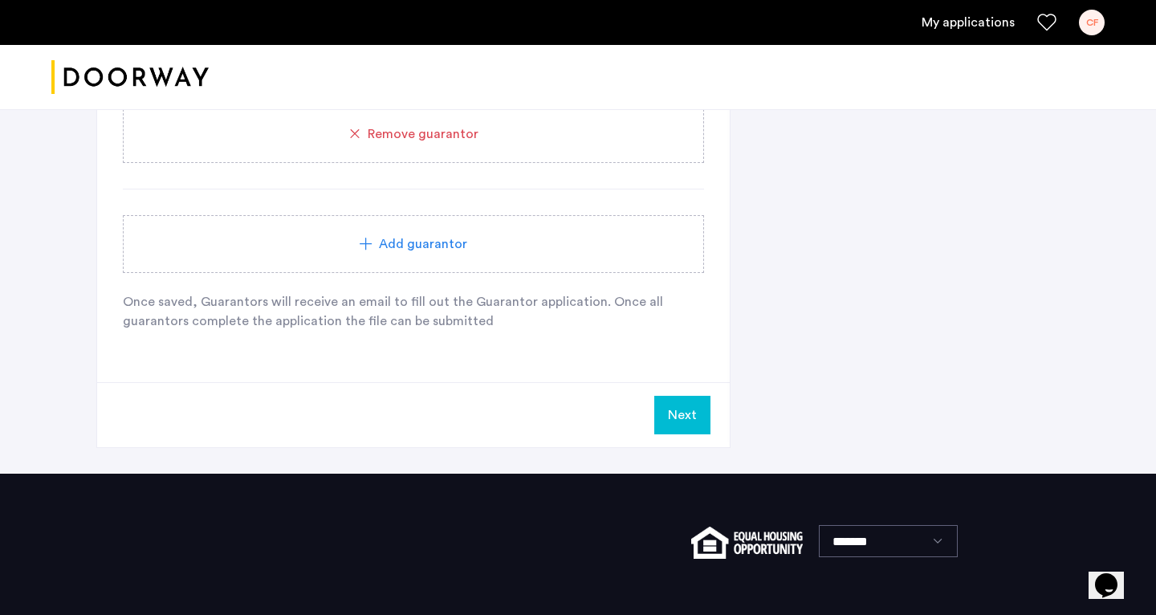
click at [610, 422] on button "Next" at bounding box center [682, 415] width 56 height 39
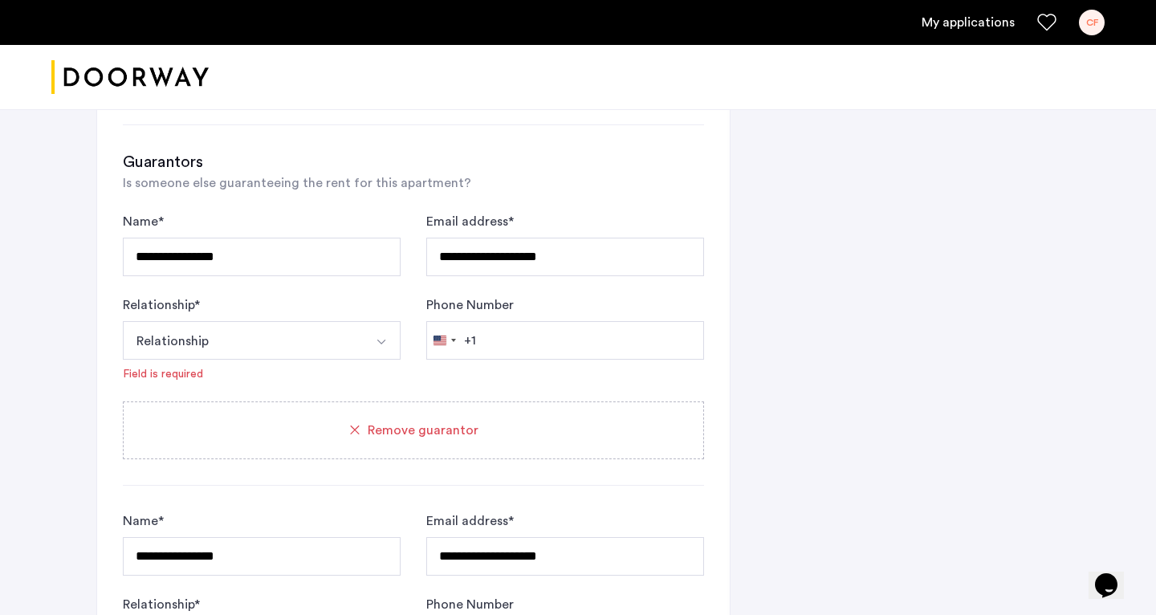
scroll to position [1414, 0]
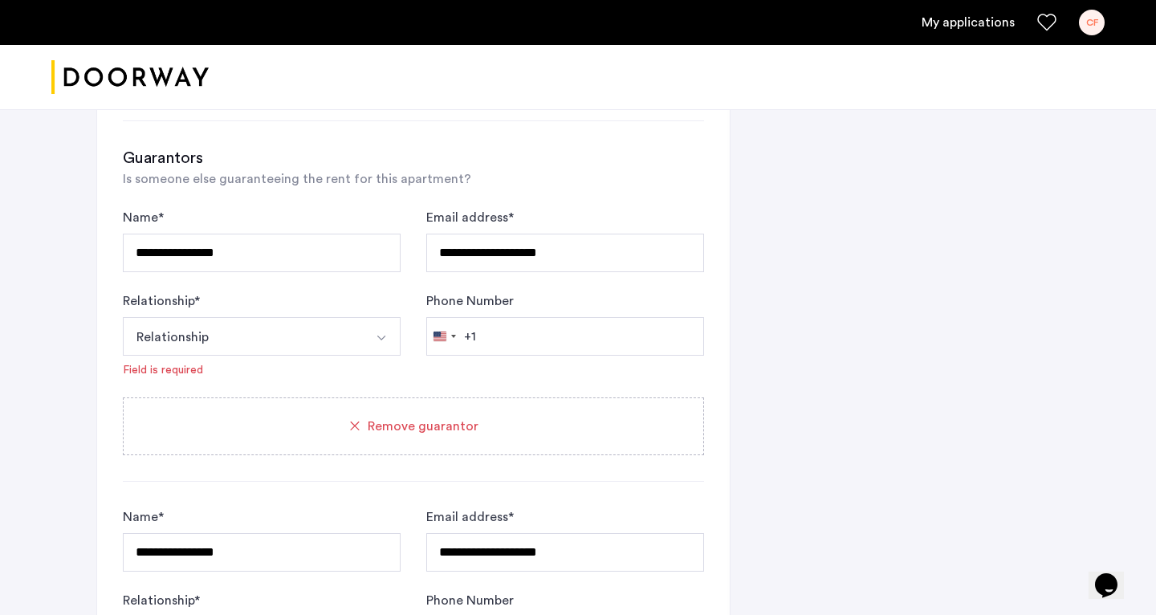
click at [247, 344] on button "Relationship" at bounding box center [243, 336] width 240 height 39
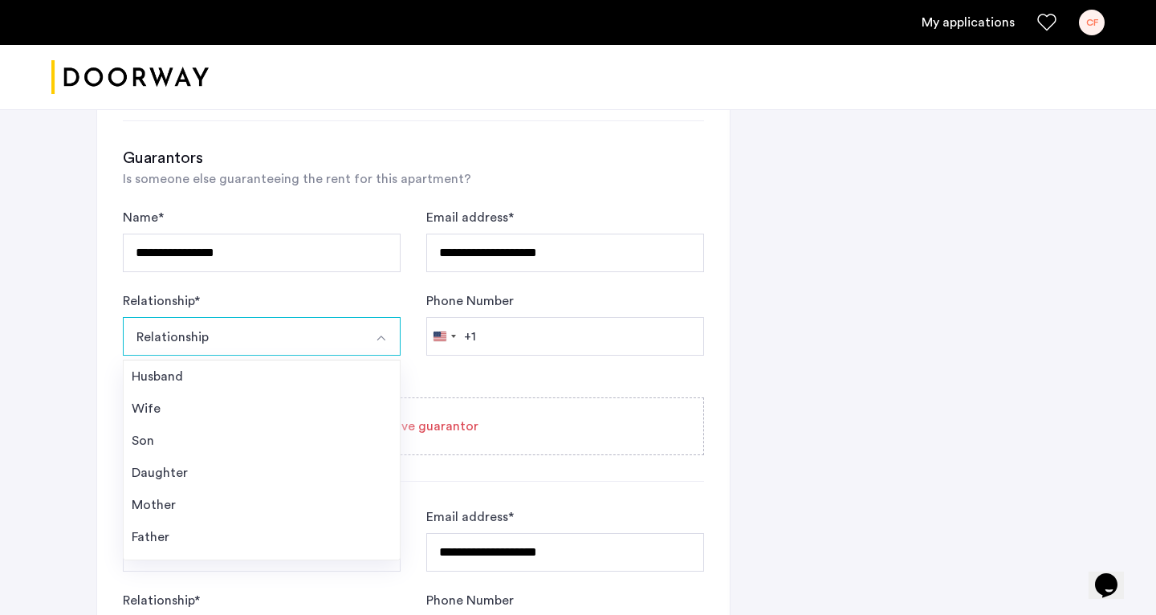
click at [88, 350] on div "**********" at bounding box center [578, 30] width 1012 height 2671
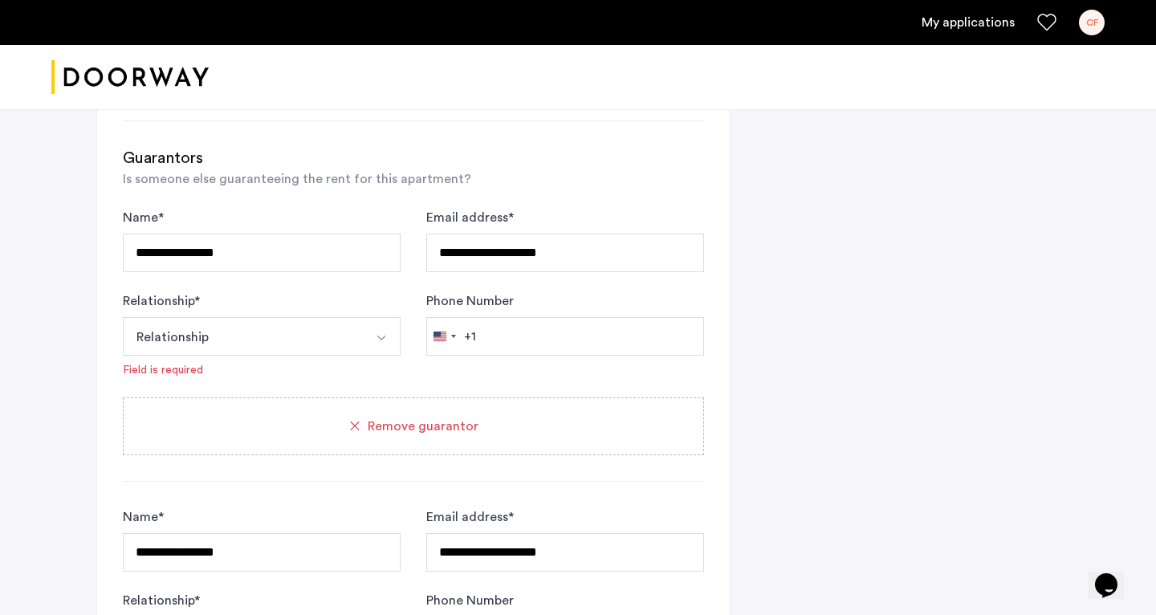
click at [191, 348] on button "Relationship" at bounding box center [243, 336] width 240 height 39
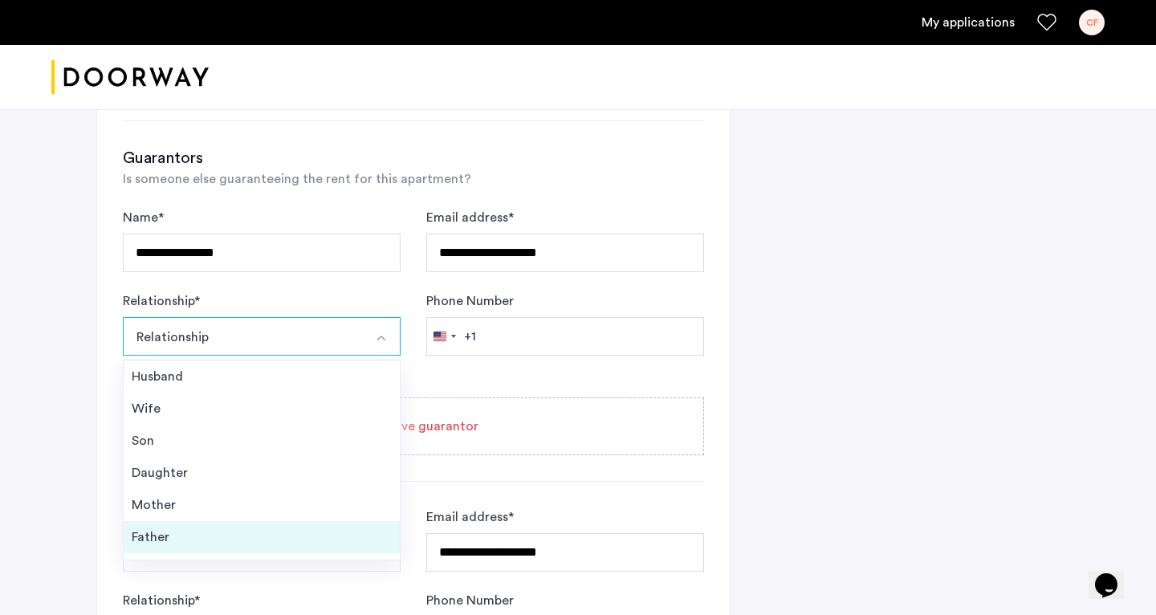
click at [202, 536] on div "Father" at bounding box center [262, 537] width 260 height 19
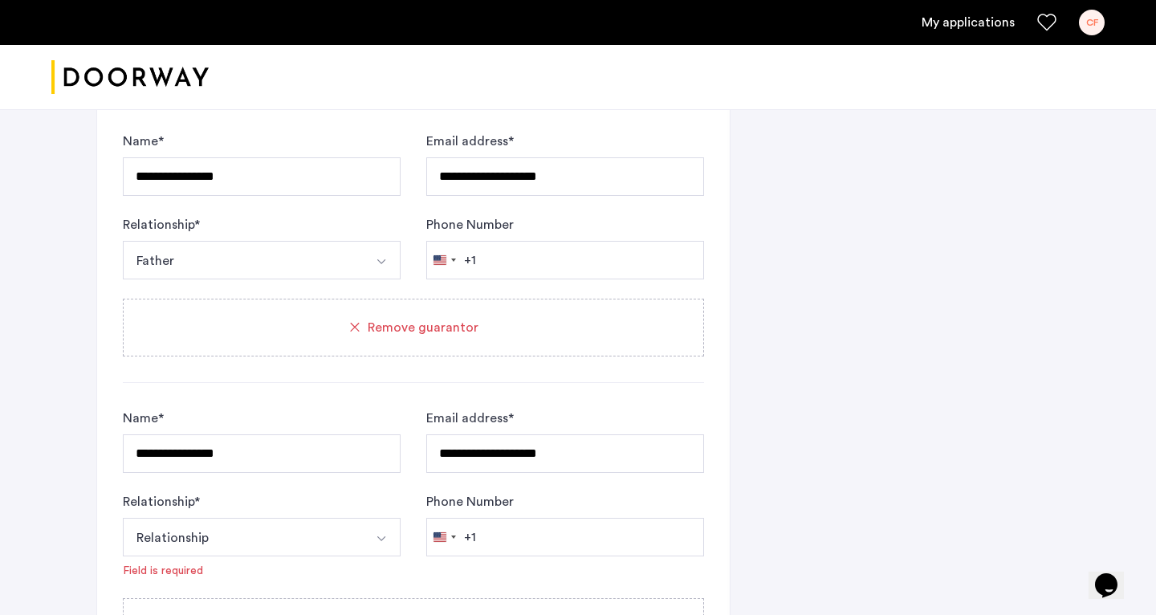
scroll to position [1654, 0]
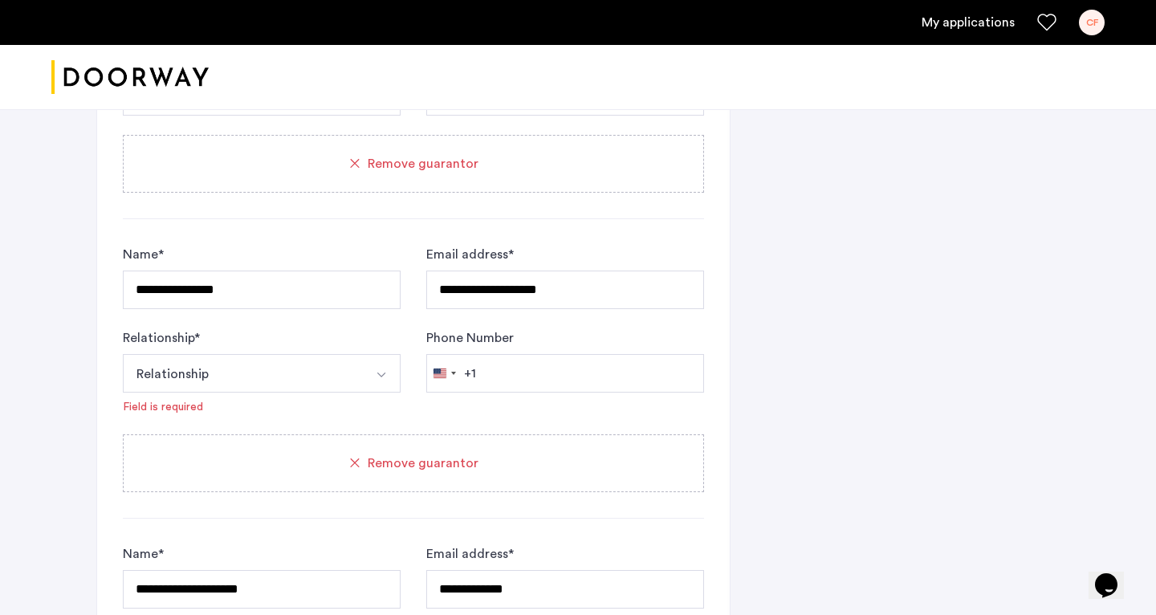
click at [199, 373] on button "Relationship" at bounding box center [243, 373] width 240 height 39
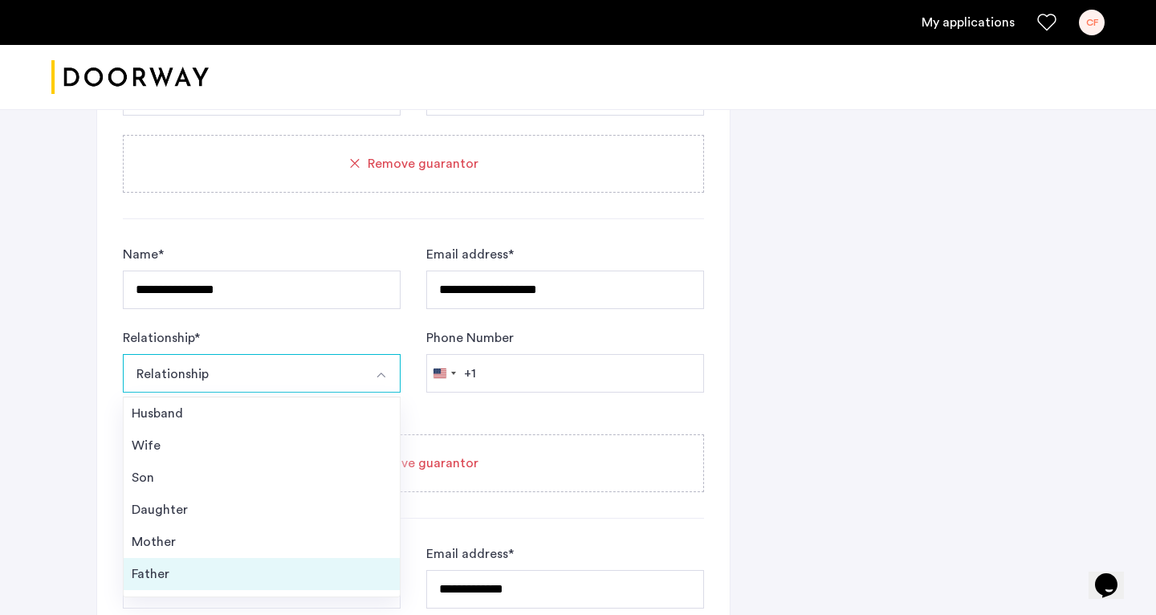
click at [230, 563] on li "Father" at bounding box center [262, 574] width 276 height 32
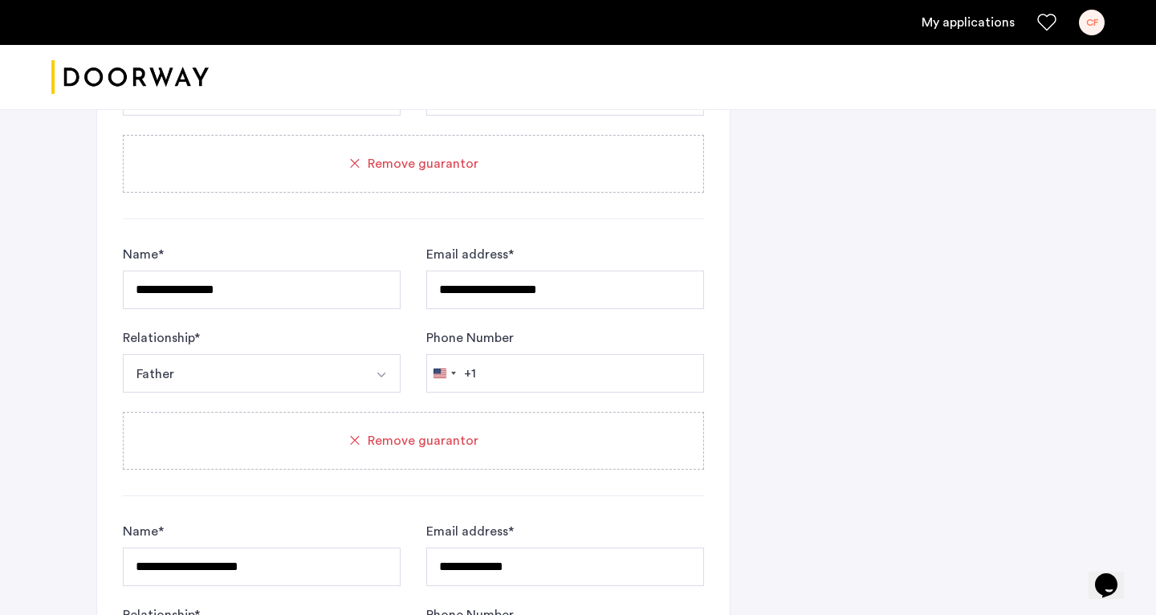
scroll to position [1918, 0]
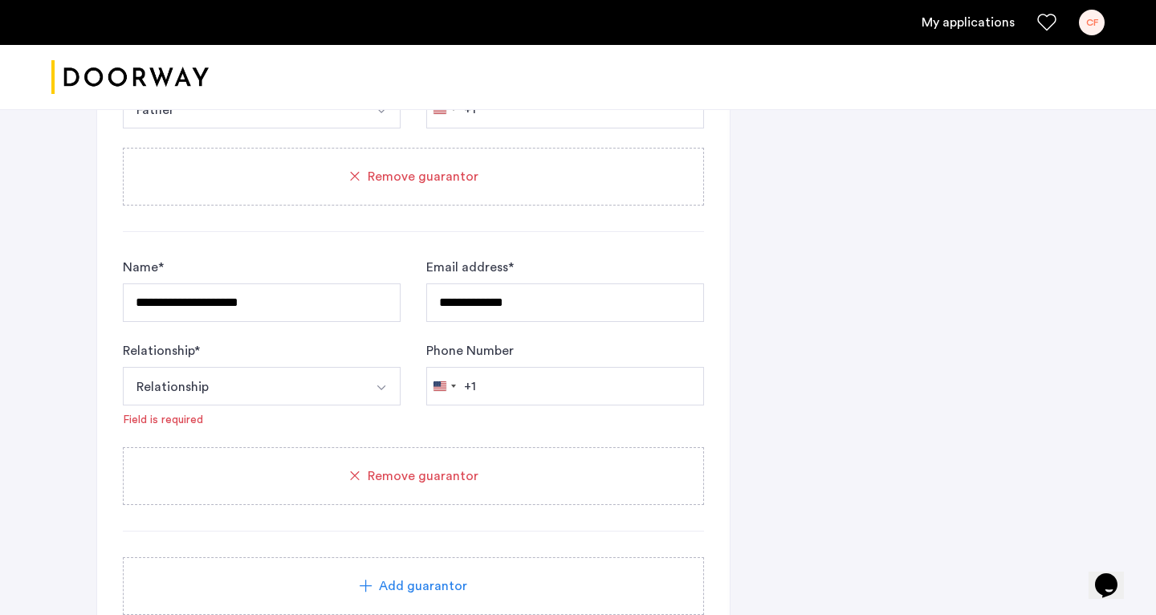
click at [231, 393] on button "Relationship" at bounding box center [243, 386] width 240 height 39
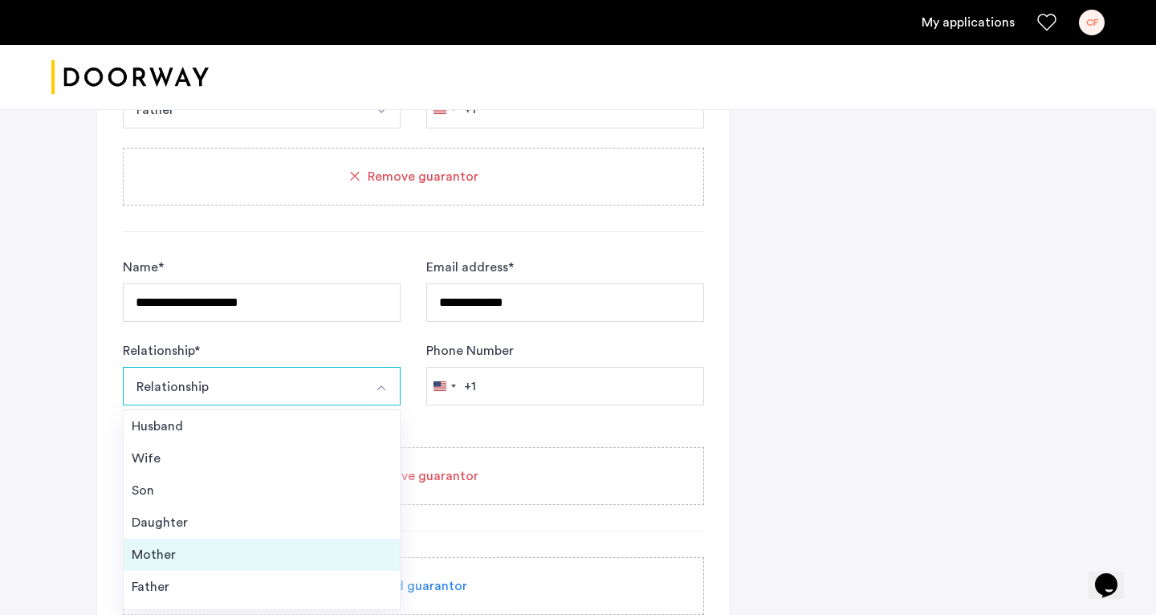
click at [197, 552] on div "Mother" at bounding box center [262, 554] width 260 height 19
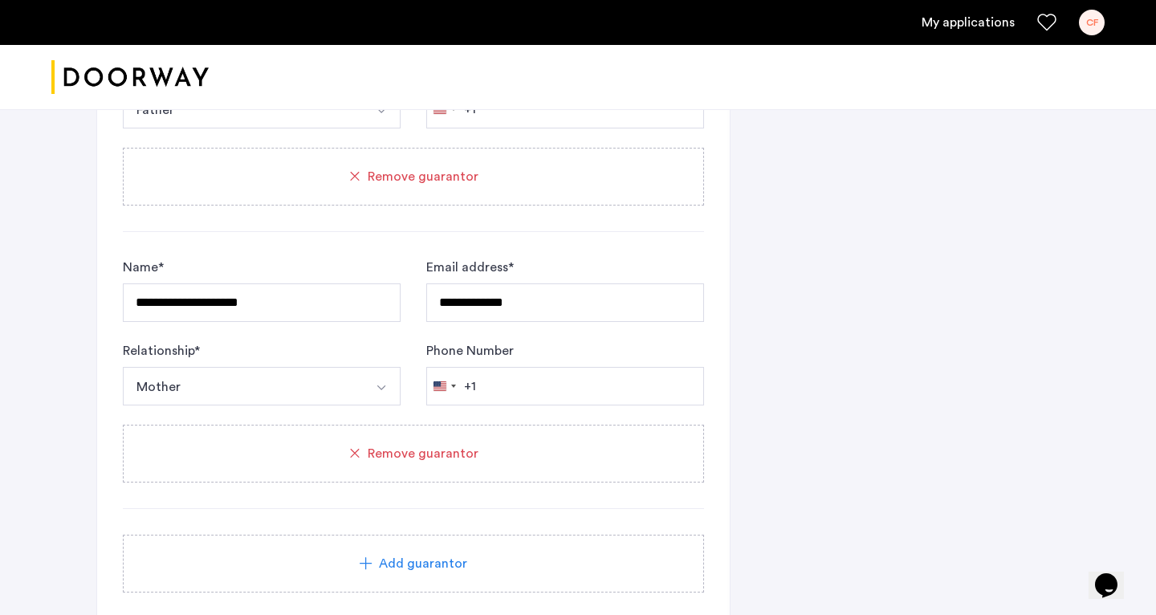
scroll to position [2114, 0]
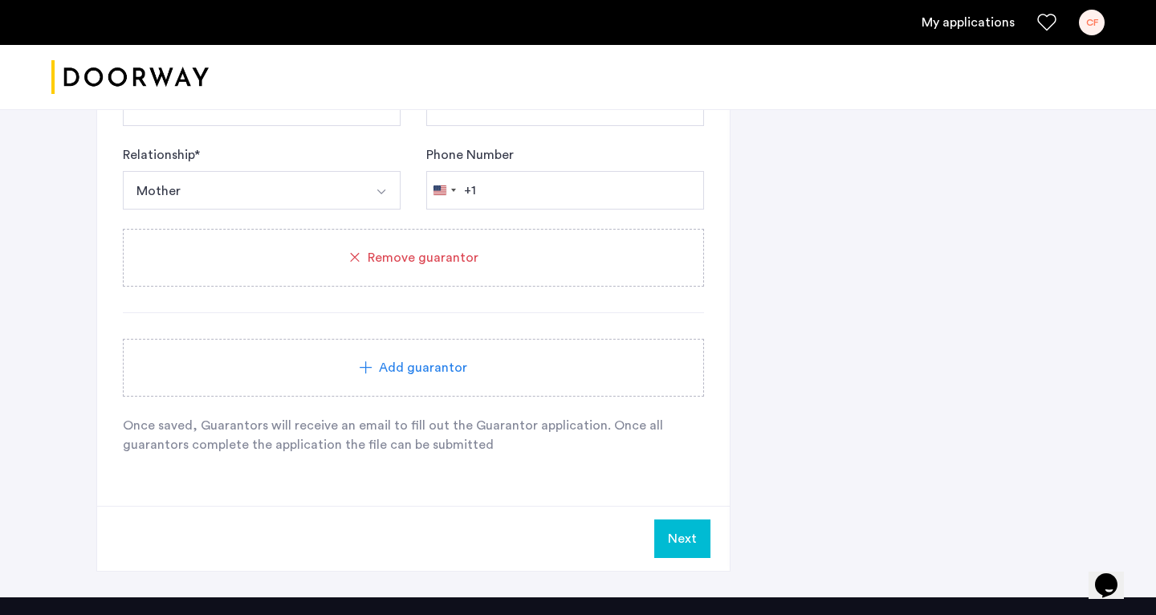
click at [610, 536] on button "Next" at bounding box center [682, 539] width 56 height 39
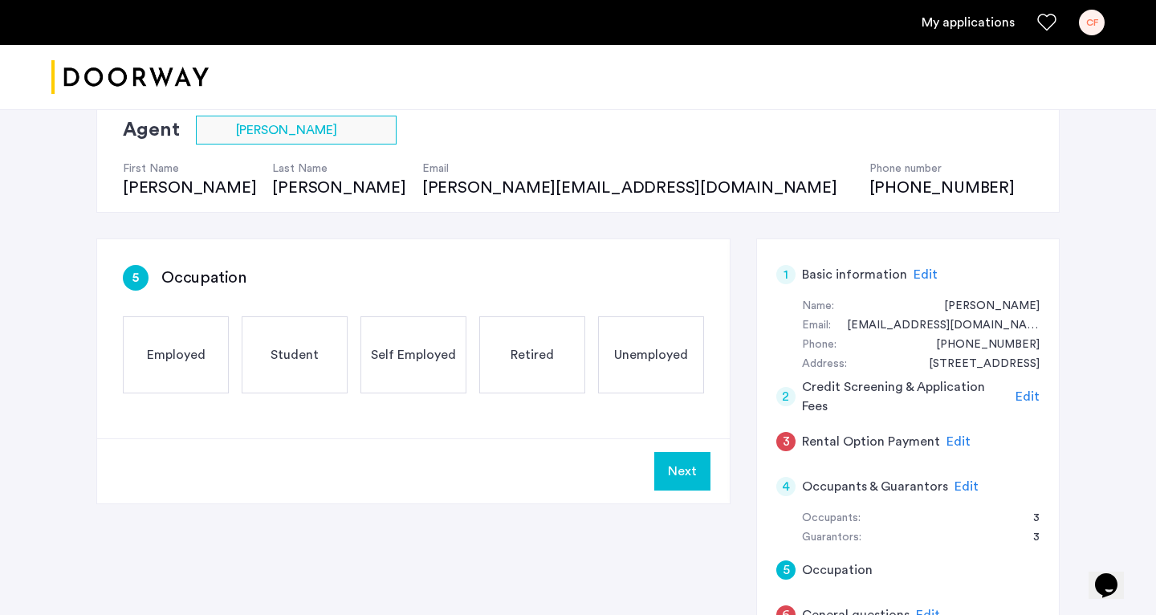
scroll to position [125, 0]
click at [166, 355] on span "Employed" at bounding box center [176, 353] width 59 height 19
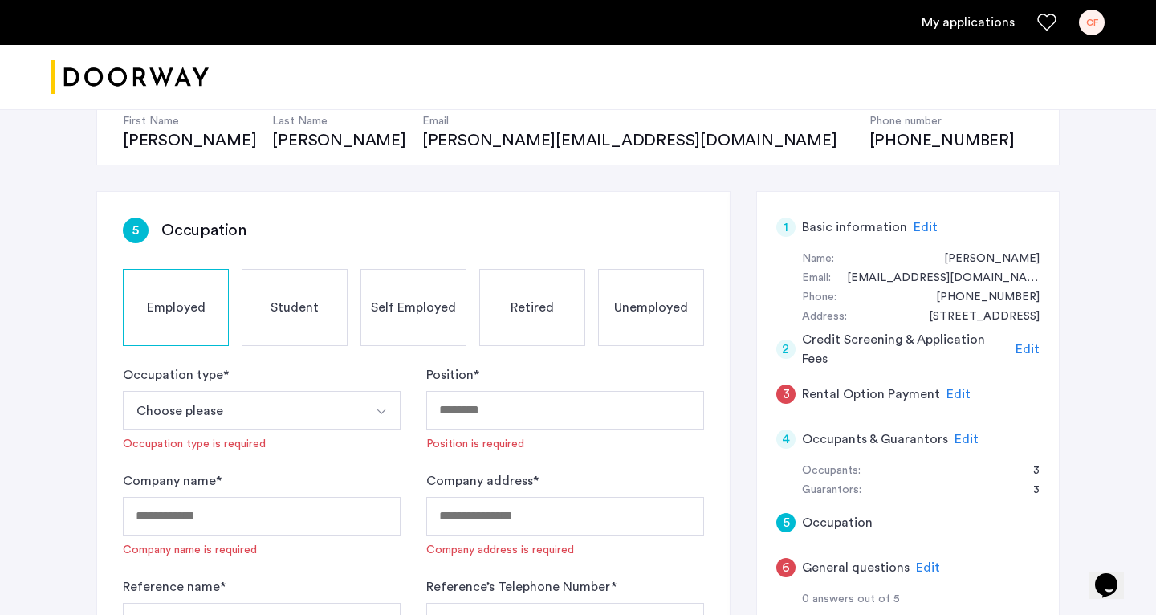
scroll to position [171, 0]
click at [247, 406] on button "Choose please" at bounding box center [243, 411] width 240 height 39
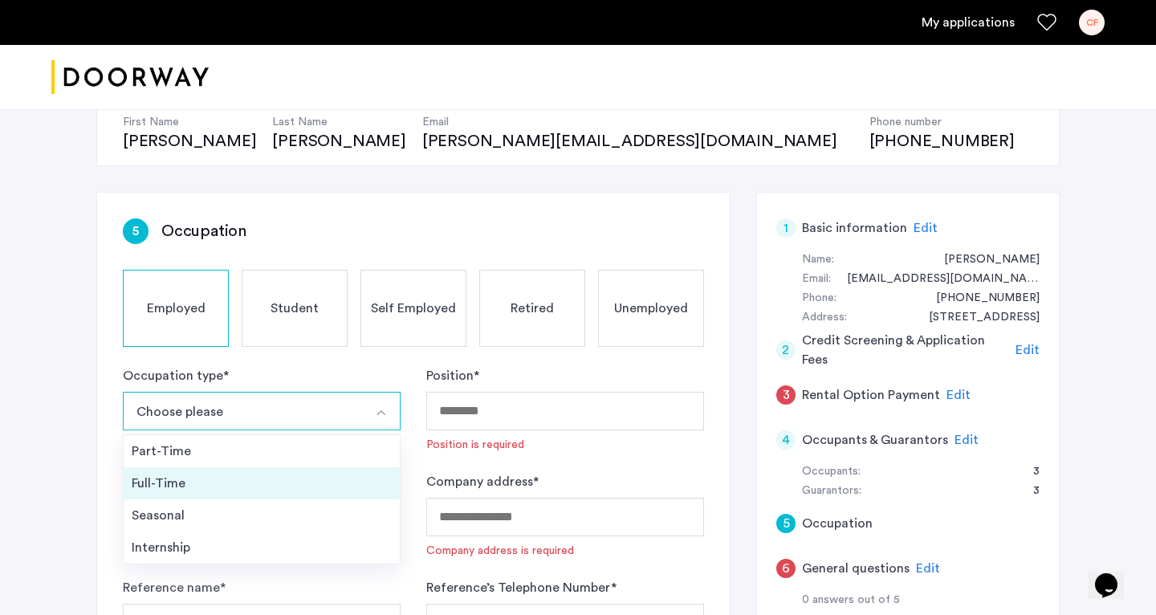
click at [157, 483] on div "Full-Time" at bounding box center [262, 483] width 260 height 19
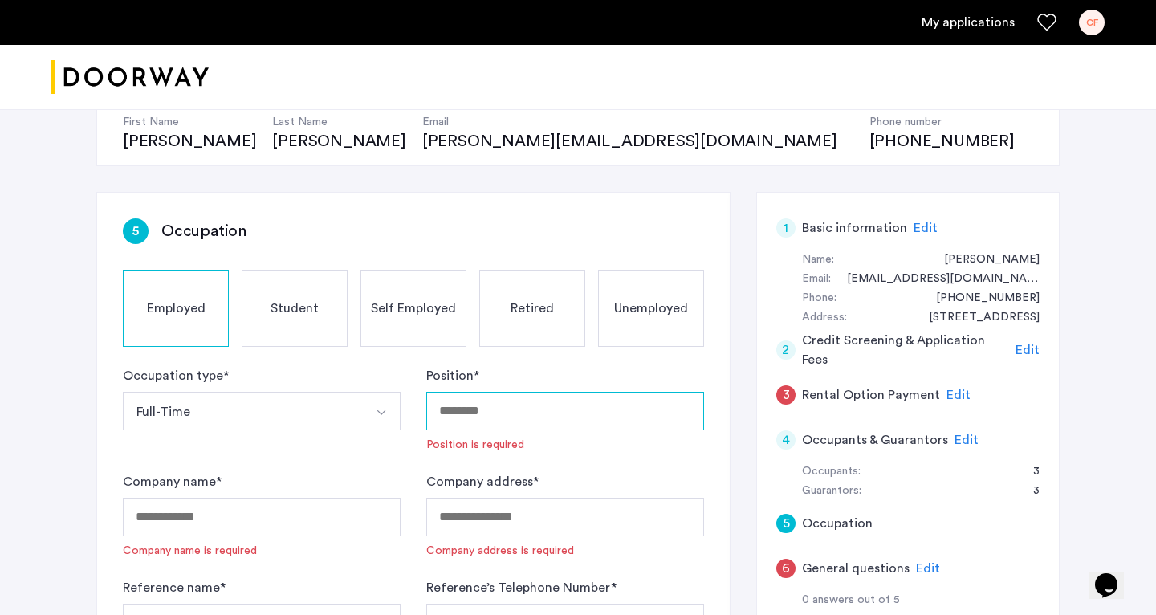
click at [489, 425] on input "Position *" at bounding box center [565, 411] width 278 height 39
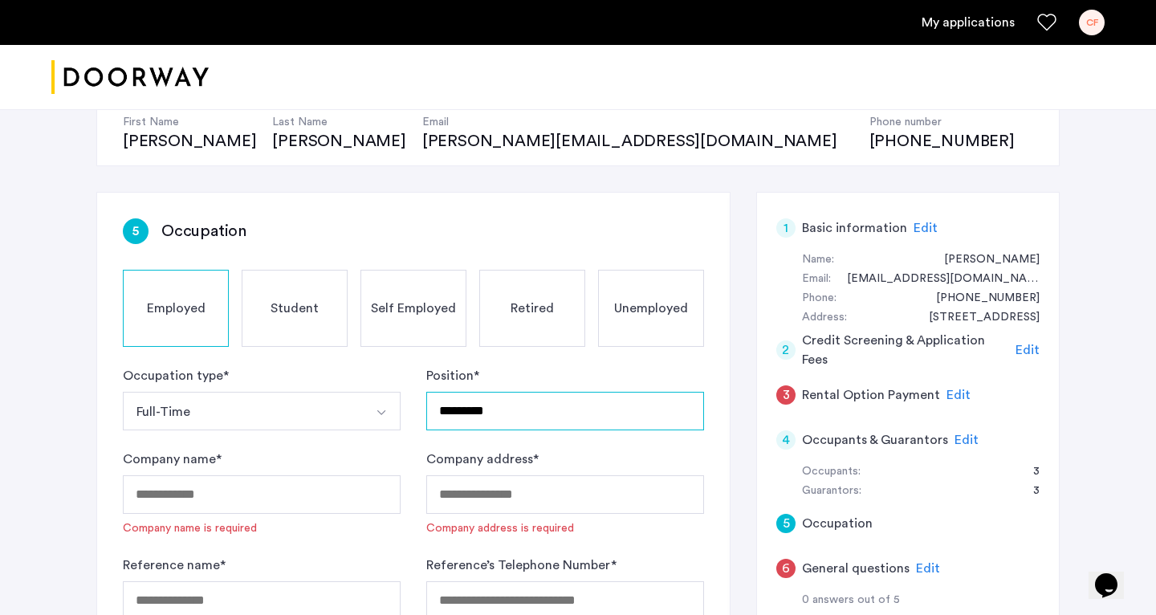
type input "*********"
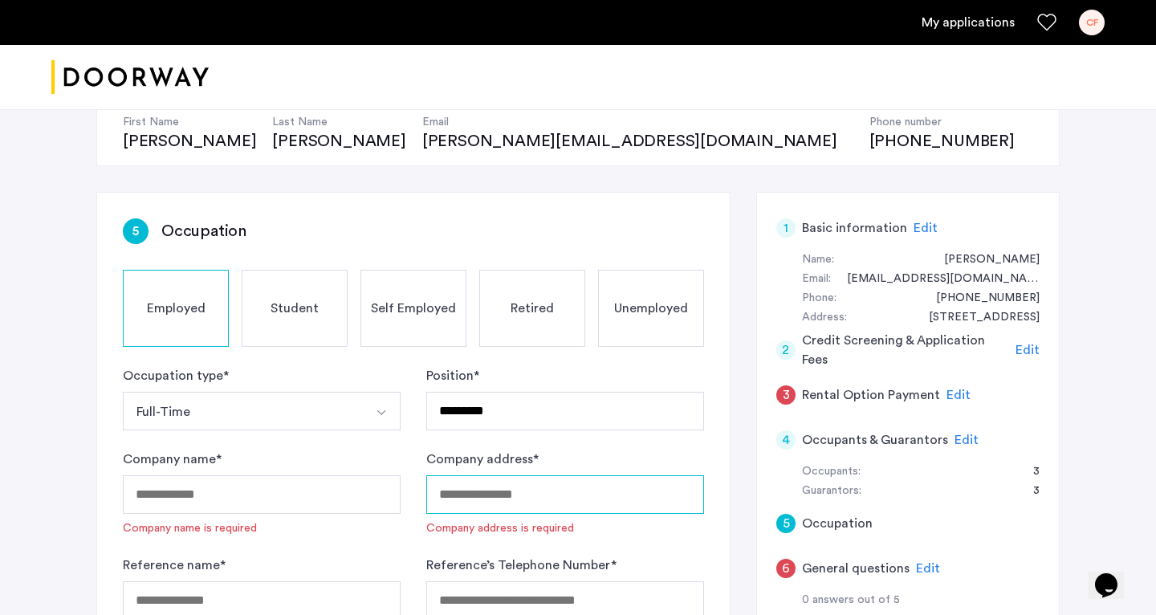
scroll to position [329, 0]
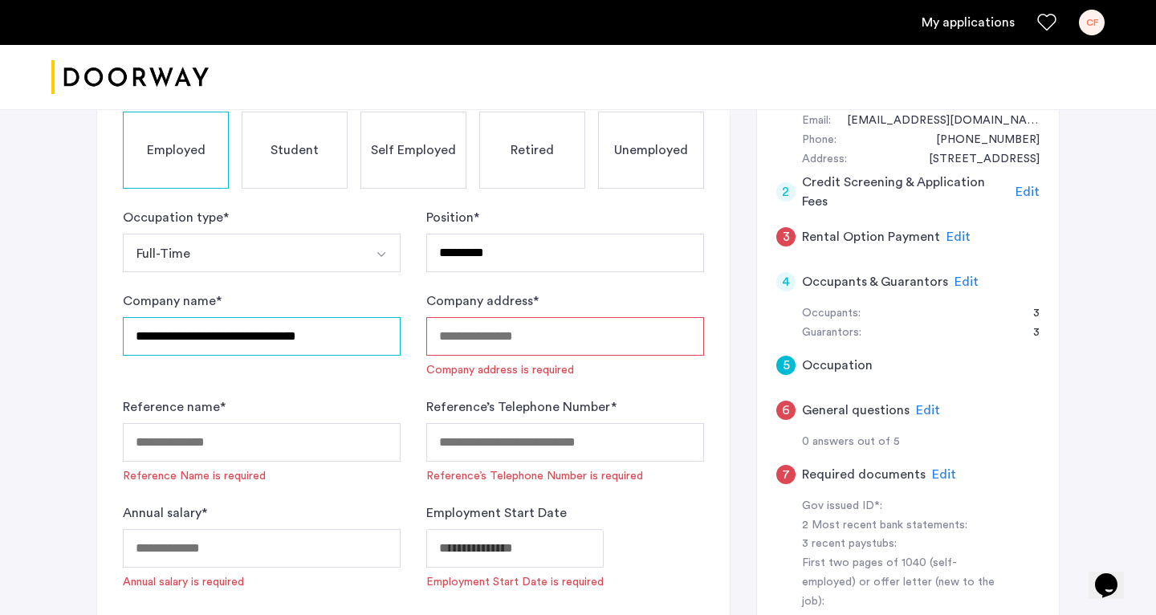
type input "**********"
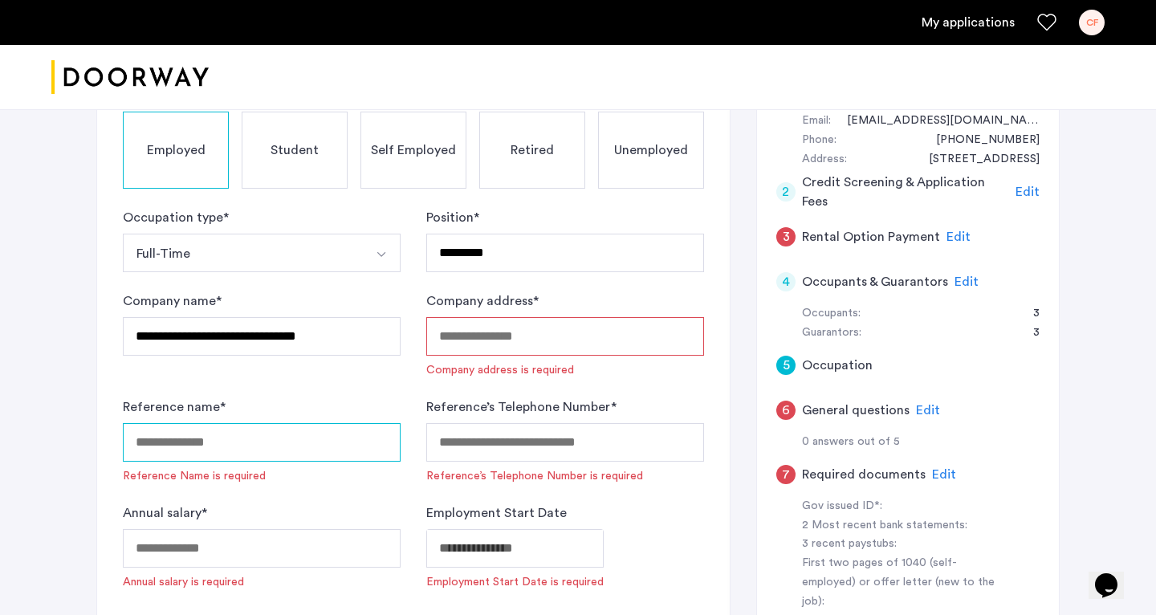
scroll to position [355, 0]
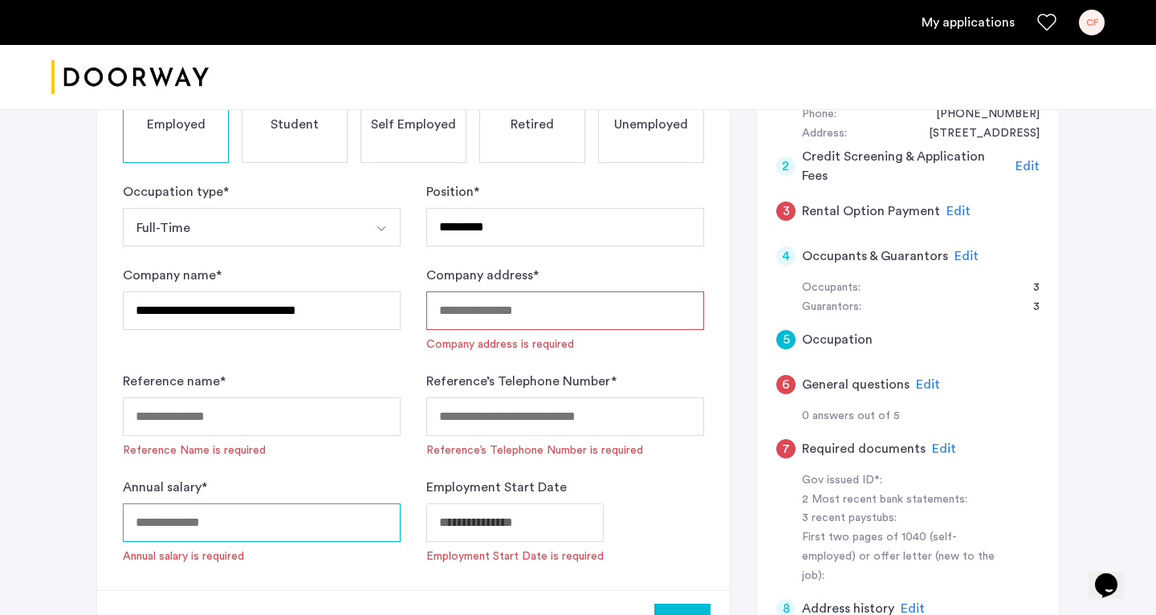
click at [173, 520] on input "Annual salary *" at bounding box center [262, 522] width 278 height 39
type input "*****"
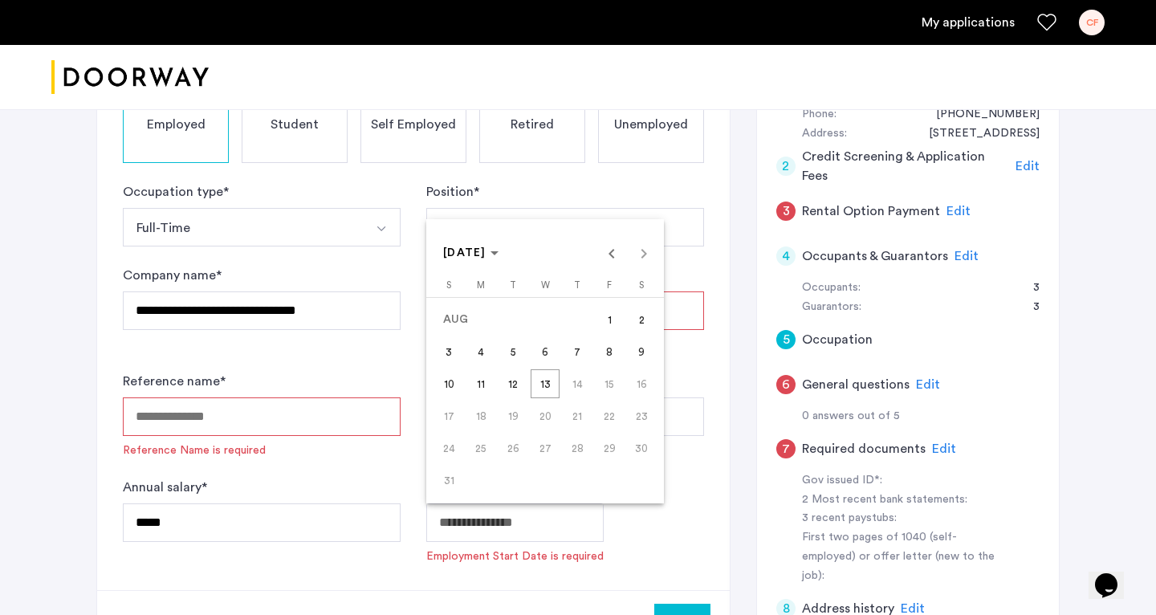
click at [610, 257] on div "[DATE] [DATE]" at bounding box center [545, 253] width 230 height 32
click at [499, 258] on span "[DATE]" at bounding box center [470, 254] width 55 height 14
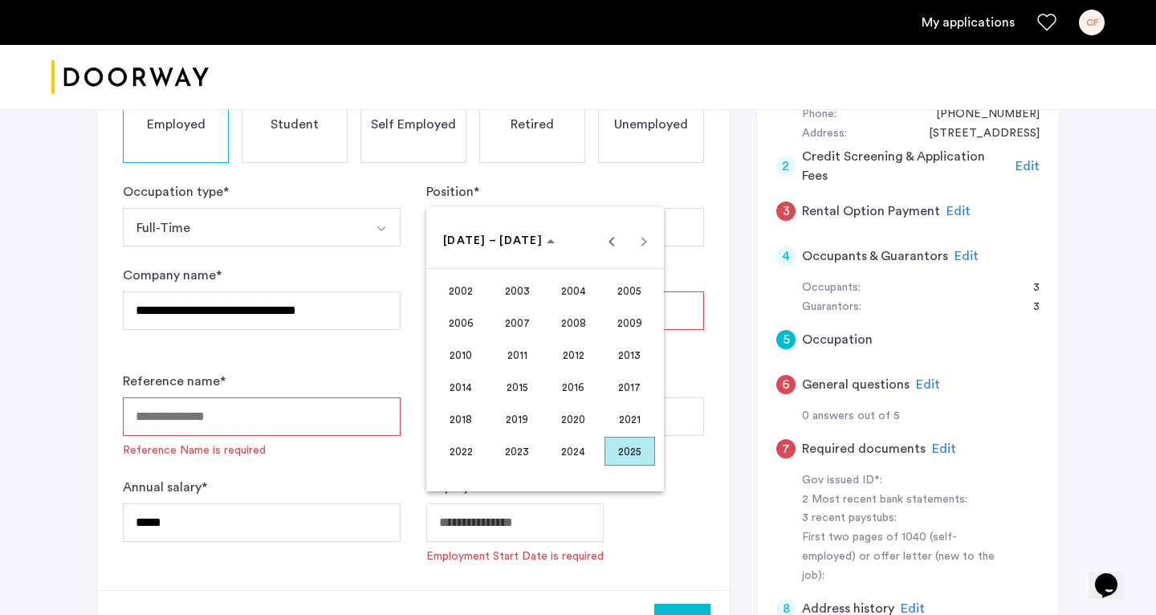
scroll to position [392, 0]
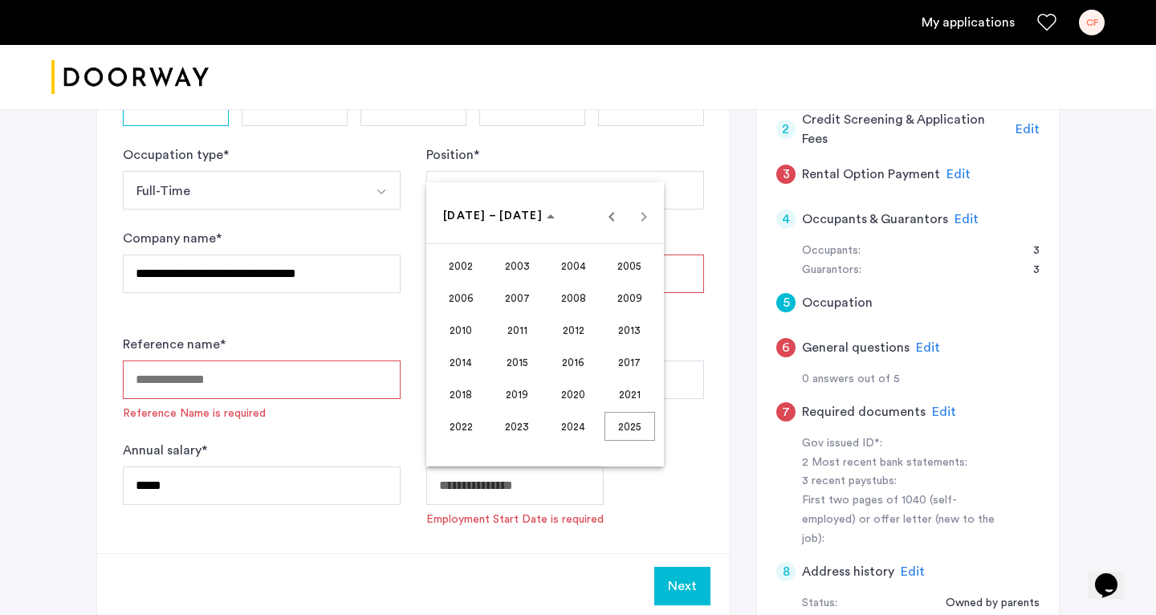
click at [610, 222] on div "[DATE] to [DATE] [DATE] – [DATE]" at bounding box center [545, 216] width 230 height 32
click at [455, 559] on div at bounding box center [578, 307] width 1156 height 615
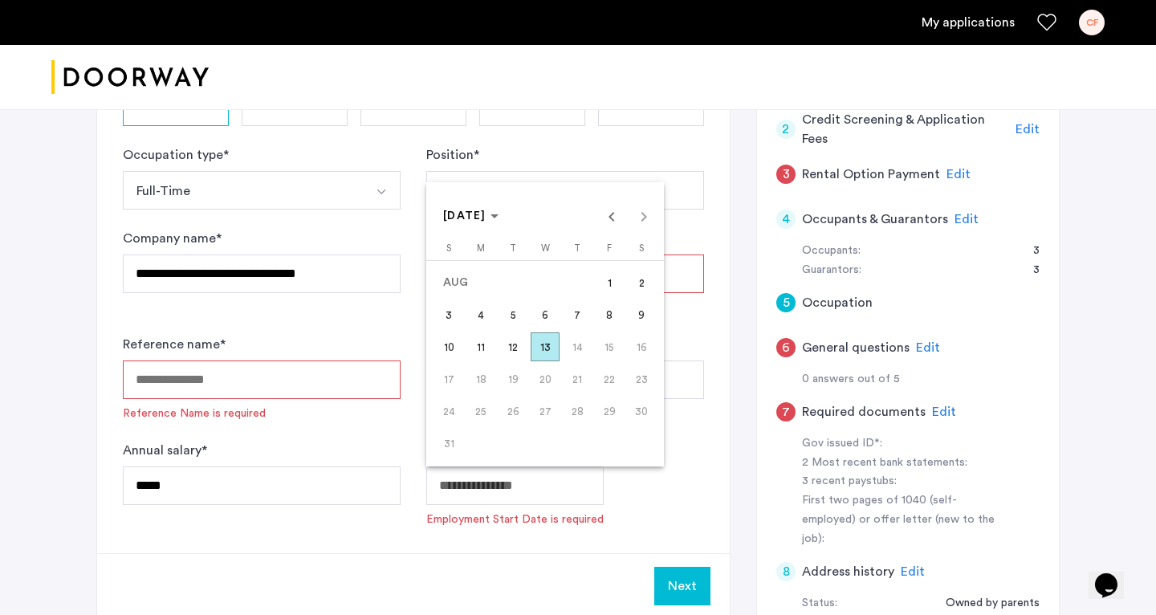
click at [550, 348] on span "13" at bounding box center [545, 346] width 29 height 29
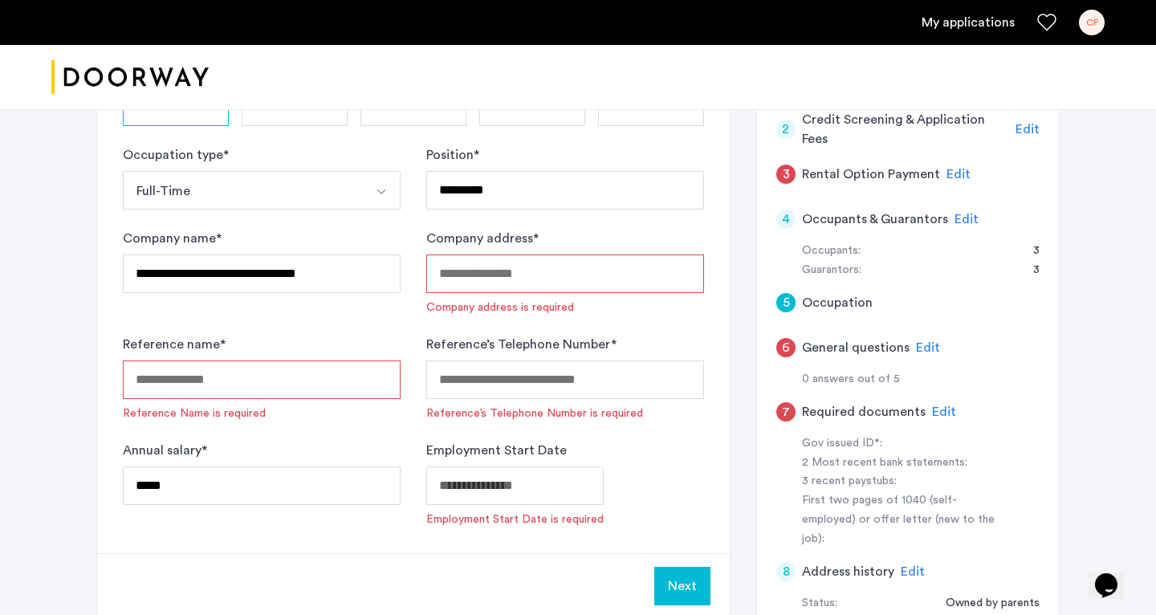
type input "**********"
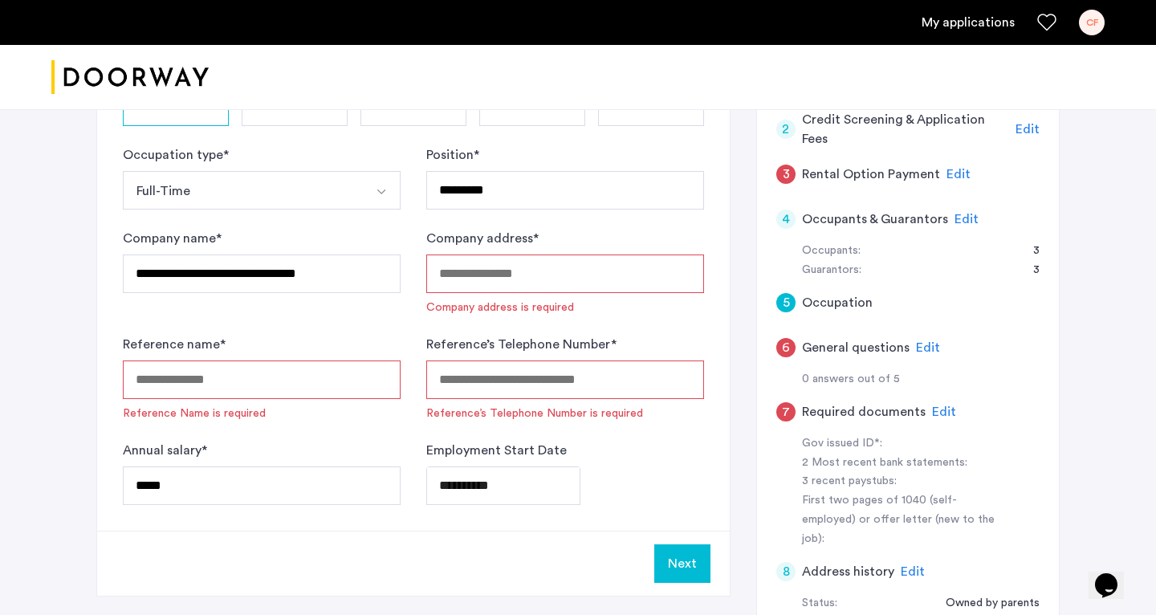
click at [291, 373] on input "Reference name *" at bounding box center [262, 380] width 278 height 39
click at [507, 263] on input "Company address *" at bounding box center [565, 274] width 278 height 39
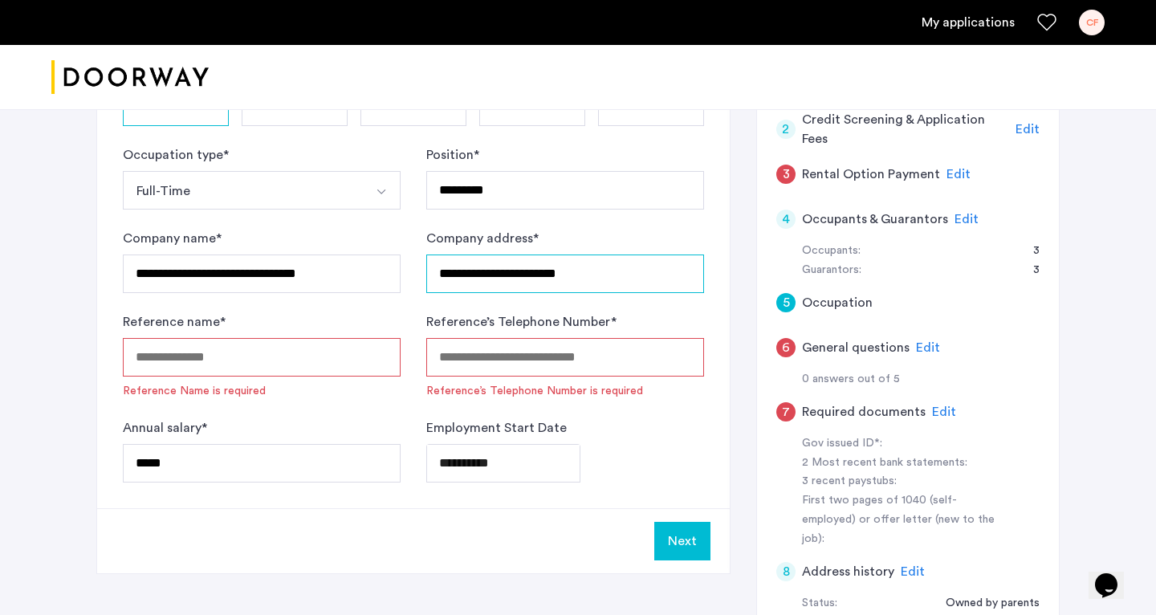
type input "**********"
click at [163, 368] on input "Reference name *" at bounding box center [262, 357] width 278 height 39
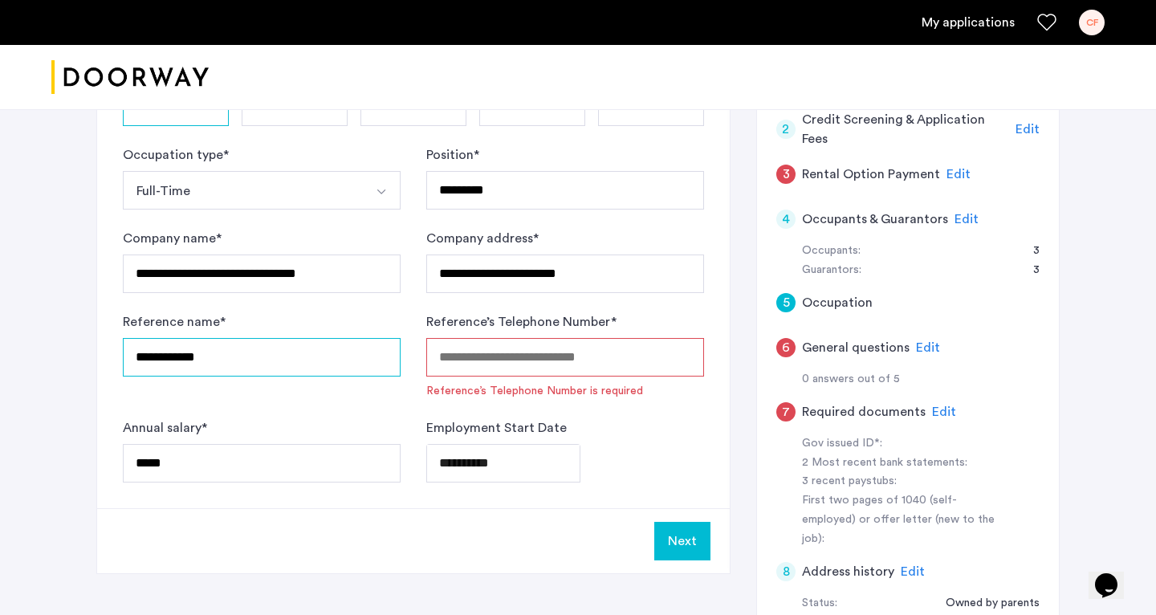
type input "**********"
click at [487, 350] on input "Reference’s Telephone Number *" at bounding box center [565, 357] width 278 height 39
paste input "**********"
click at [610, 543] on button "Next" at bounding box center [682, 541] width 56 height 39
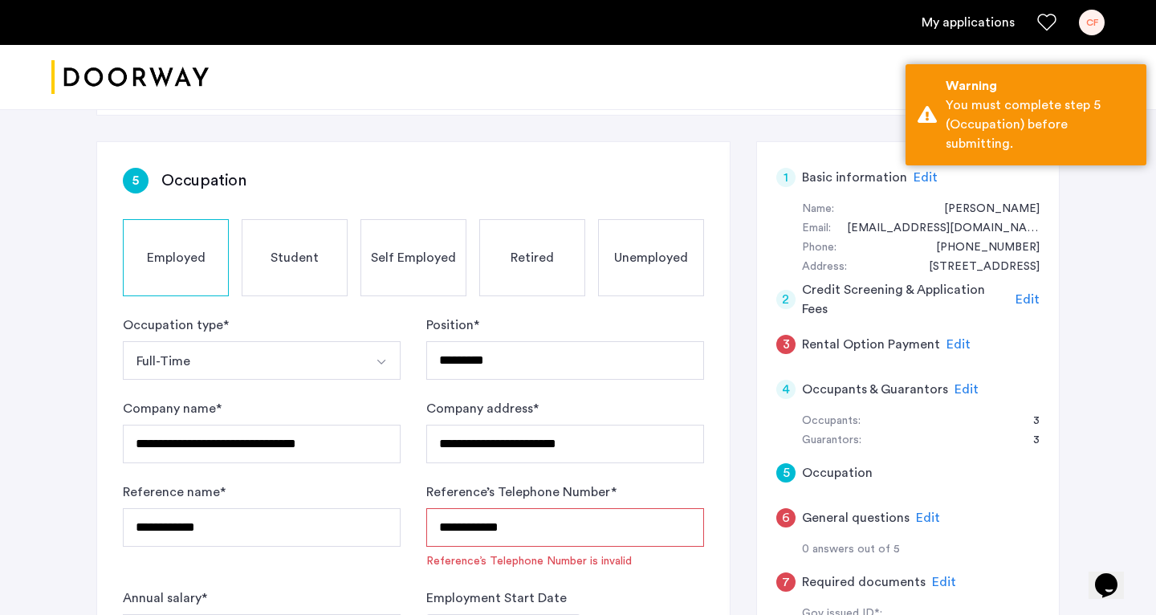
scroll to position [187, 0]
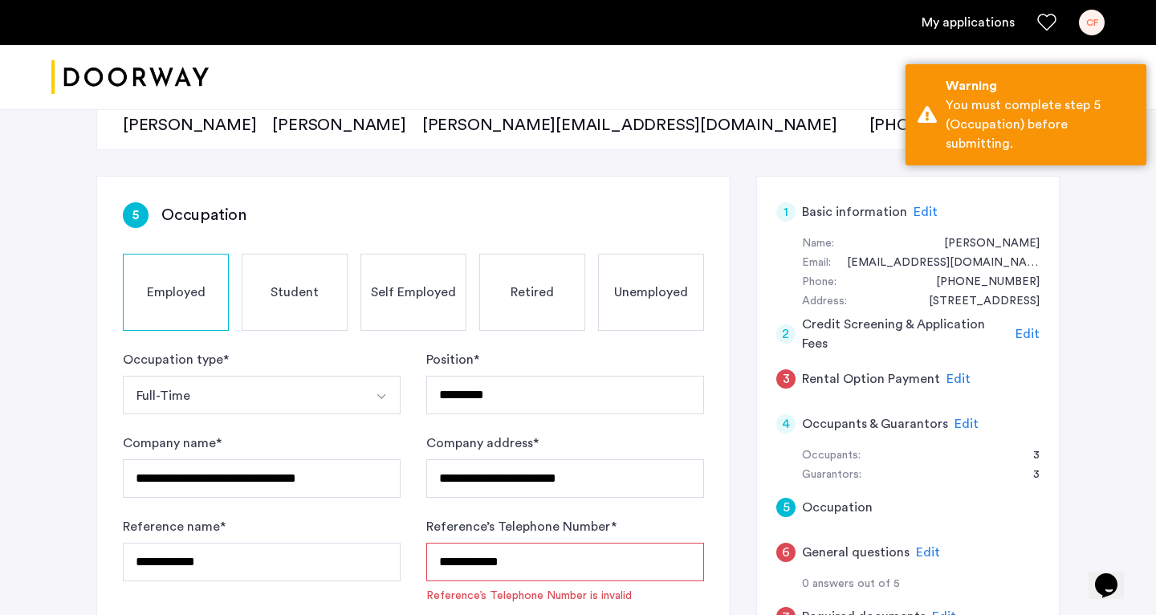
click at [194, 283] on span "Employed" at bounding box center [176, 292] width 59 height 19
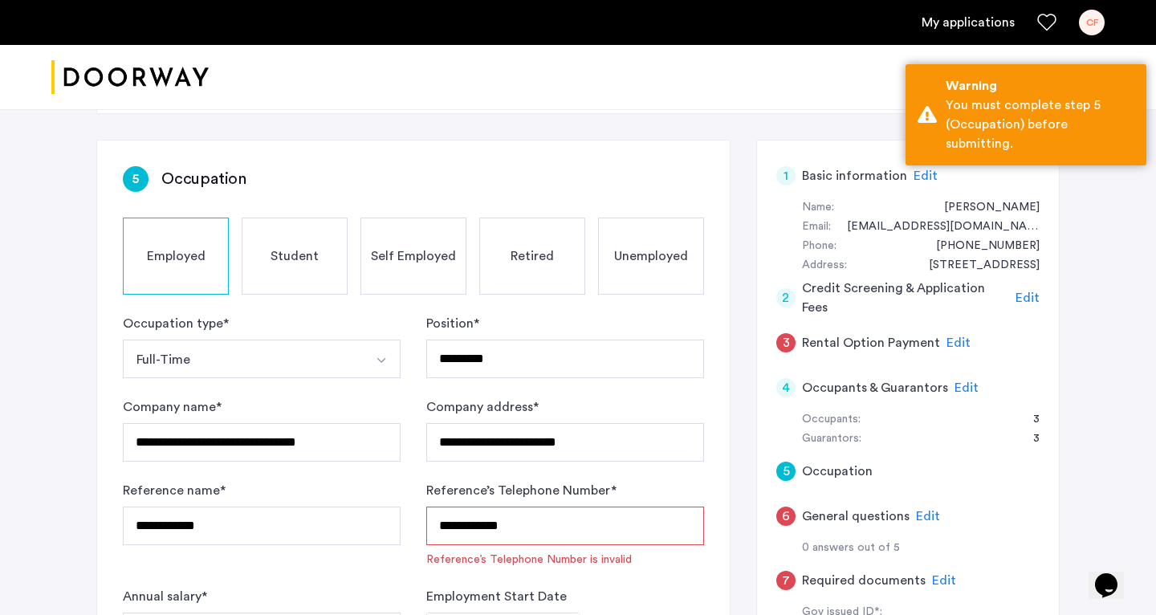
scroll to position [288, 0]
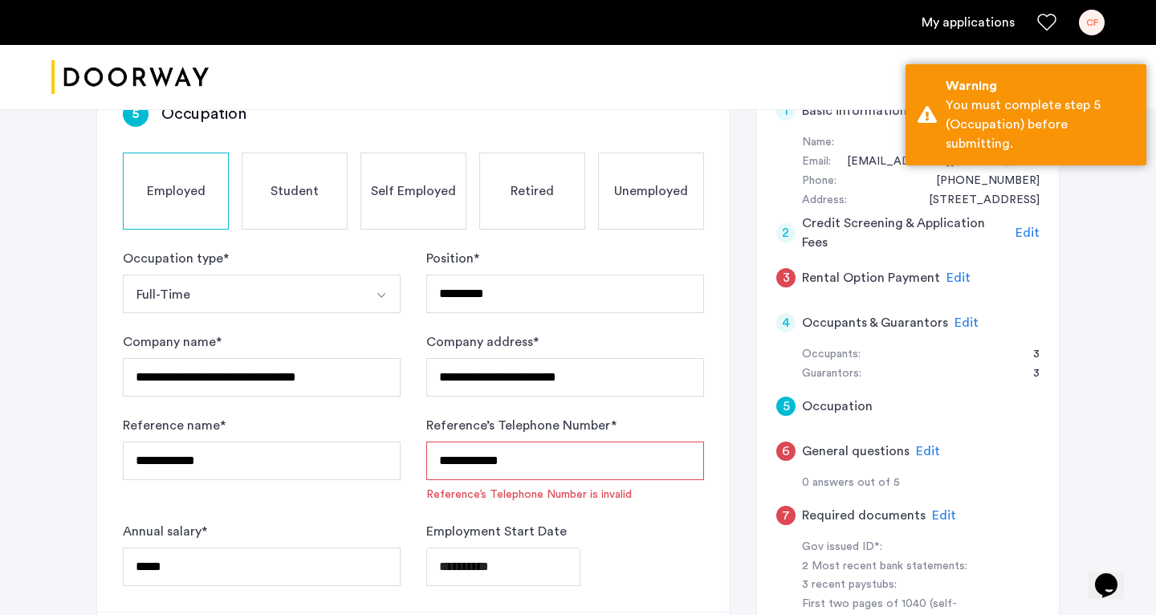
click at [460, 462] on input "**********" at bounding box center [565, 461] width 278 height 39
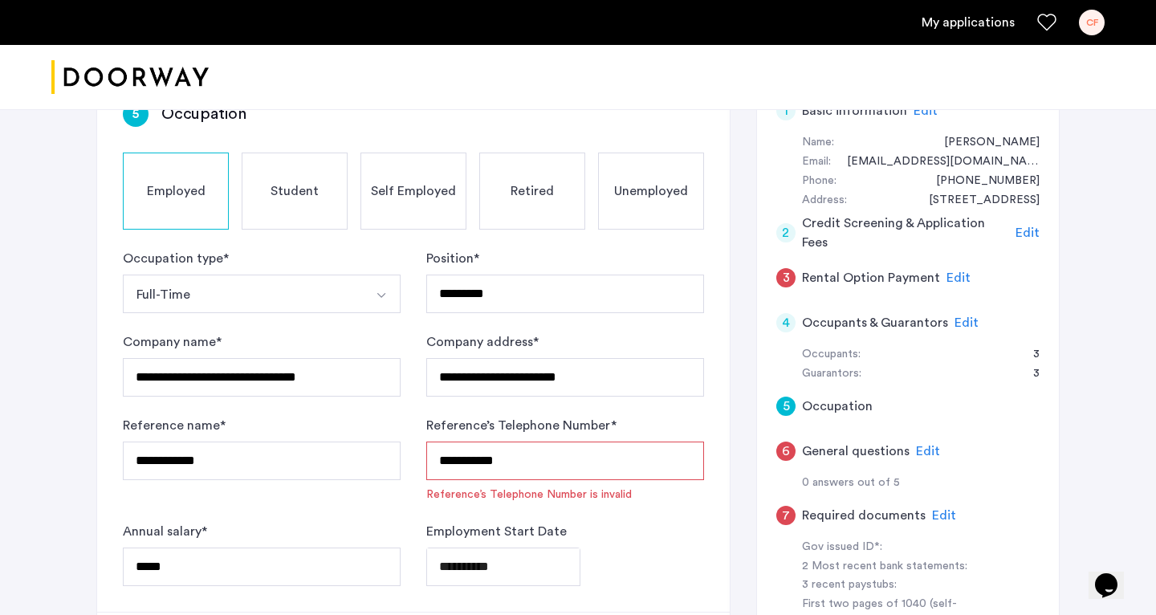
click at [483, 462] on input "**********" at bounding box center [565, 461] width 278 height 39
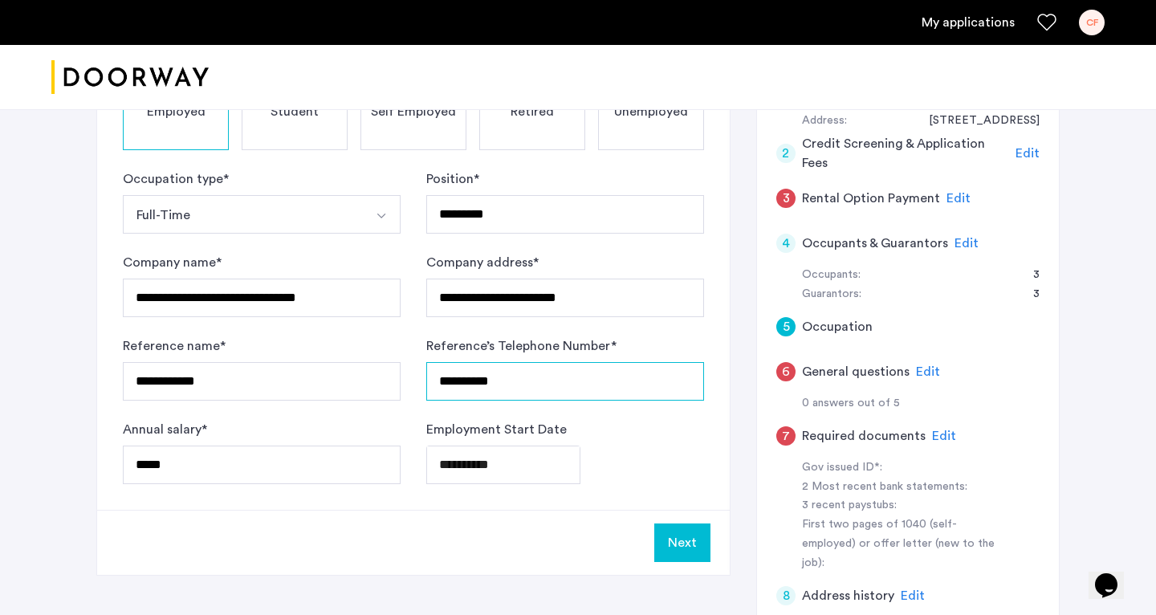
scroll to position [415, 0]
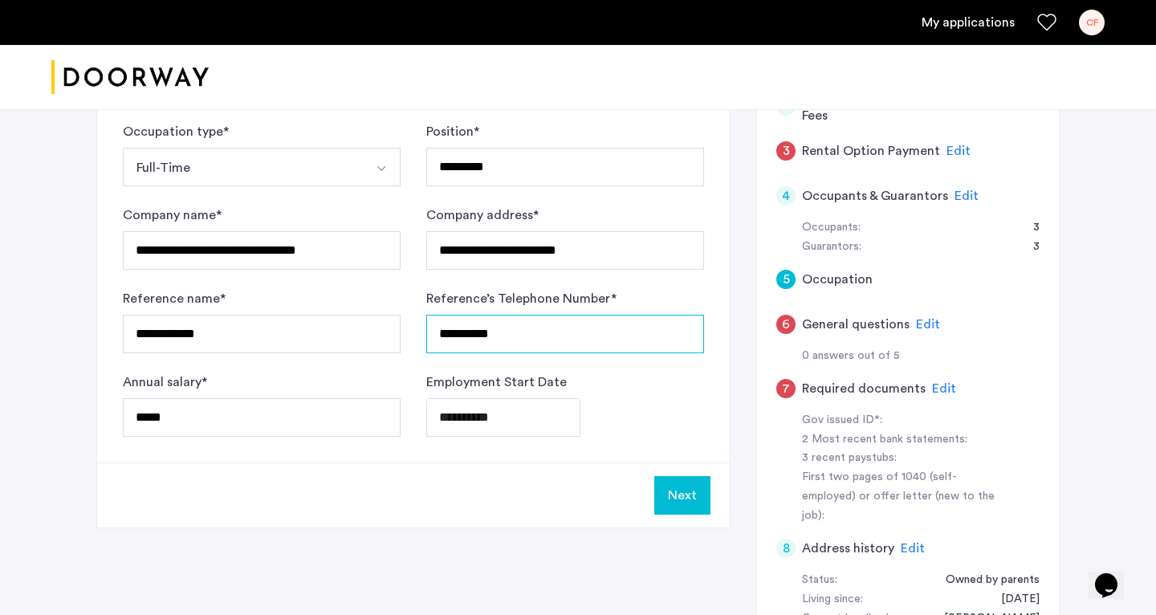
type input "**********"
click at [610, 486] on button "Next" at bounding box center [682, 495] width 56 height 39
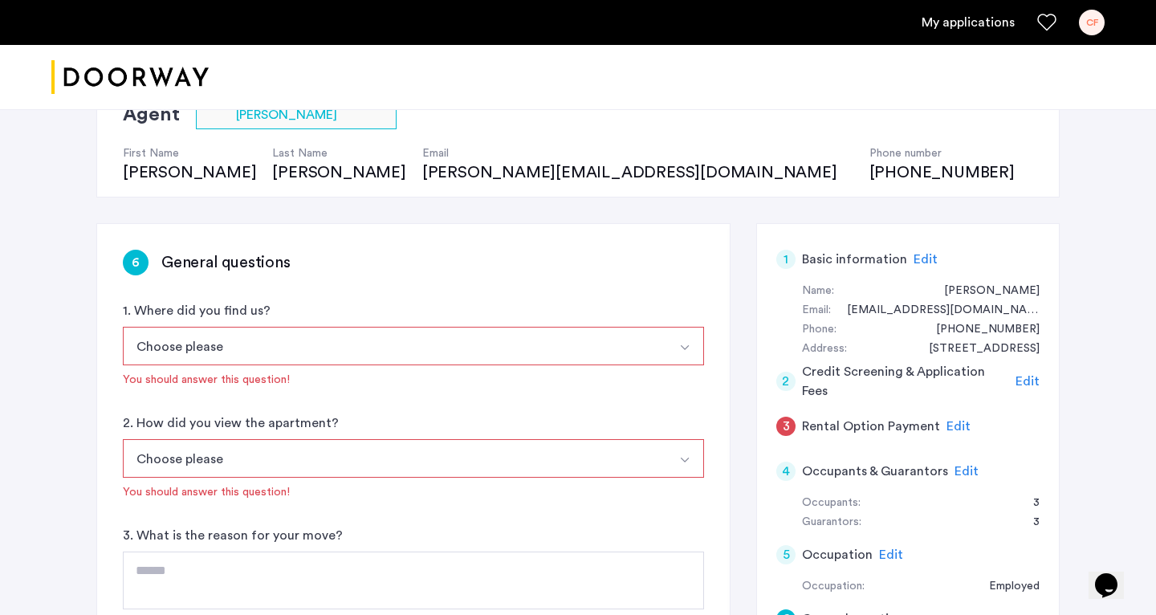
scroll to position [271, 0]
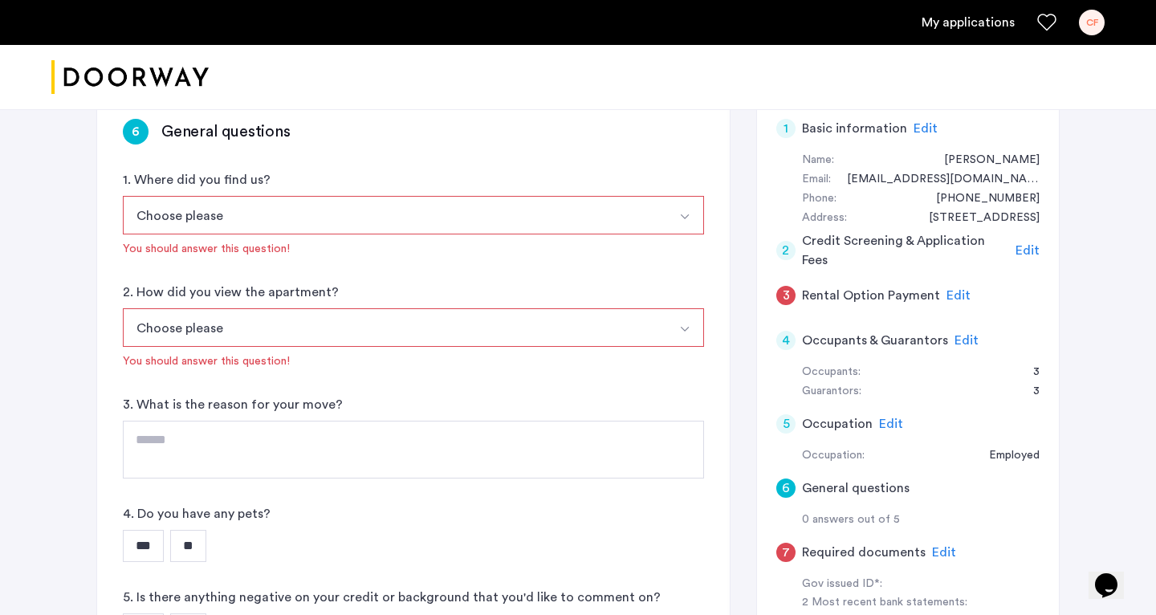
click at [193, 214] on button "Choose please" at bounding box center [395, 215] width 544 height 39
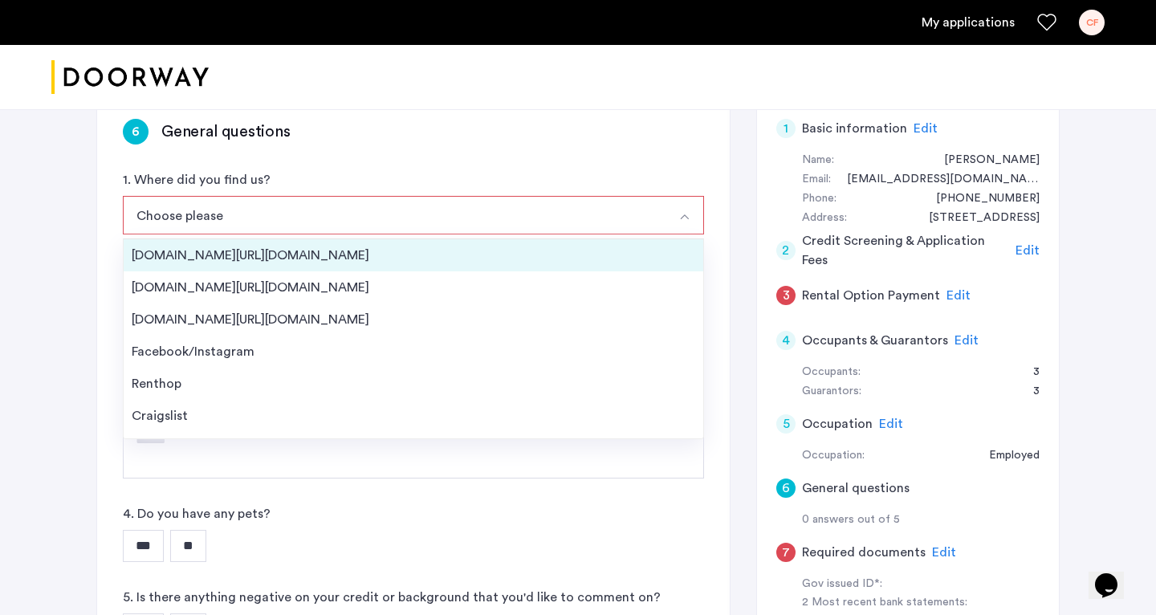
click at [182, 261] on div "[DOMAIN_NAME][URL][DOMAIN_NAME]" at bounding box center [414, 255] width 564 height 19
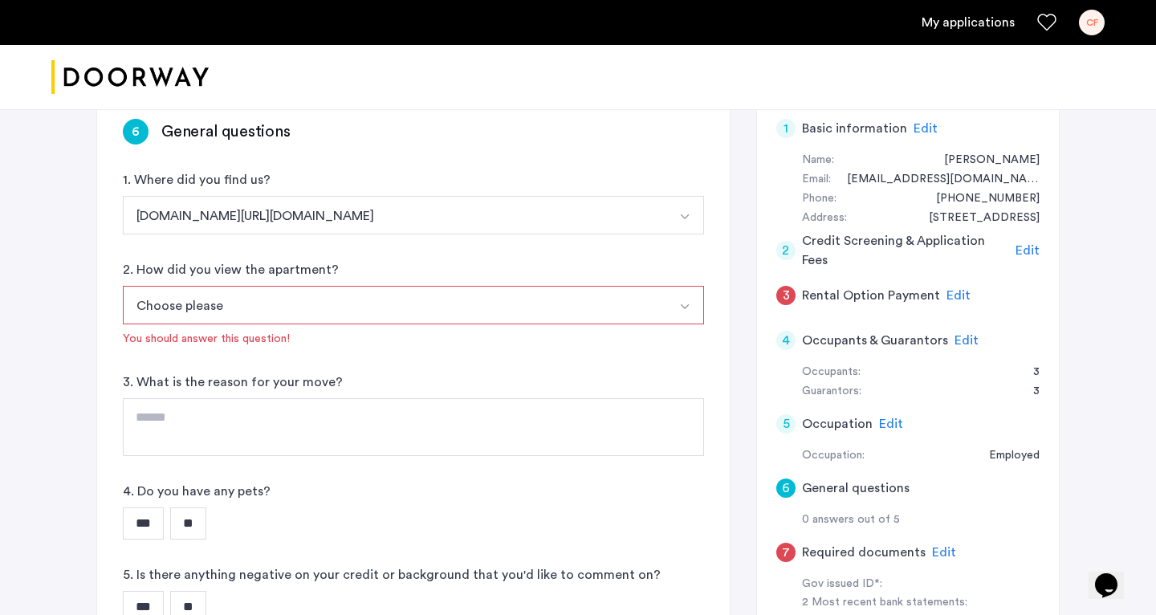
click at [182, 297] on button "Choose please" at bounding box center [395, 305] width 544 height 39
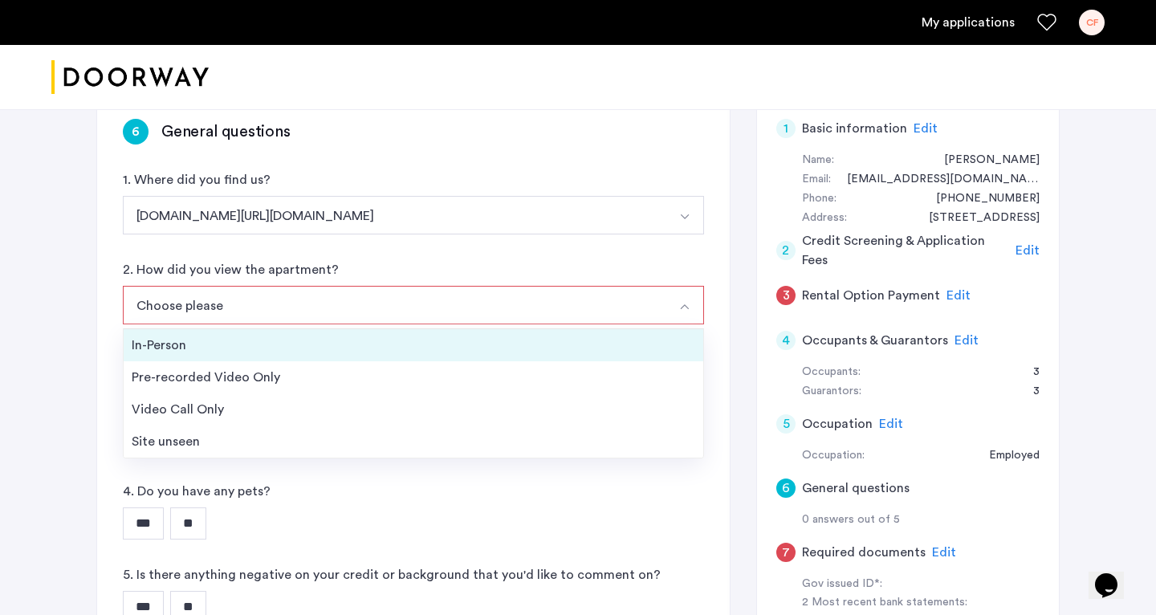
click at [169, 340] on div "In-Person" at bounding box center [414, 345] width 564 height 19
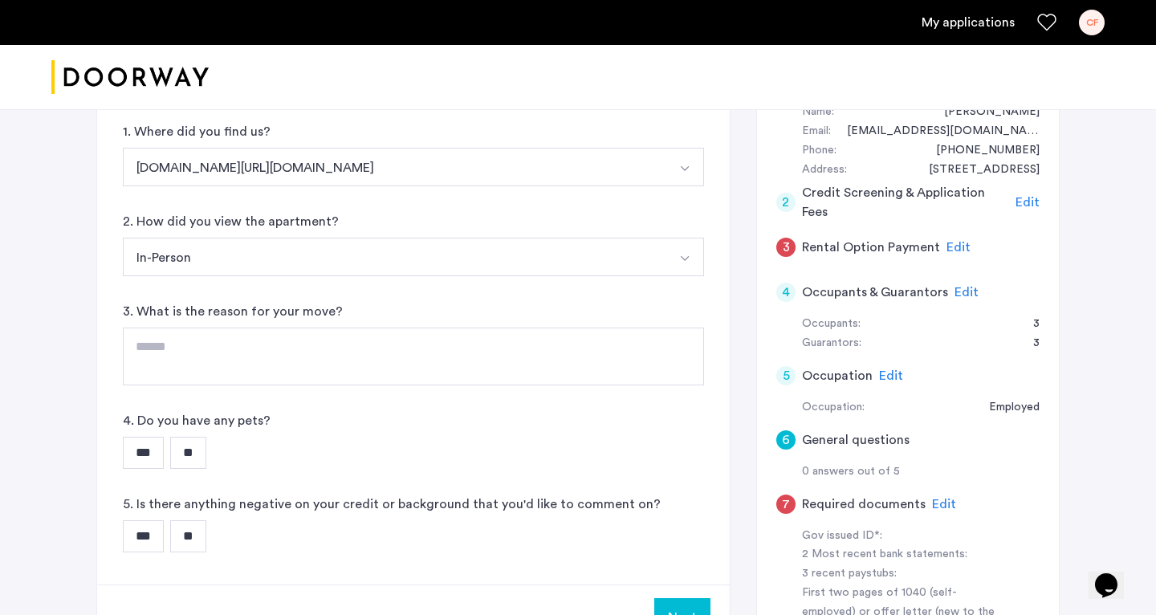
scroll to position [406, 0]
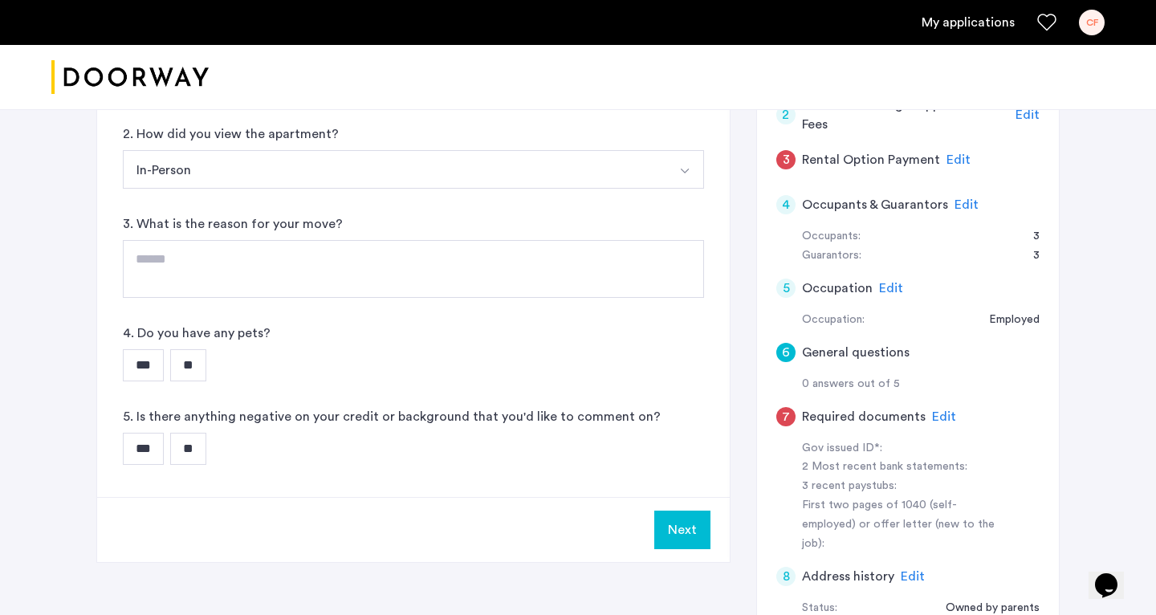
click at [200, 355] on input "**" at bounding box center [188, 365] width 36 height 32
click at [199, 430] on div "5. Is there anything negative on your credit or background that you'd like to c…" at bounding box center [413, 436] width 581 height 58
click at [199, 431] on div "5. Is there anything negative on your credit or background that you'd like to c…" at bounding box center [413, 436] width 581 height 58
click at [199, 446] on input "**" at bounding box center [188, 449] width 36 height 32
click at [610, 527] on button "Next" at bounding box center [682, 530] width 56 height 39
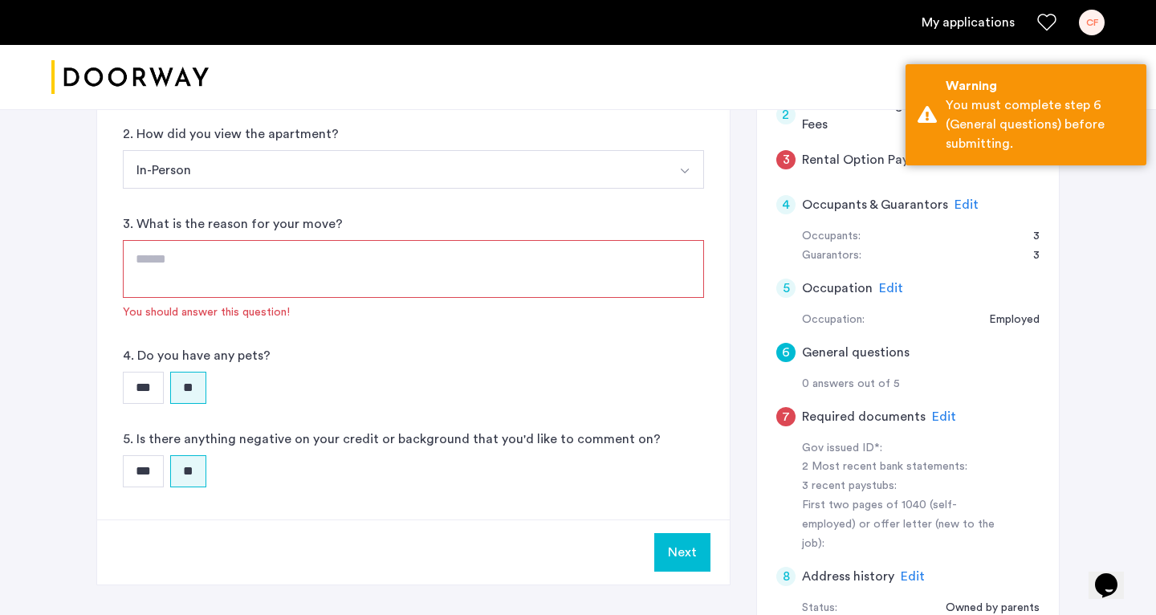
click at [203, 273] on textarea at bounding box center [413, 269] width 581 height 58
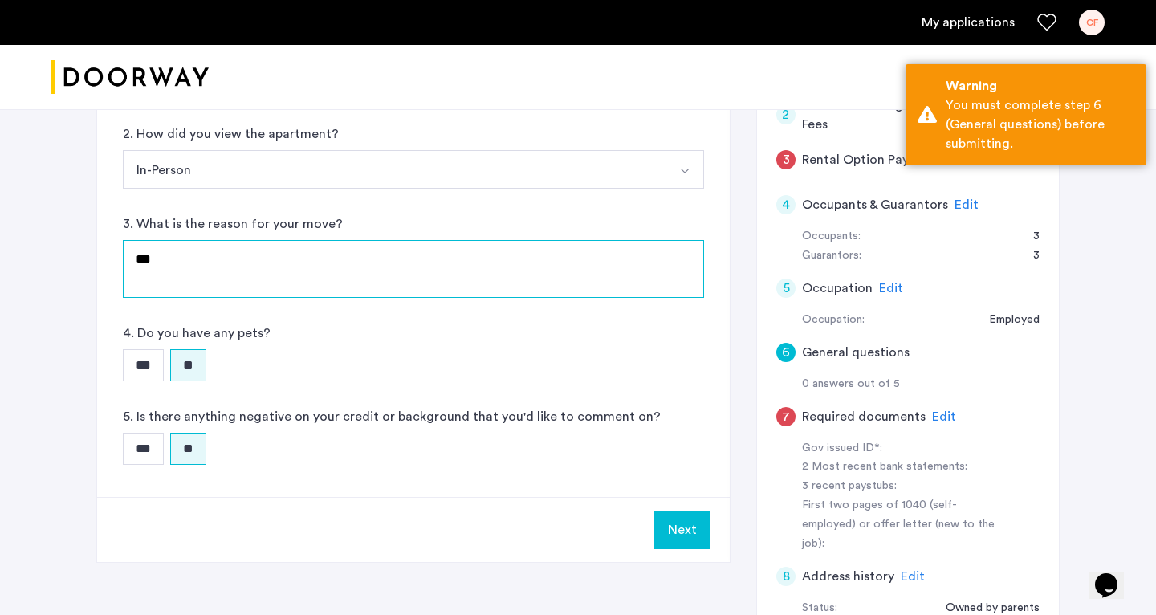
type textarea "***"
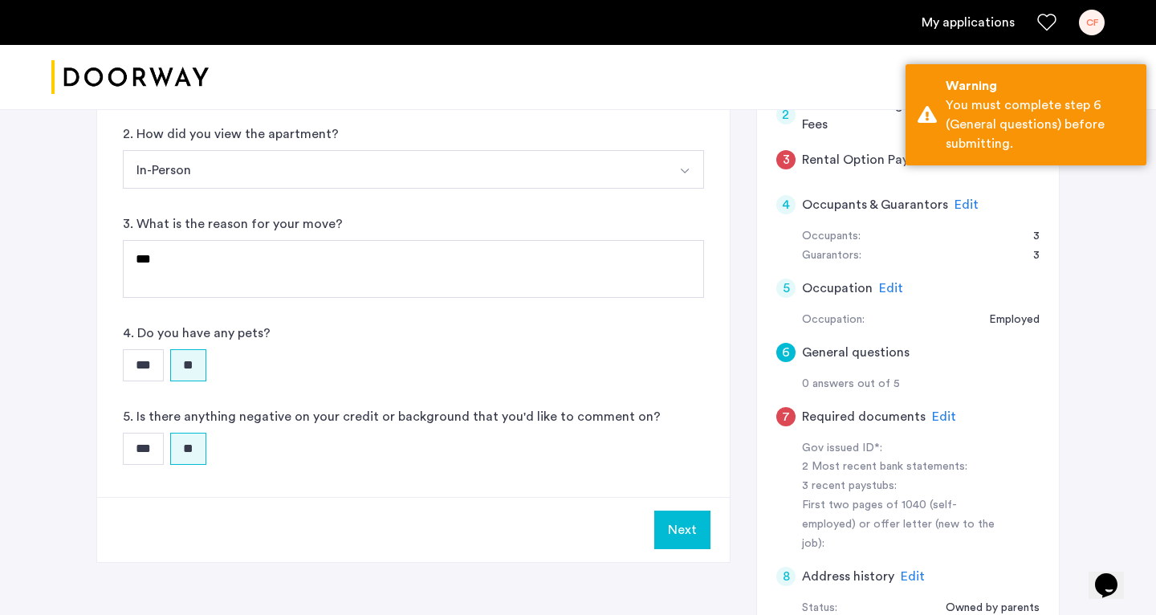
click at [610, 520] on button "Next" at bounding box center [682, 530] width 56 height 39
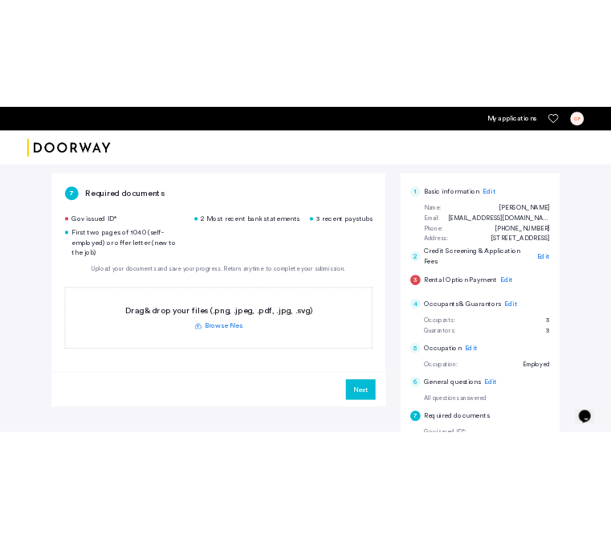
scroll to position [247, 0]
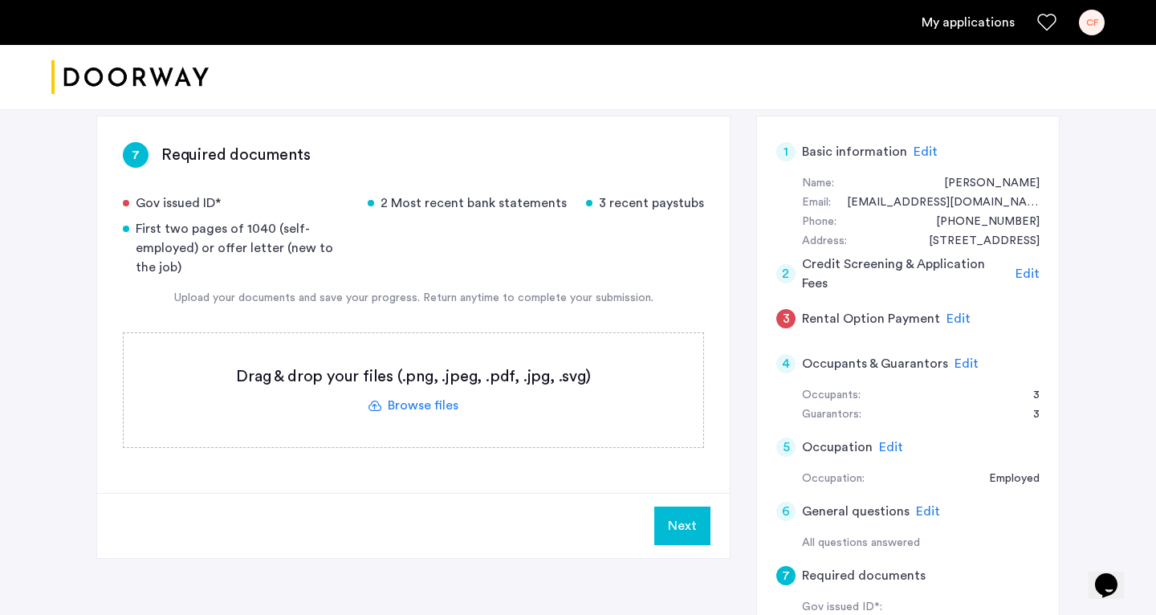
click at [406, 406] on label at bounding box center [414, 390] width 580 height 114
click at [0, 0] on input "file" at bounding box center [0, 0] width 0 height 0
click at [428, 410] on label at bounding box center [414, 390] width 580 height 114
click at [0, 0] on input "file" at bounding box center [0, 0] width 0 height 0
click at [591, 120] on div "7 Required documents Gov issued ID* 2 Most recent bank statements 3 recent pays…" at bounding box center [413, 304] width 633 height 377
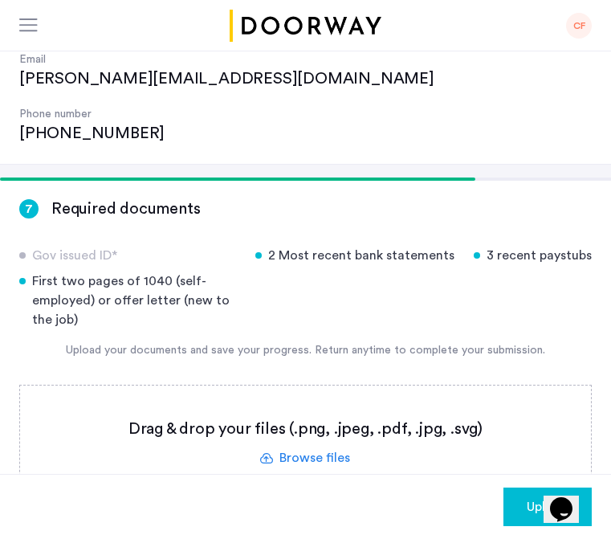
scroll to position [218, 0]
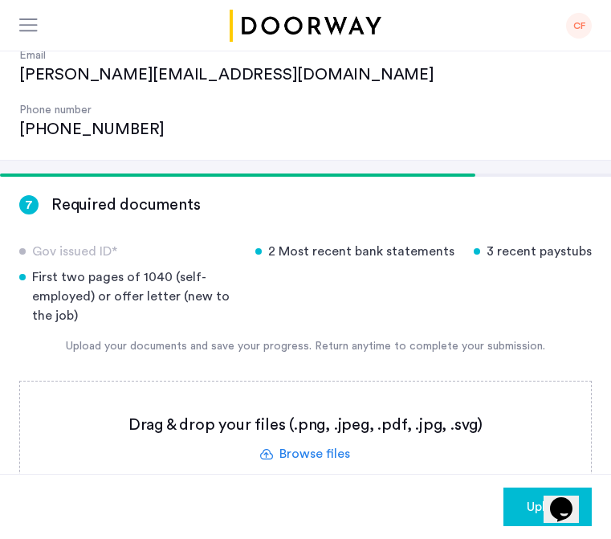
click at [277, 381] on label at bounding box center [305, 438] width 571 height 114
click at [0, 0] on input "file" at bounding box center [0, 0] width 0 height 0
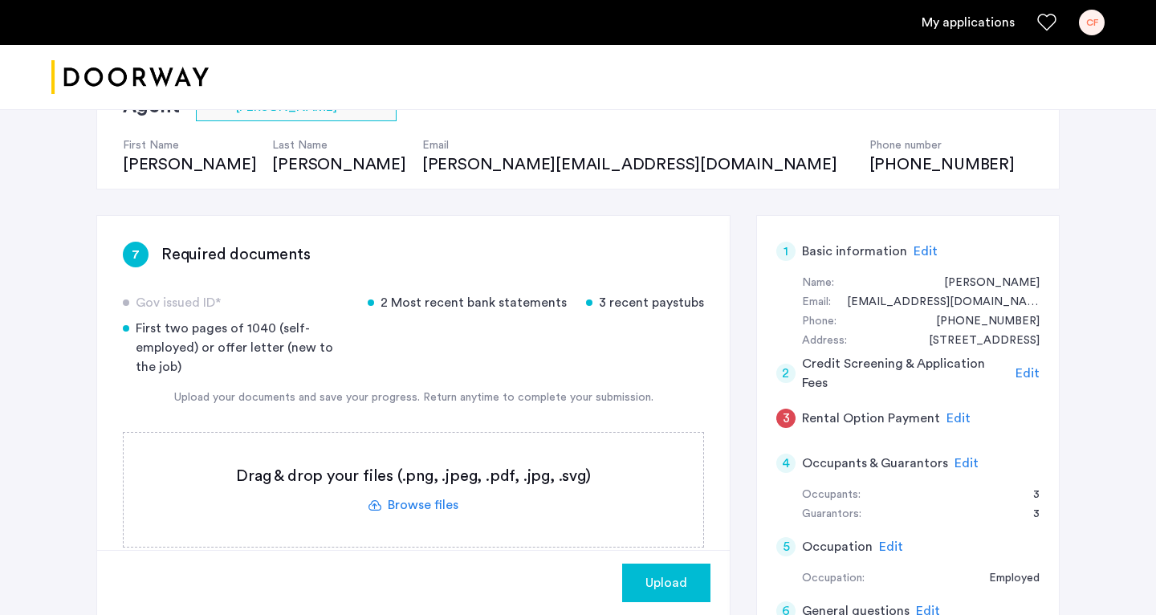
scroll to position [208, 0]
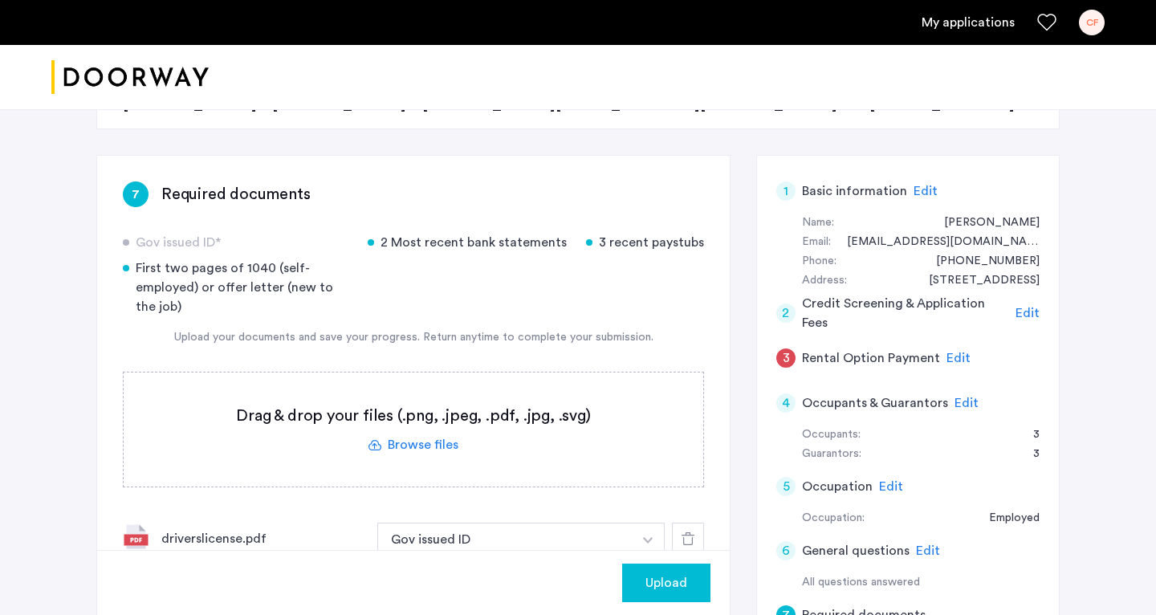
click at [610, 309] on span "Edit" at bounding box center [1028, 313] width 24 height 13
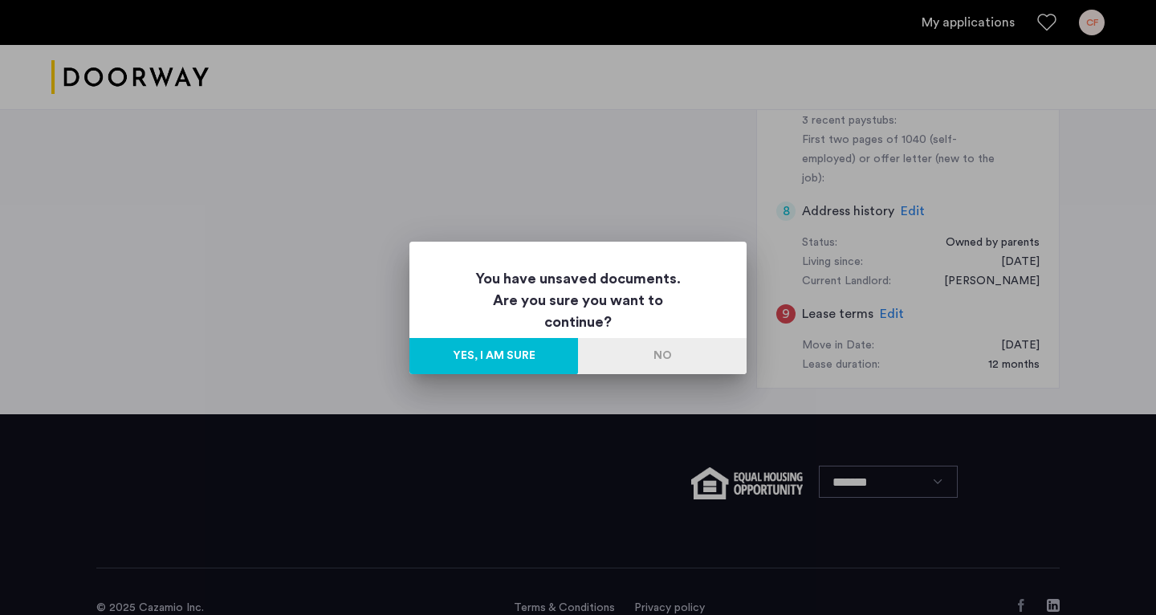
click at [605, 348] on button "No" at bounding box center [662, 356] width 169 height 36
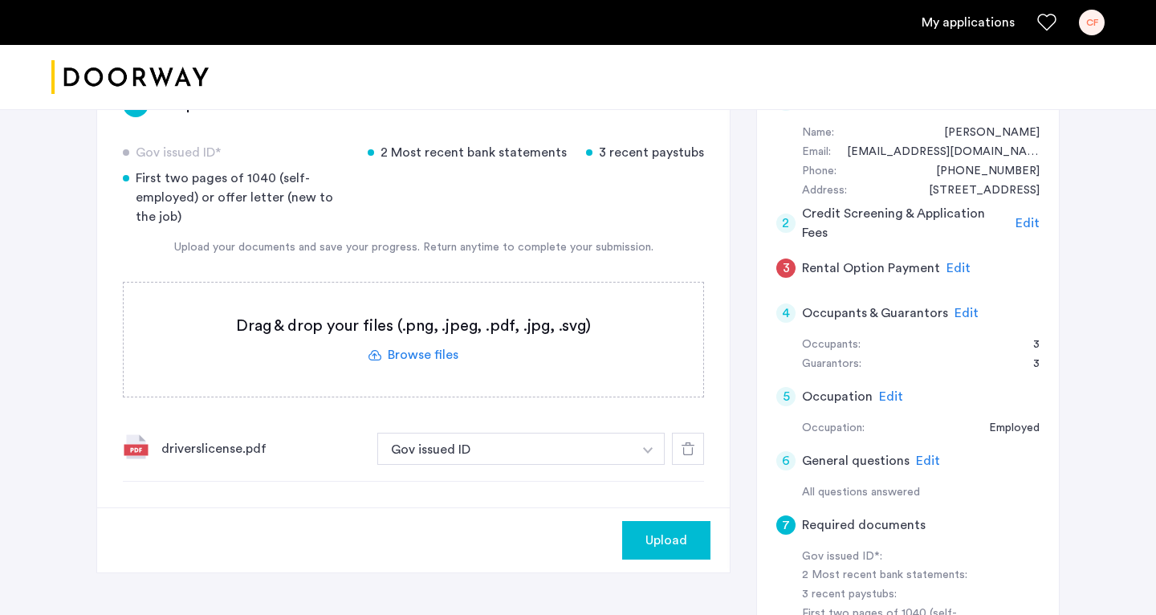
scroll to position [322, 0]
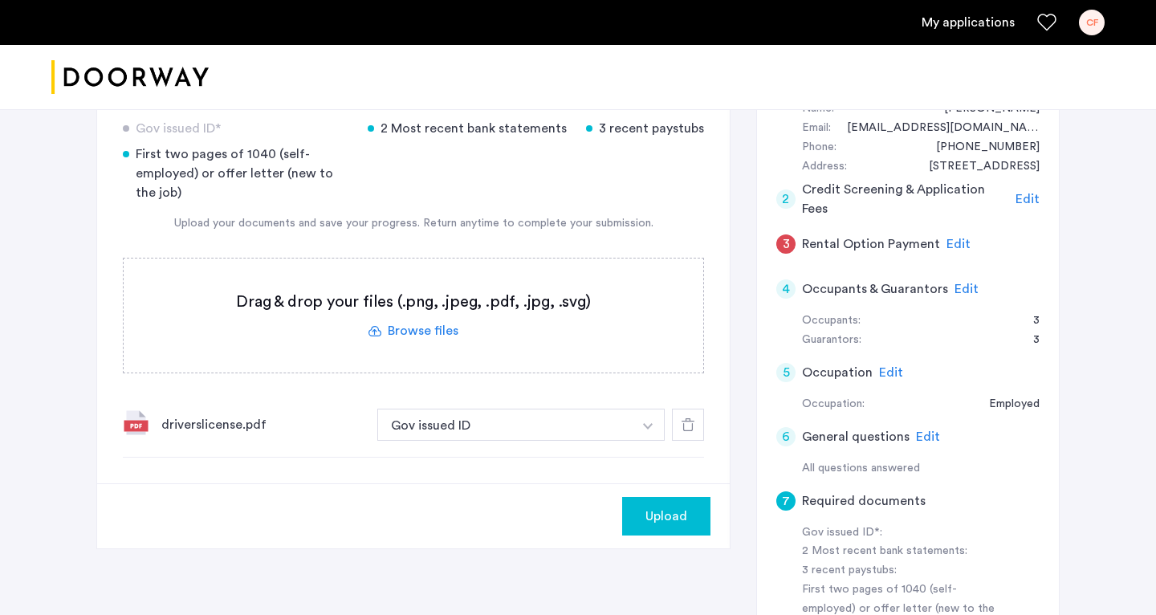
click at [610, 519] on span "Upload" at bounding box center [667, 516] width 42 height 19
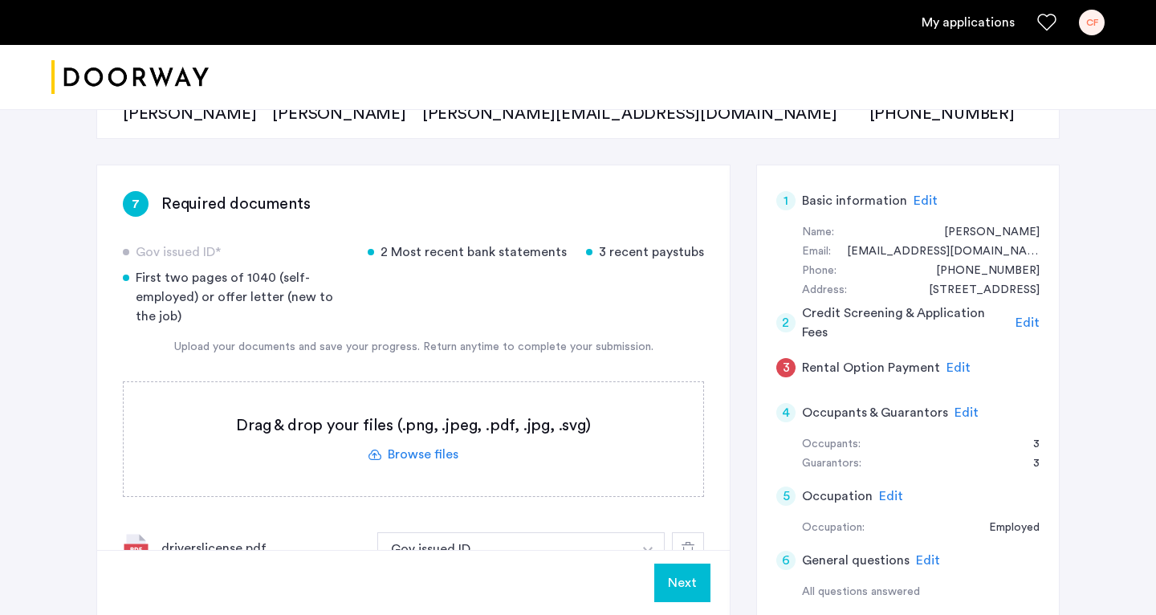
scroll to position [202, 0]
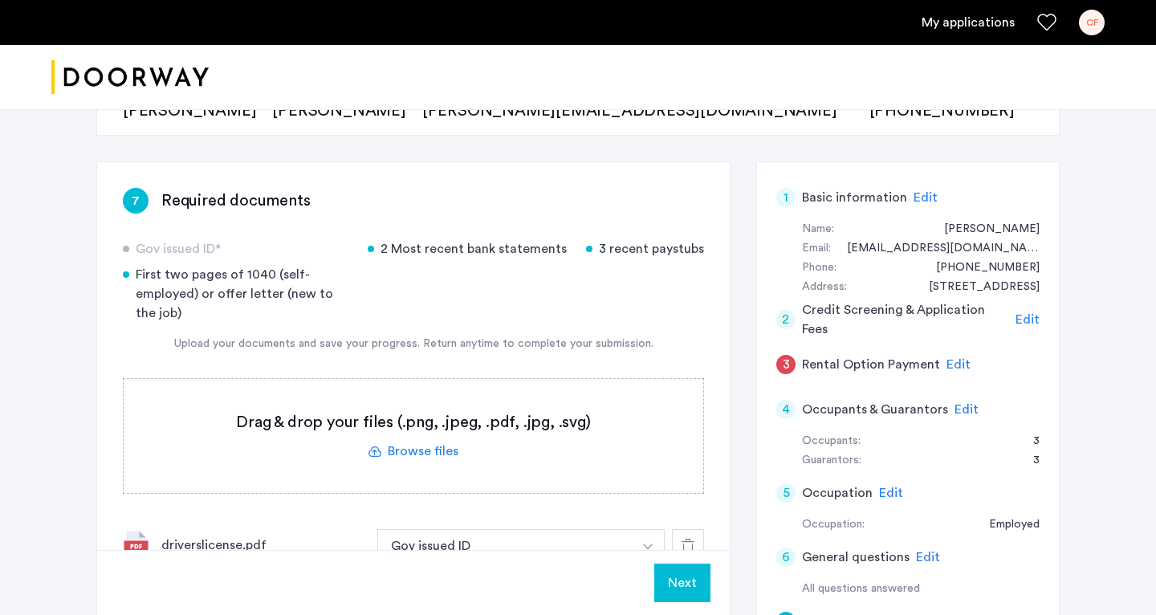
click at [610, 318] on span "Edit" at bounding box center [1028, 319] width 24 height 13
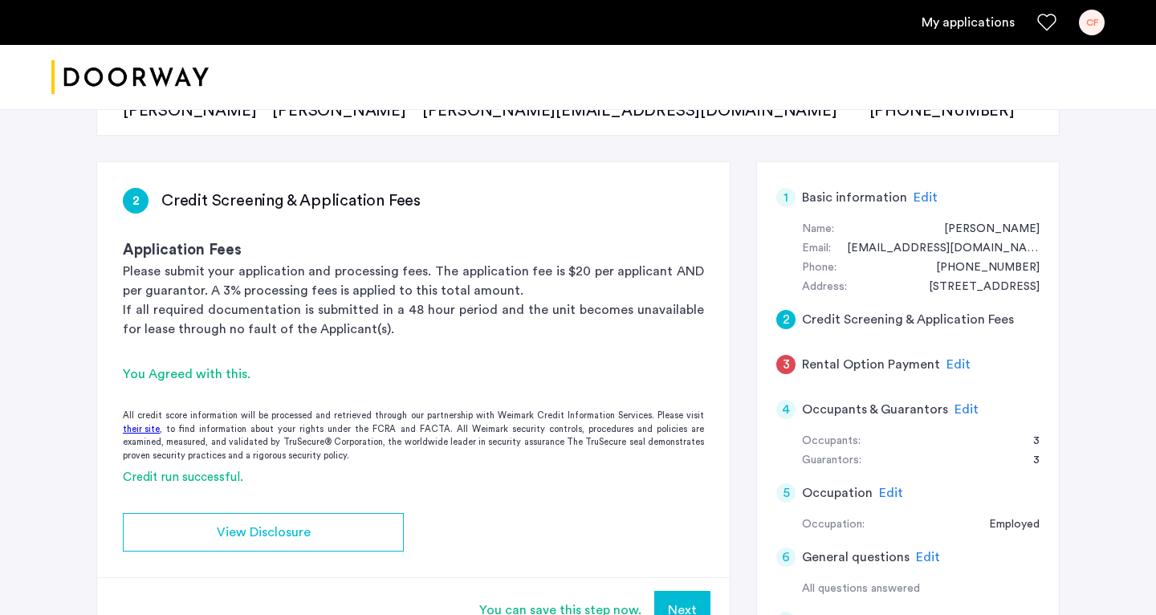
click at [610, 362] on span "Edit" at bounding box center [959, 364] width 24 height 13
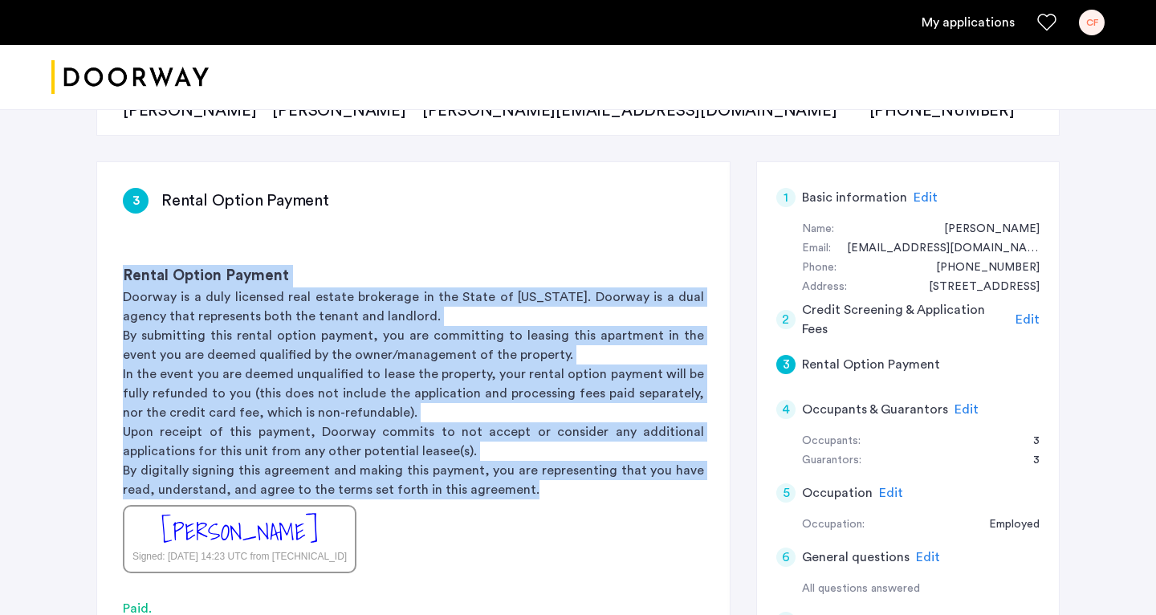
drag, startPoint x: 530, startPoint y: 490, endPoint x: 56, endPoint y: 255, distance: 528.6
click at [56, 255] on div "[STREET_ADDRESS] | Application Id: #8349 $8200 /month Agent Select agent × [PER…" at bounding box center [578, 447] width 1156 height 1078
copy div "Rental Option Payment Doorway is a duly licensed real estate brokerage in the S…"
